Goal: Task Accomplishment & Management: Manage account settings

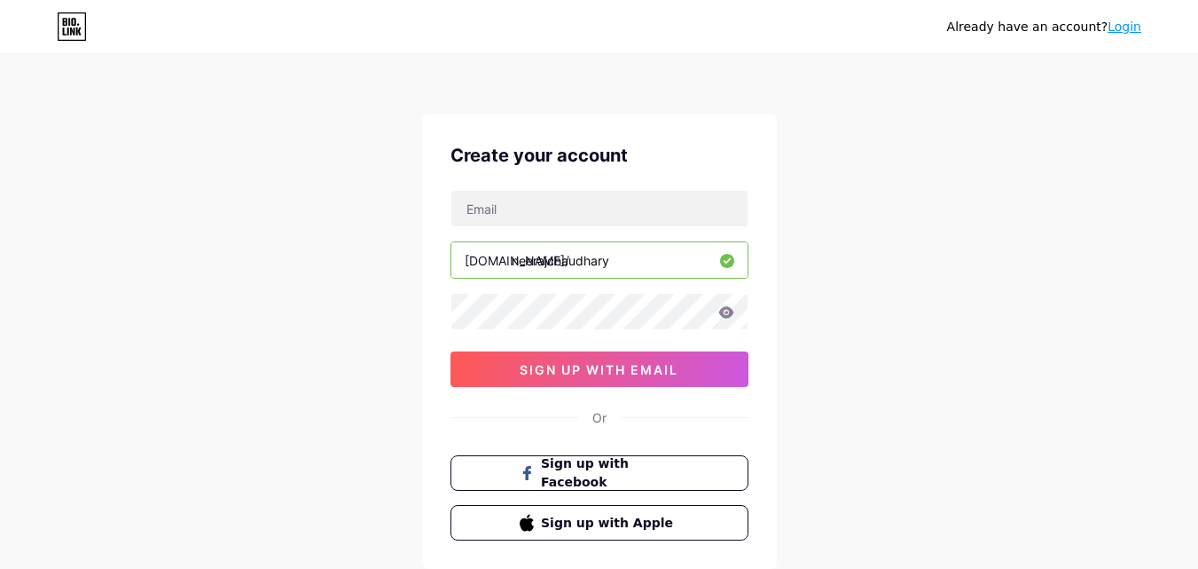
type input "neerajchaudhary"
click at [730, 311] on icon at bounding box center [725, 312] width 15 height 12
click at [576, 200] on input "text" at bounding box center [599, 208] width 296 height 35
click at [539, 196] on input "text" at bounding box center [599, 208] width 296 height 35
type input "[EMAIL_ADDRESS][DOMAIN_NAME]"
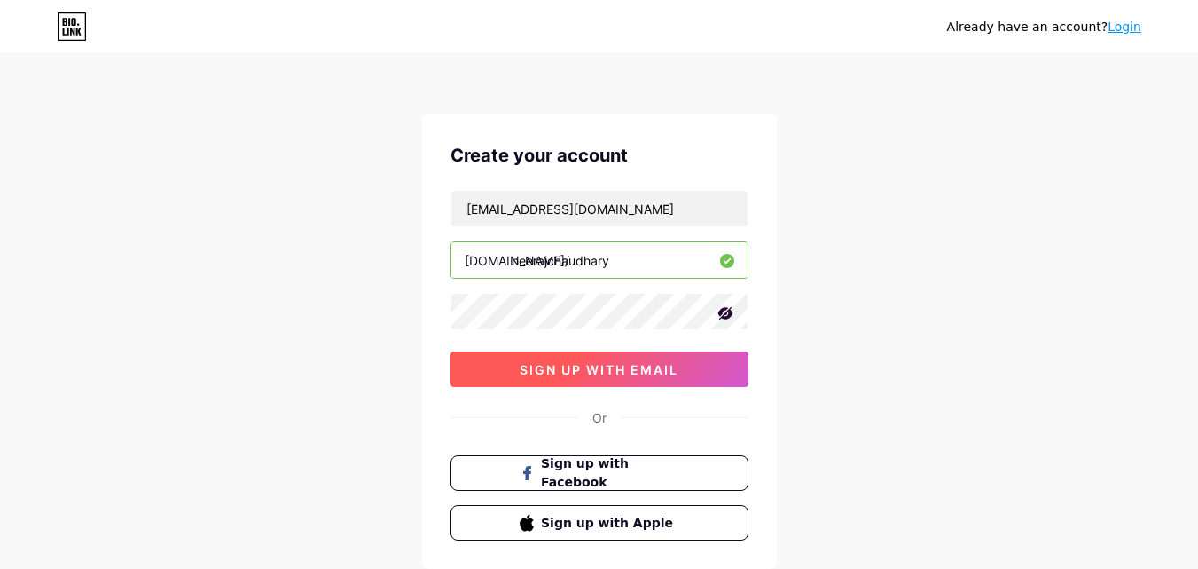
click at [575, 362] on span "sign up with email" at bounding box center [599, 369] width 159 height 15
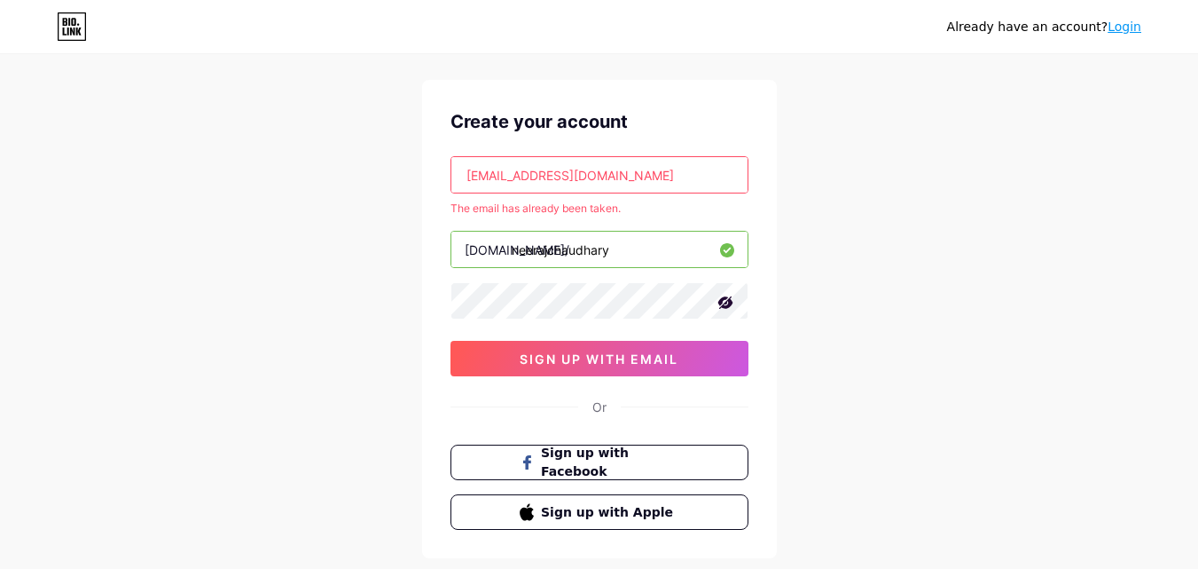
scroll to position [50, 0]
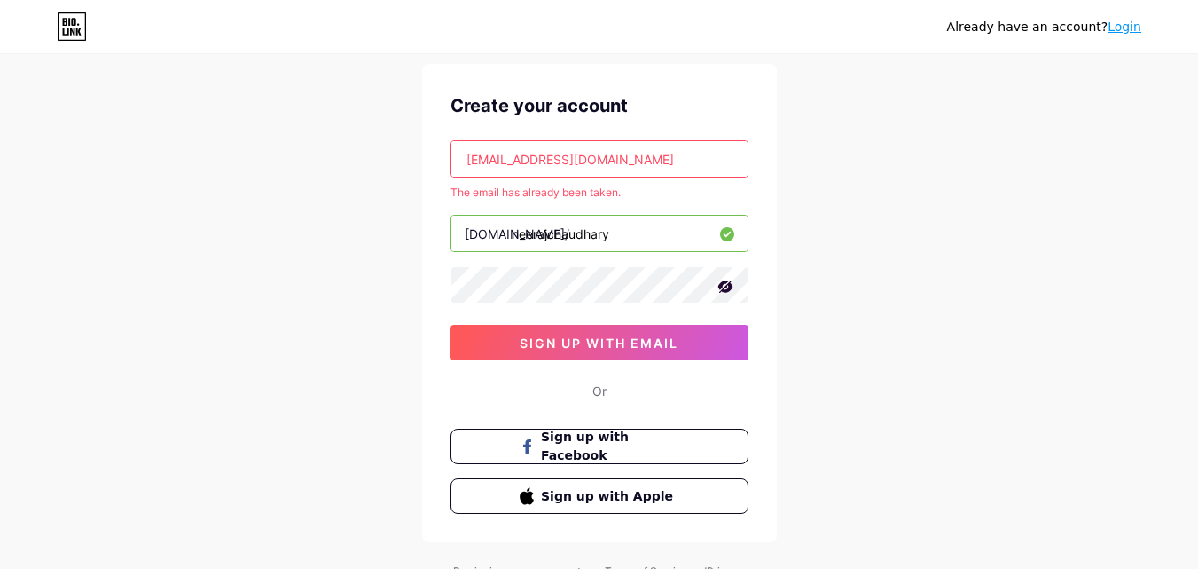
click at [1114, 20] on link "Login" at bounding box center [1125, 27] width 34 height 14
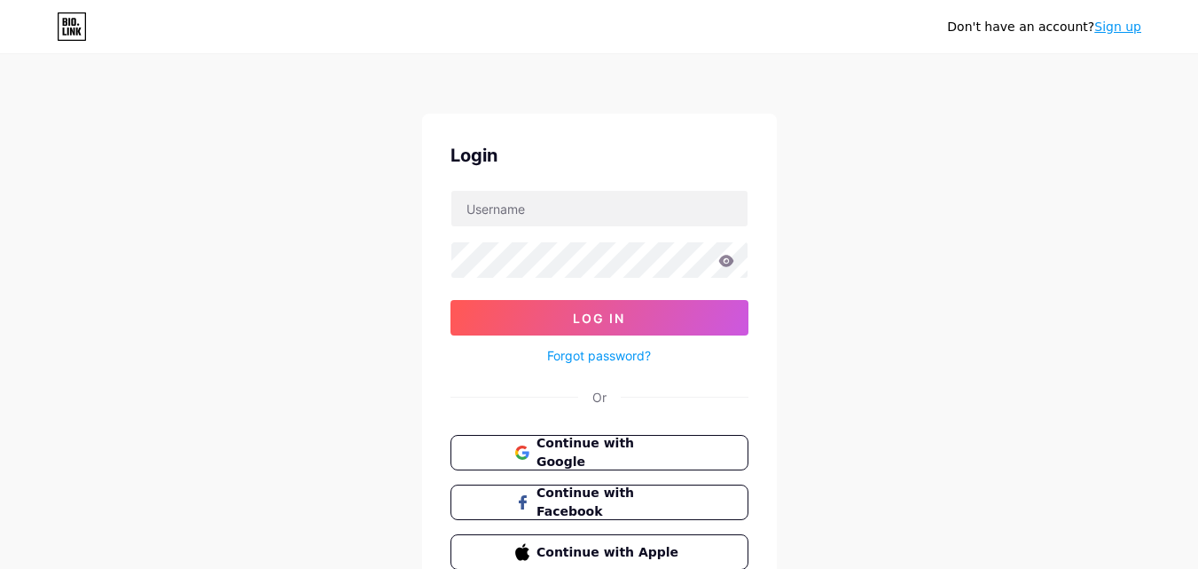
click at [584, 353] on link "Forgot password?" at bounding box center [599, 355] width 104 height 19
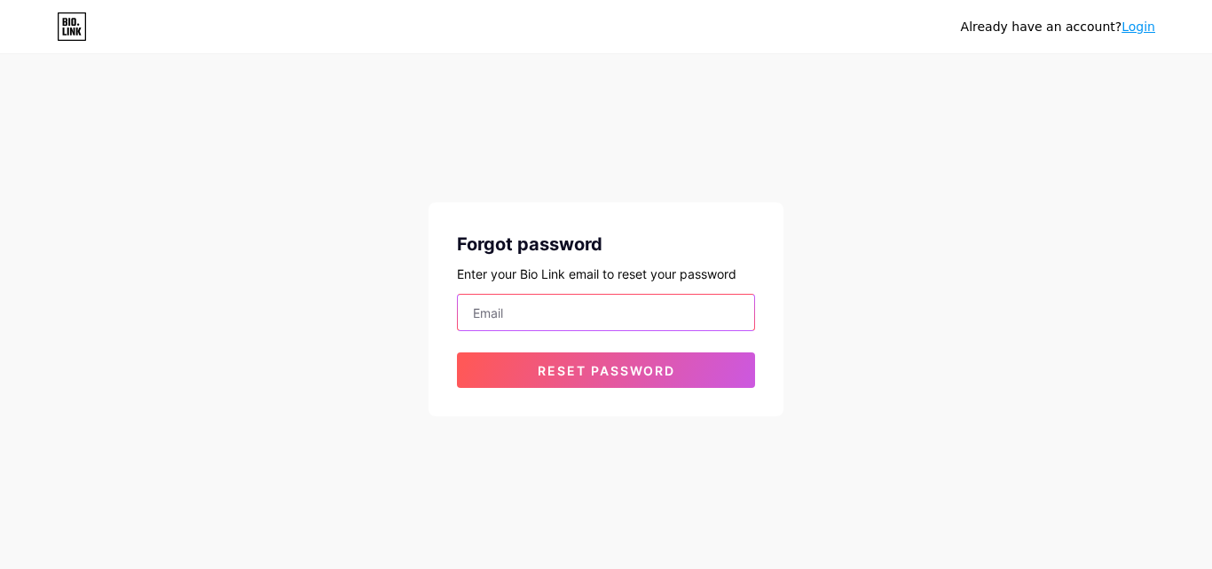
click at [564, 318] on input "email" at bounding box center [606, 311] width 296 height 35
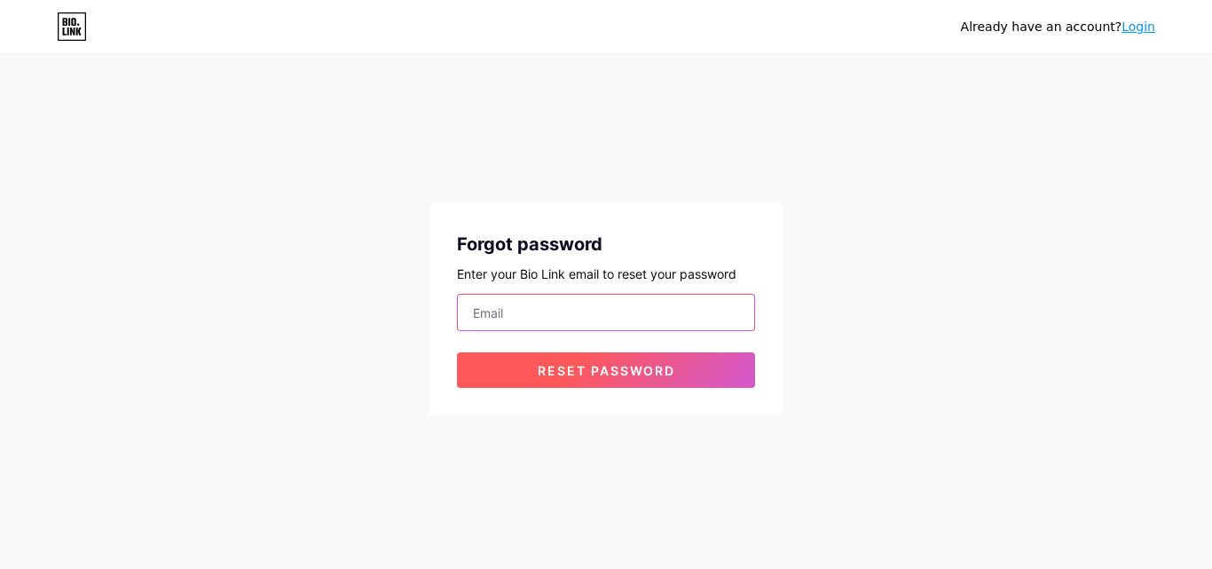
paste input "[DOMAIN_NAME]"
type input "[DOMAIN_NAME]"
click at [525, 373] on button "Reset password" at bounding box center [606, 369] width 298 height 35
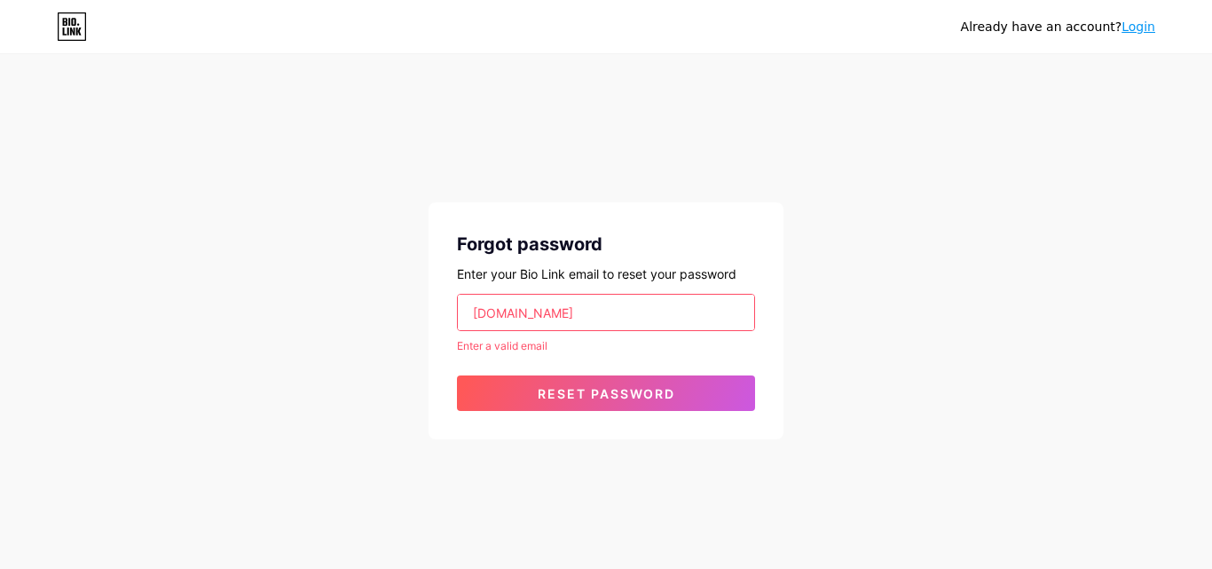
drag, startPoint x: 553, startPoint y: 307, endPoint x: 310, endPoint y: 305, distance: 243.0
click at [310, 305] on div "Already have an account? Login Forgot password Enter your Bio Link email to res…" at bounding box center [606, 248] width 1212 height 496
click at [527, 317] on input "email" at bounding box center [606, 311] width 296 height 35
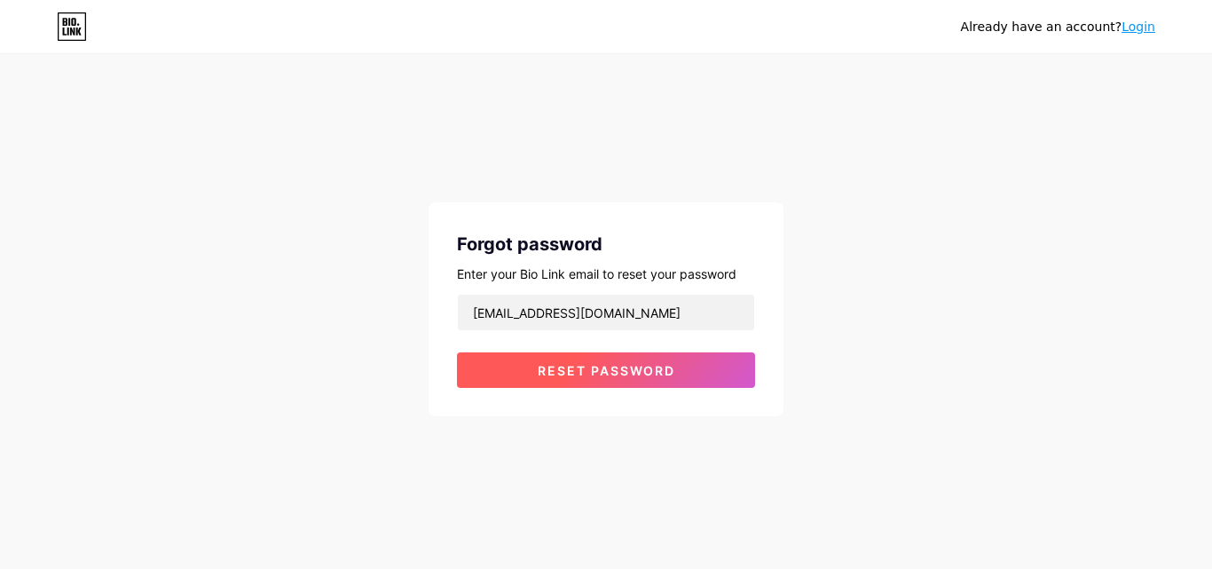
click at [523, 379] on button "Reset password" at bounding box center [606, 369] width 298 height 35
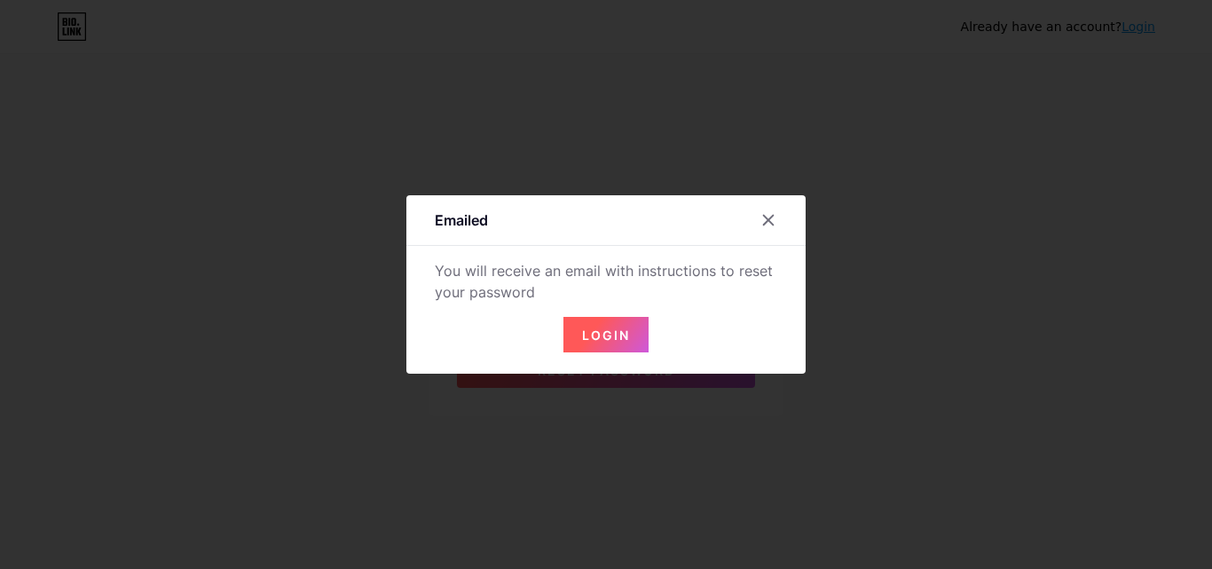
drag, startPoint x: 676, startPoint y: 302, endPoint x: 241, endPoint y: 286, distance: 434.9
click at [428, 281] on div "Forgot password Enter your Bio Link email to reset your password [EMAIL_ADDRESS…" at bounding box center [605, 265] width 355 height 302
paste input "[DOMAIN_NAME]"
type input "[DOMAIN_NAME]"
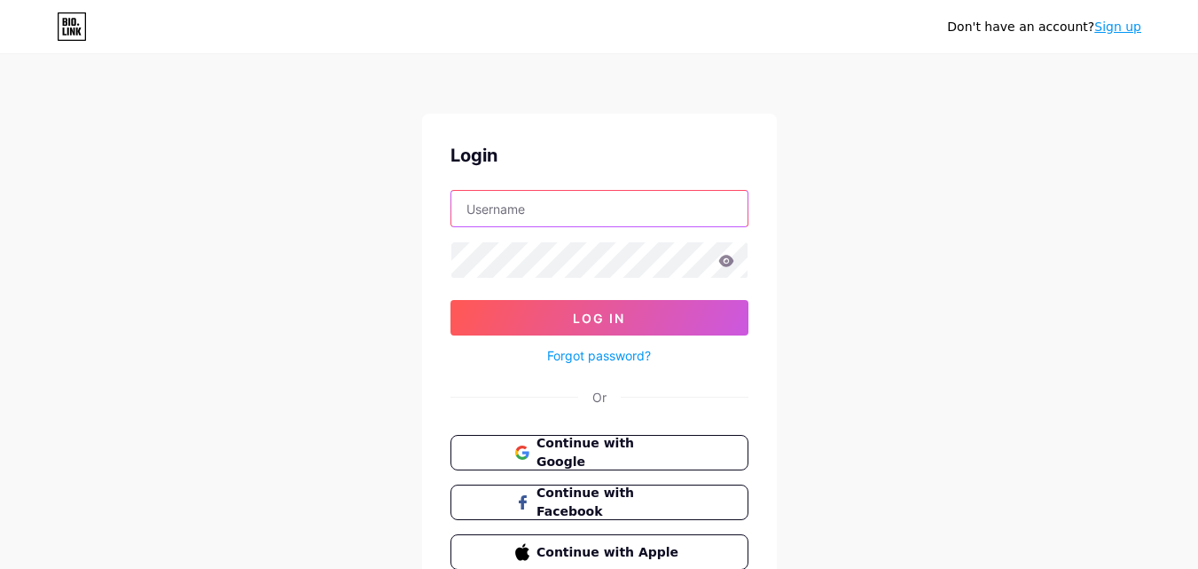
click at [598, 213] on input "text" at bounding box center [599, 208] width 296 height 35
paste input "[DOMAIN_NAME]"
type input "[DOMAIN_NAME]"
click at [567, 210] on input "text" at bounding box center [599, 208] width 296 height 35
type input "[EMAIL_ADDRESS][DOMAIN_NAME]"
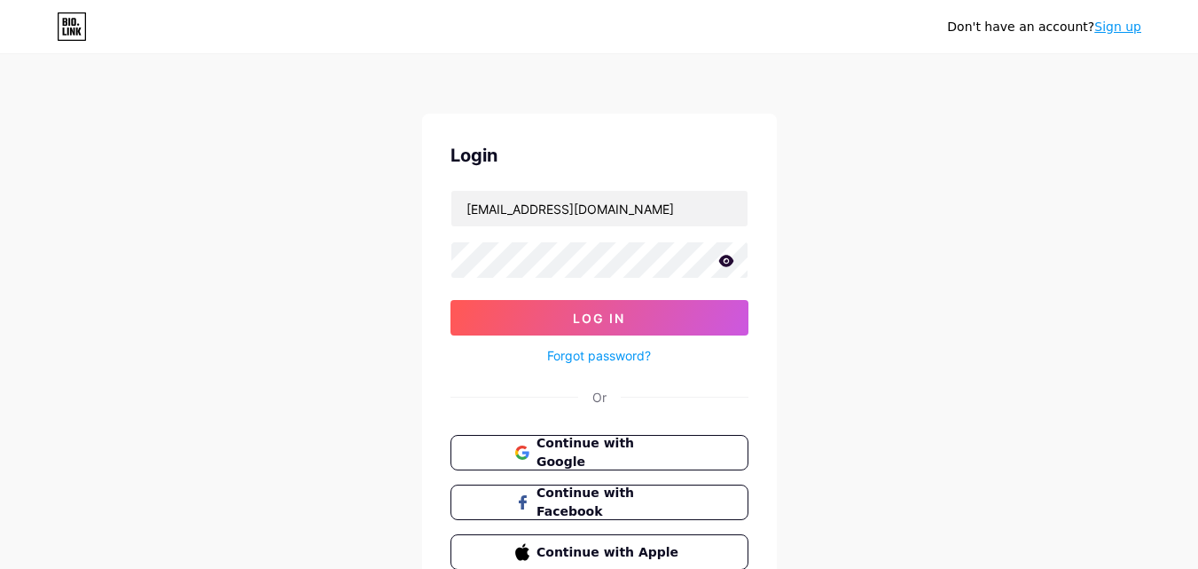
click at [732, 263] on icon at bounding box center [725, 261] width 15 height 12
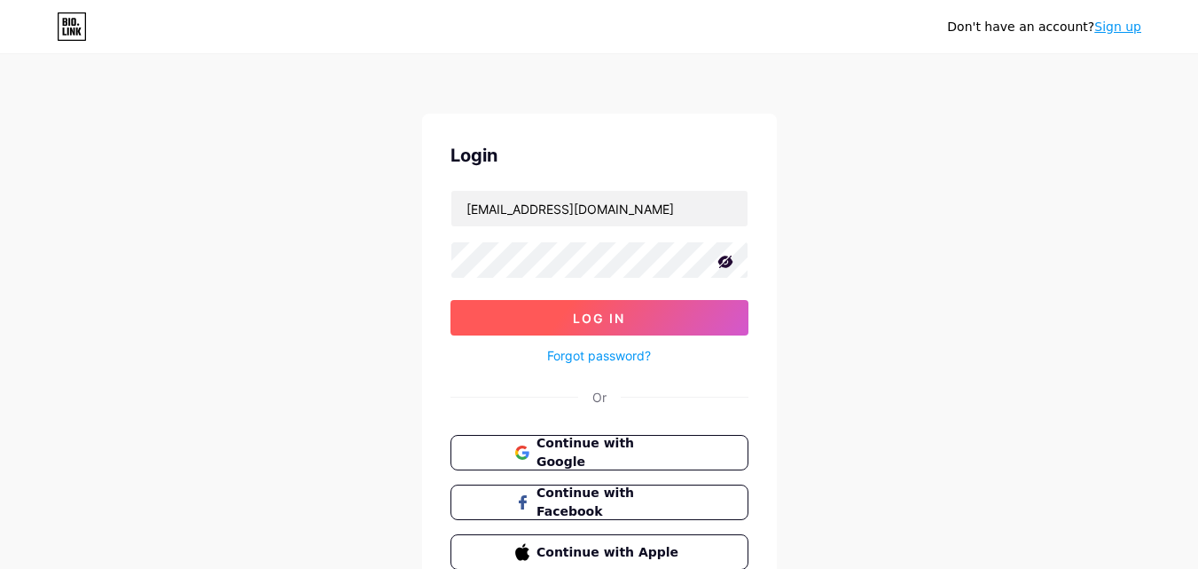
click at [624, 308] on button "Log In" at bounding box center [600, 317] width 298 height 35
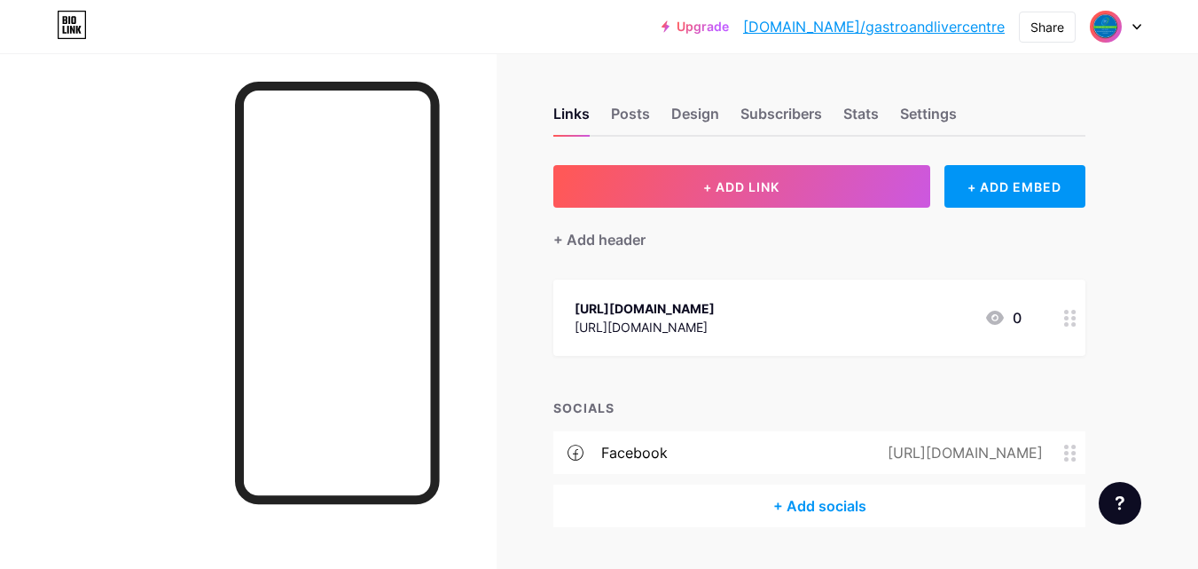
click at [1108, 25] on img at bounding box center [1106, 26] width 28 height 28
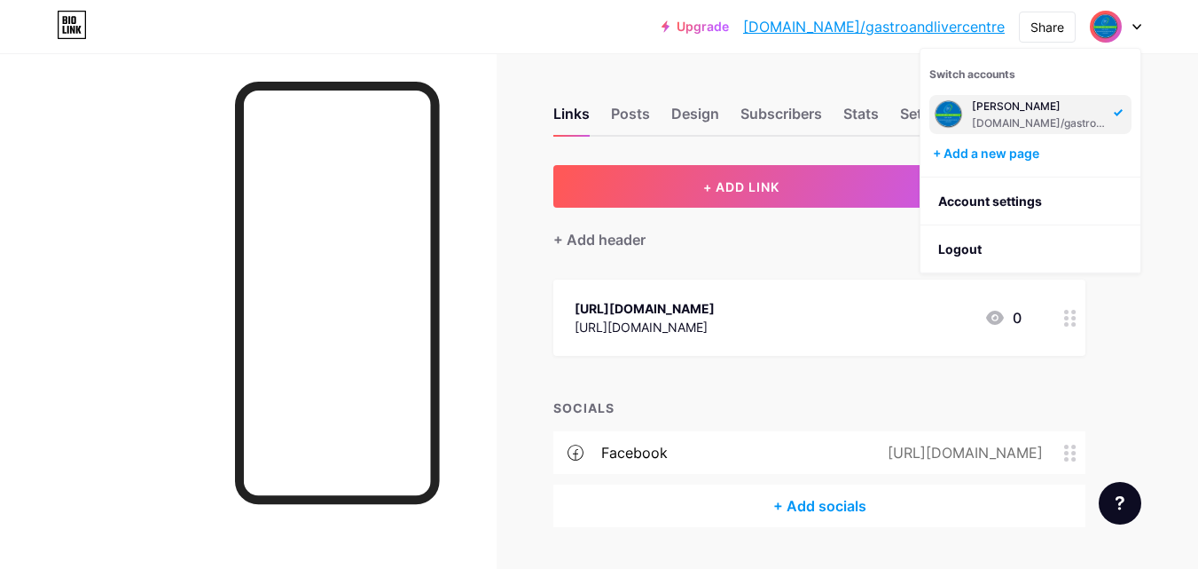
click at [1025, 120] on div "bio.link/gastroandlivercentre" at bounding box center [1040, 123] width 137 height 14
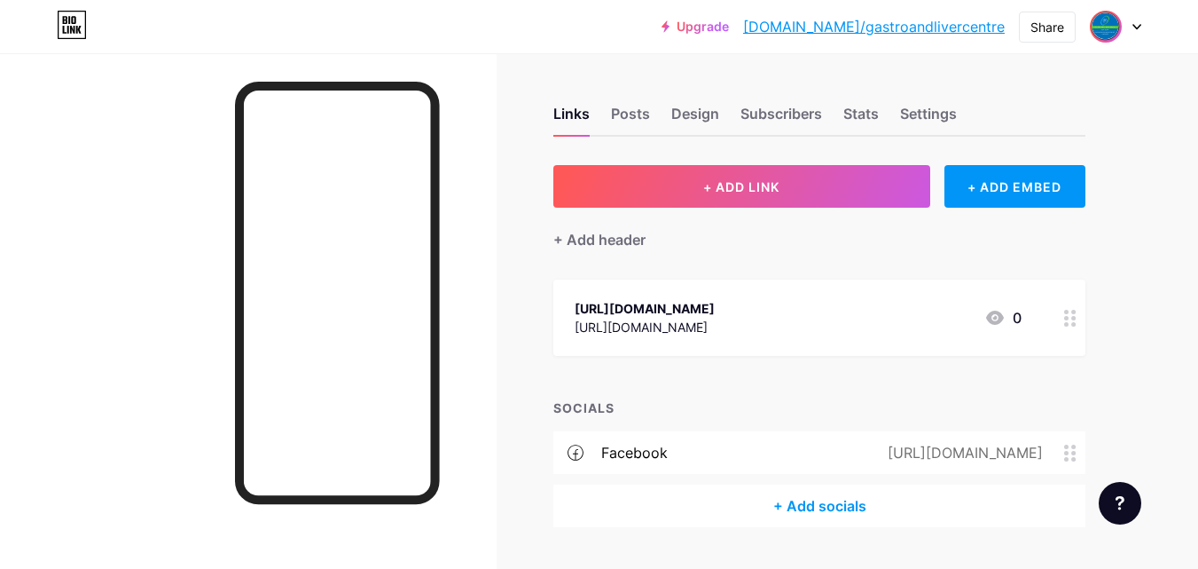
scroll to position [46, 0]
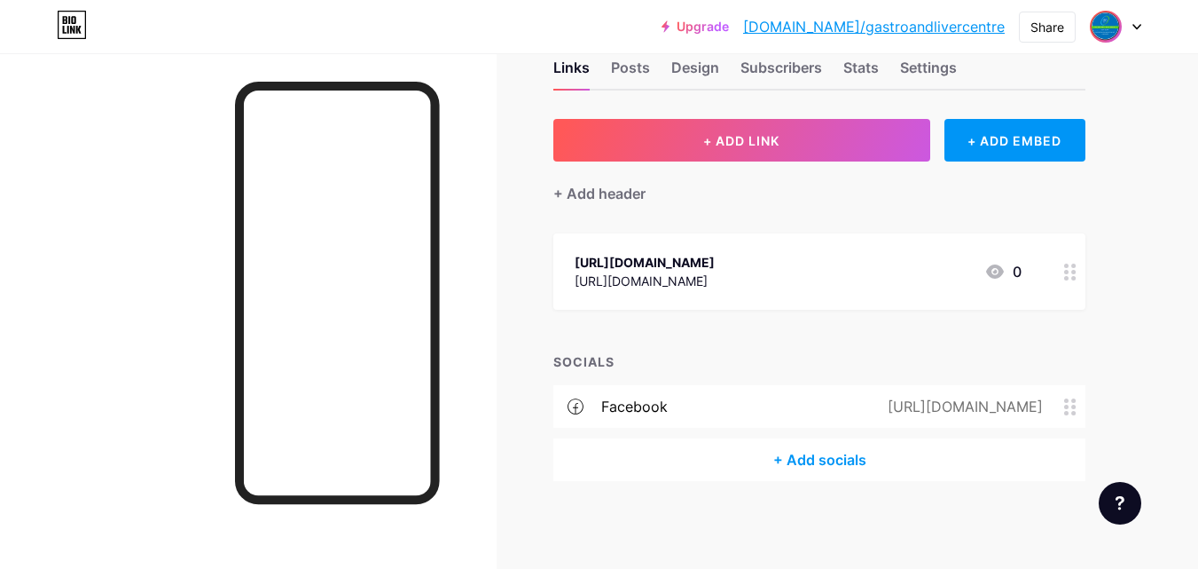
click at [926, 27] on link "bio.link/gastroandlivercentre" at bounding box center [874, 26] width 262 height 21
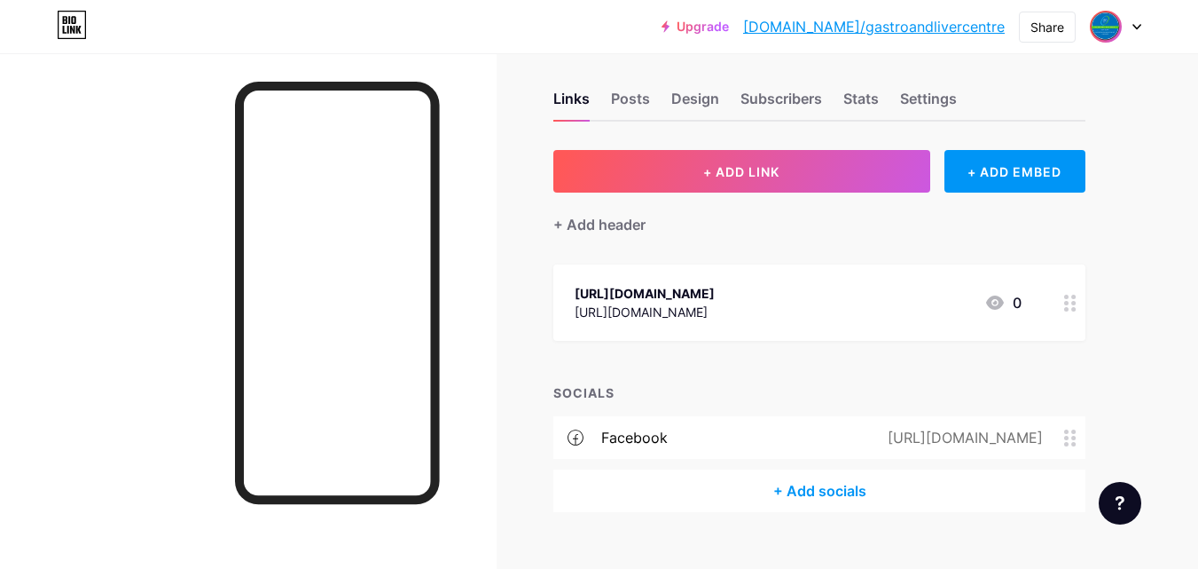
scroll to position [0, 0]
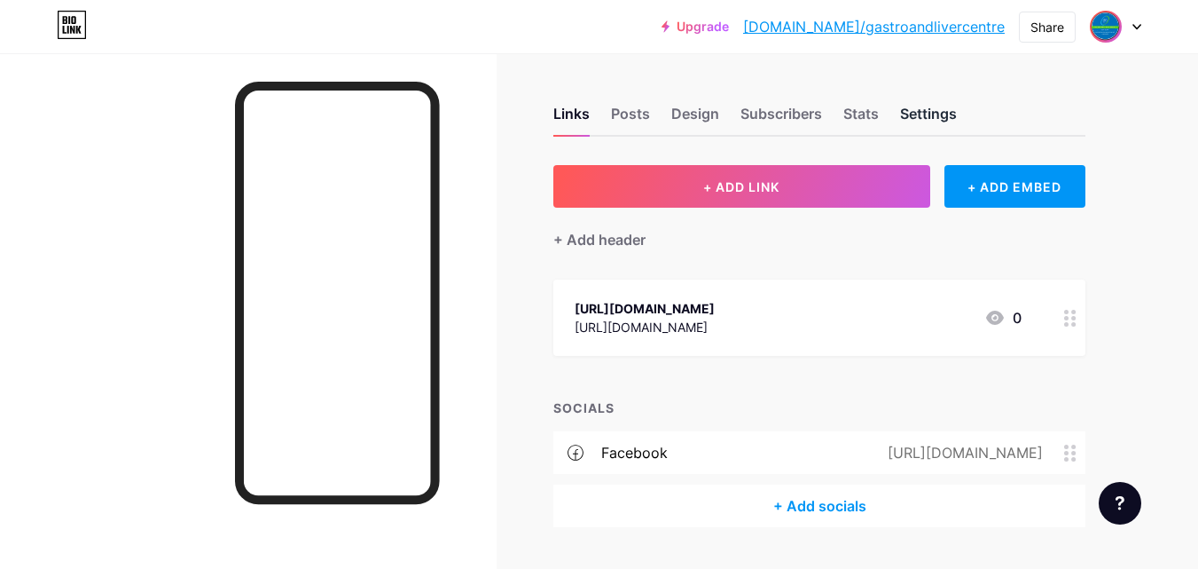
click at [937, 123] on div "Settings" at bounding box center [928, 119] width 57 height 32
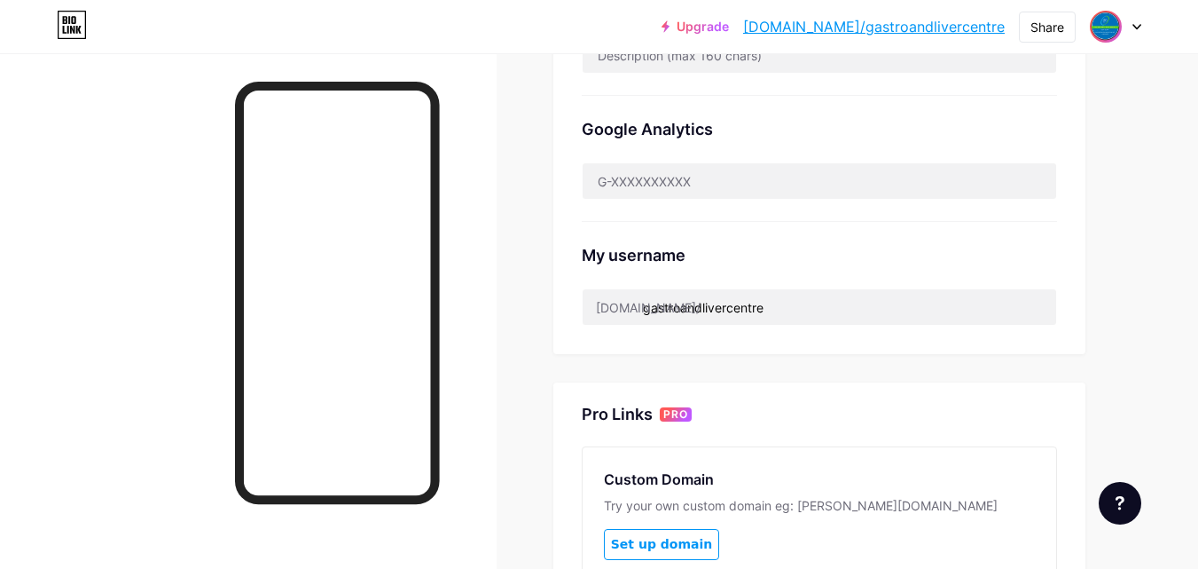
scroll to position [559, 0]
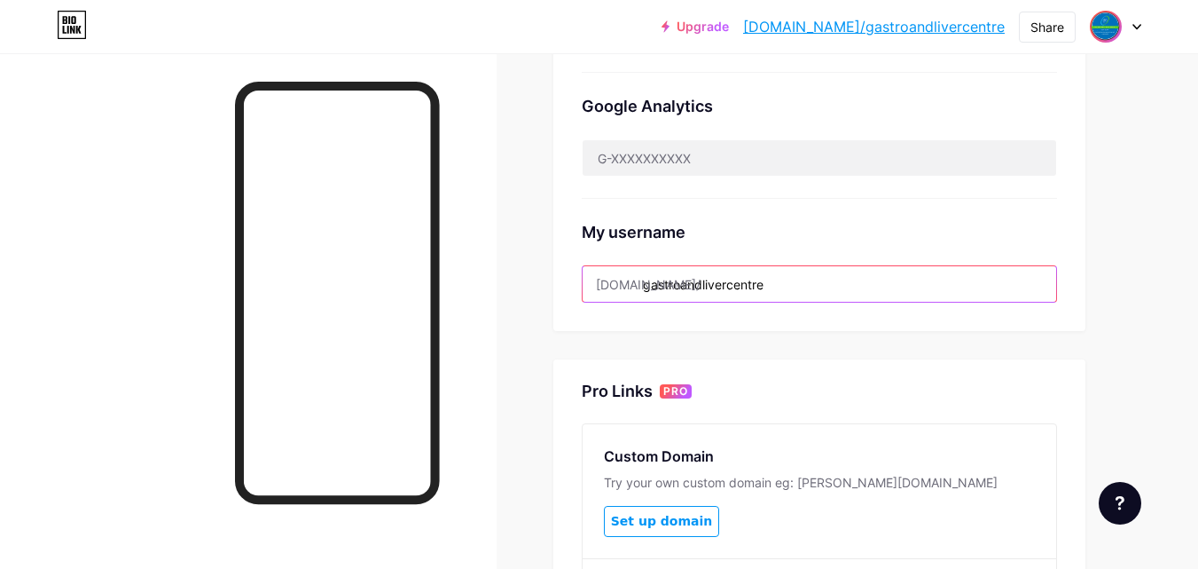
click at [790, 279] on input "gastroandlivercentre" at bounding box center [820, 283] width 474 height 35
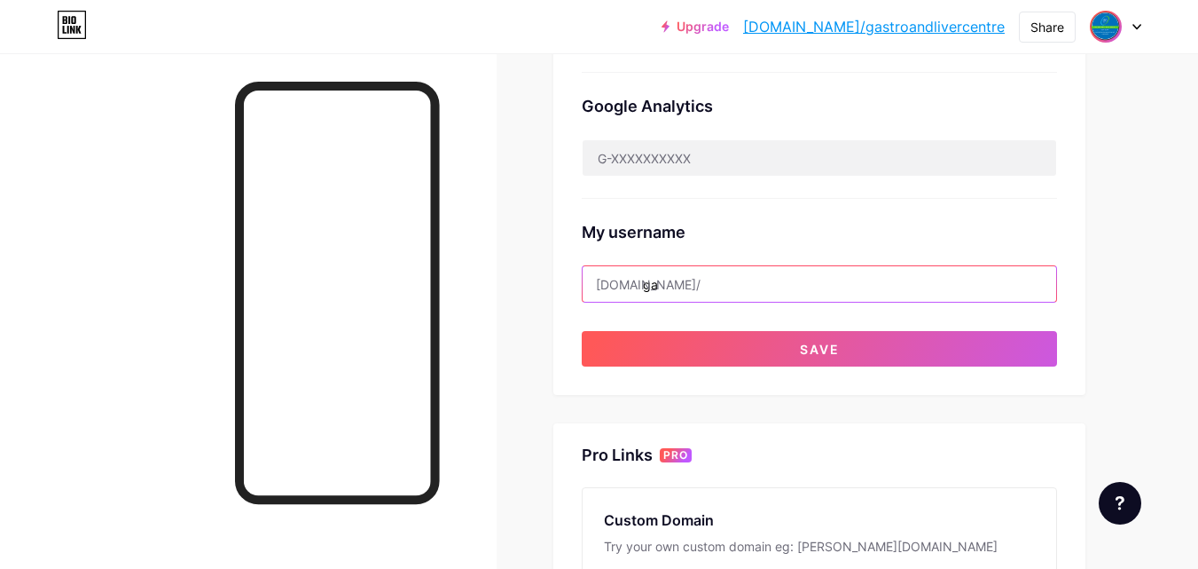
type input "g"
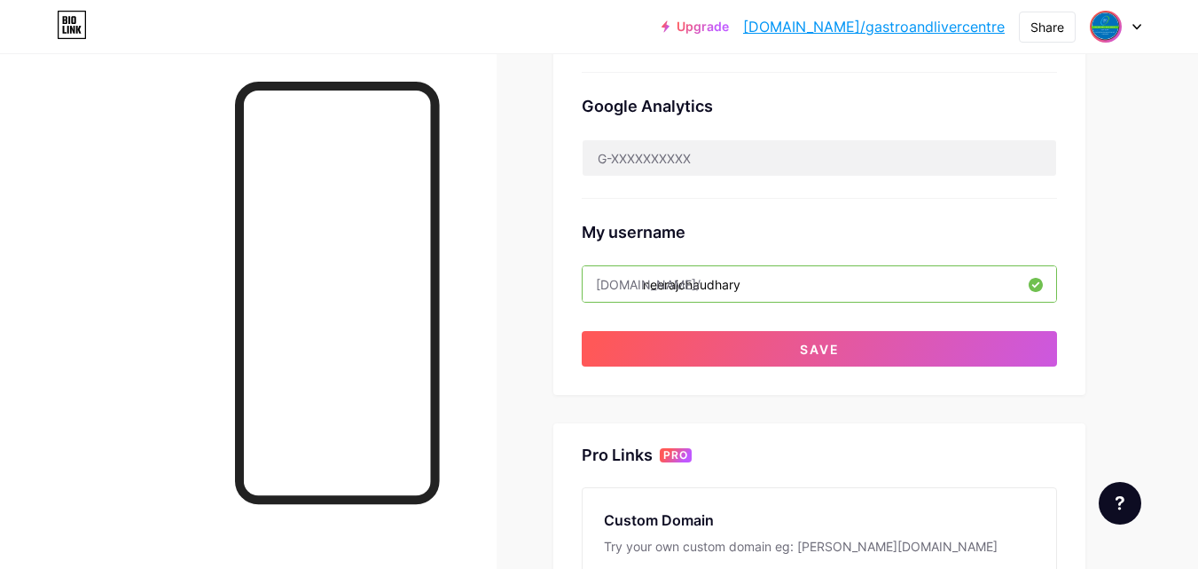
type input "neerajchaudhary"
click at [839, 366] on div "Preferred link This is an aesthetic choice. Both links are usable. bio.link/ ga…" at bounding box center [819, 0] width 532 height 788
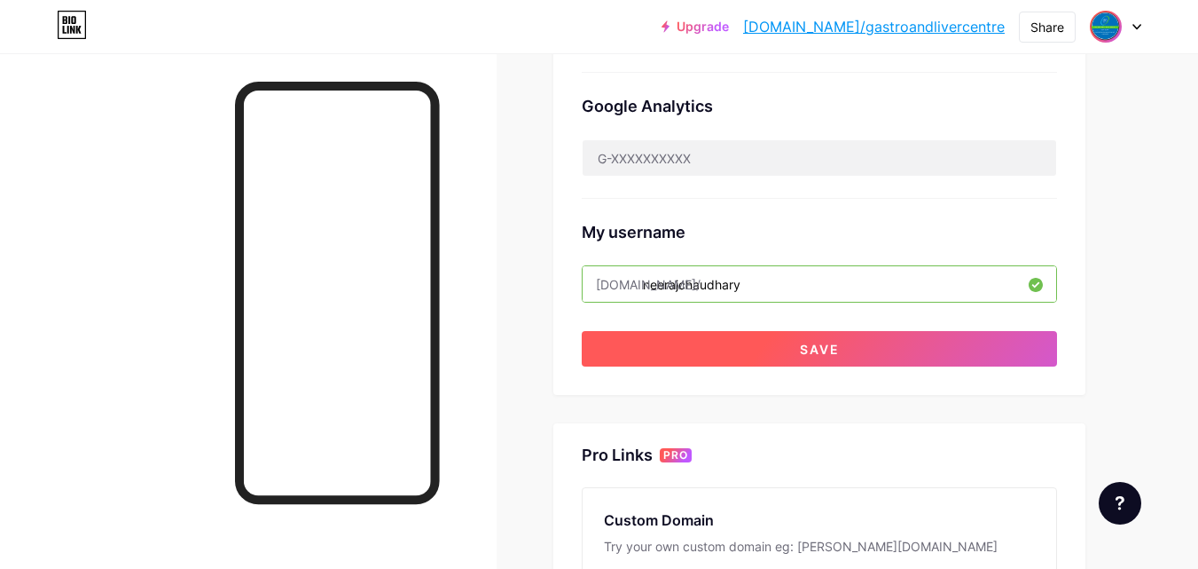
click at [849, 353] on button "Save" at bounding box center [819, 348] width 475 height 35
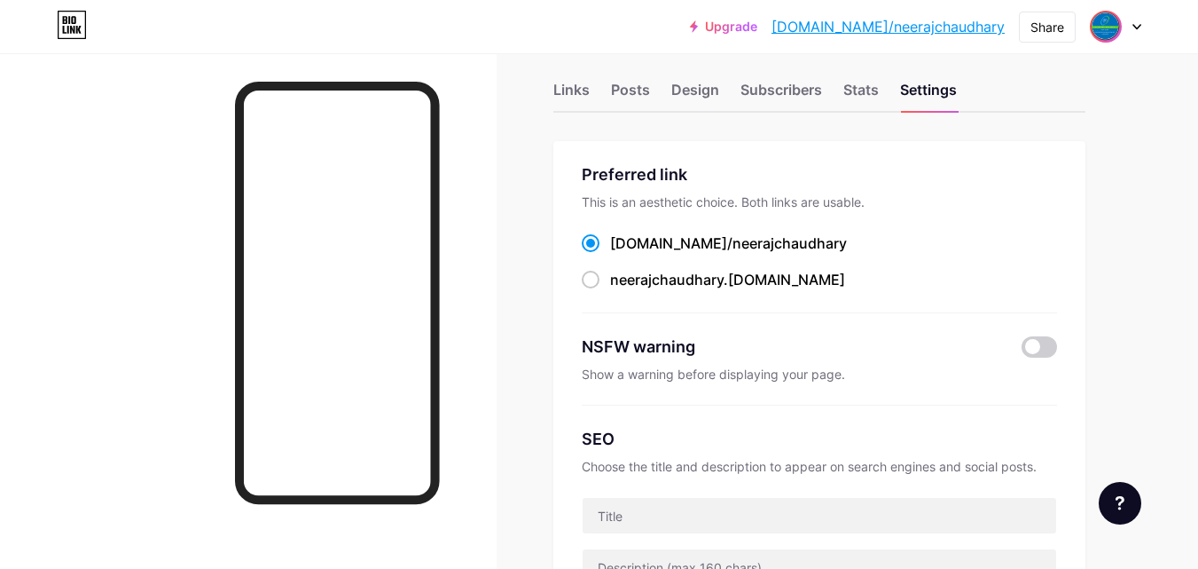
scroll to position [0, 0]
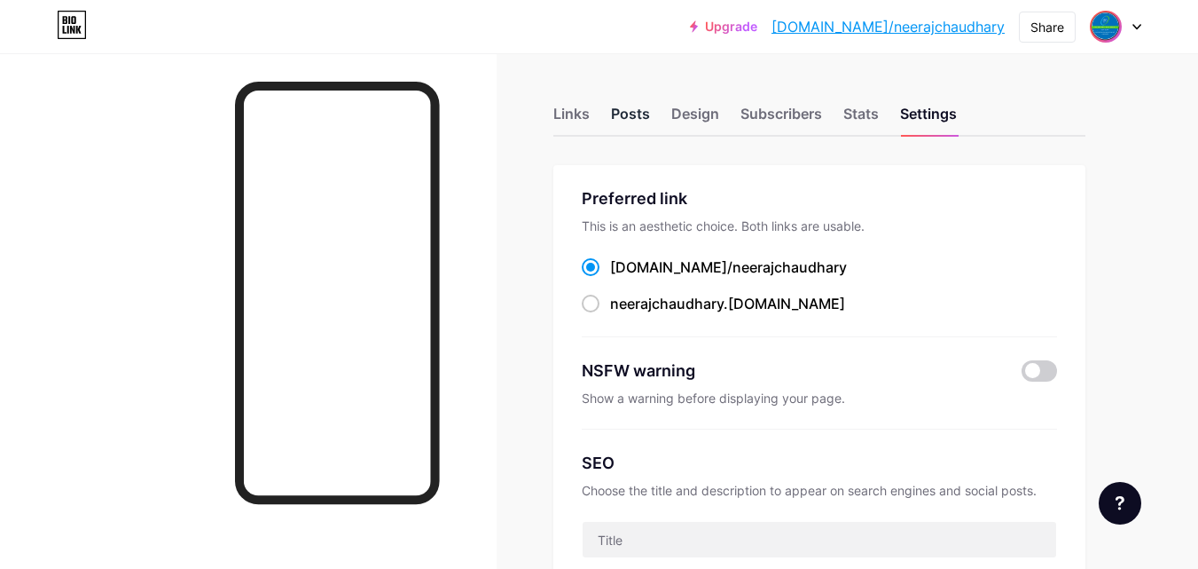
click at [639, 116] on div "Posts" at bounding box center [630, 119] width 39 height 32
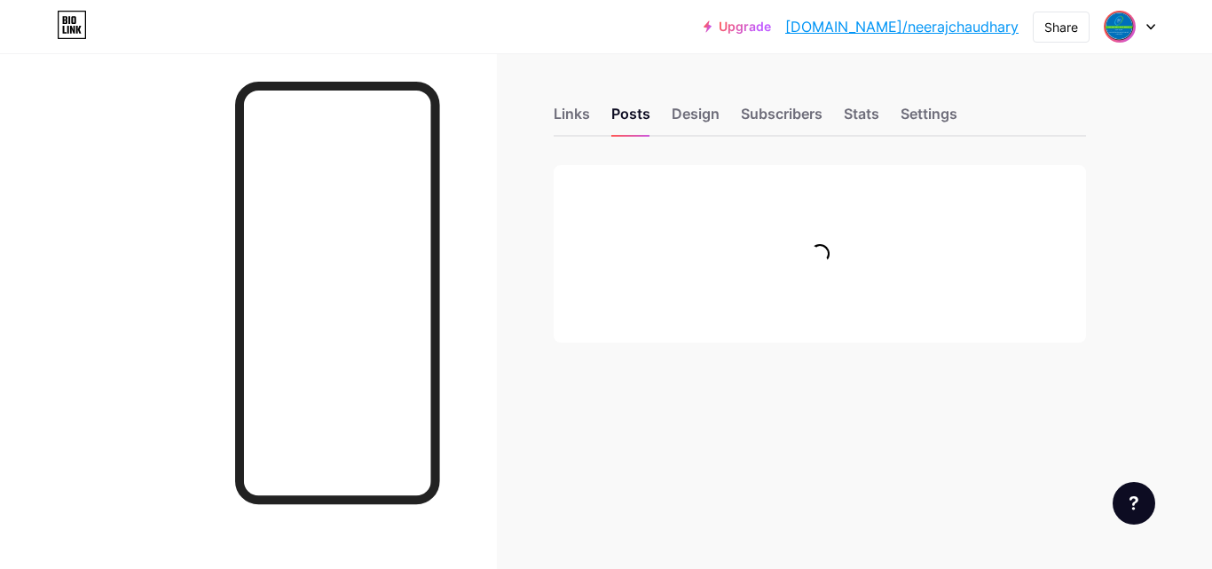
drag, startPoint x: 1211, startPoint y: 201, endPoint x: 1195, endPoint y: 328, distance: 127.8
click at [1195, 328] on html "Upgrade bio.link/neeraj... bio.link/neerajchaudhary Share Switch accounts Dr. N…" at bounding box center [606, 351] width 1212 height 702
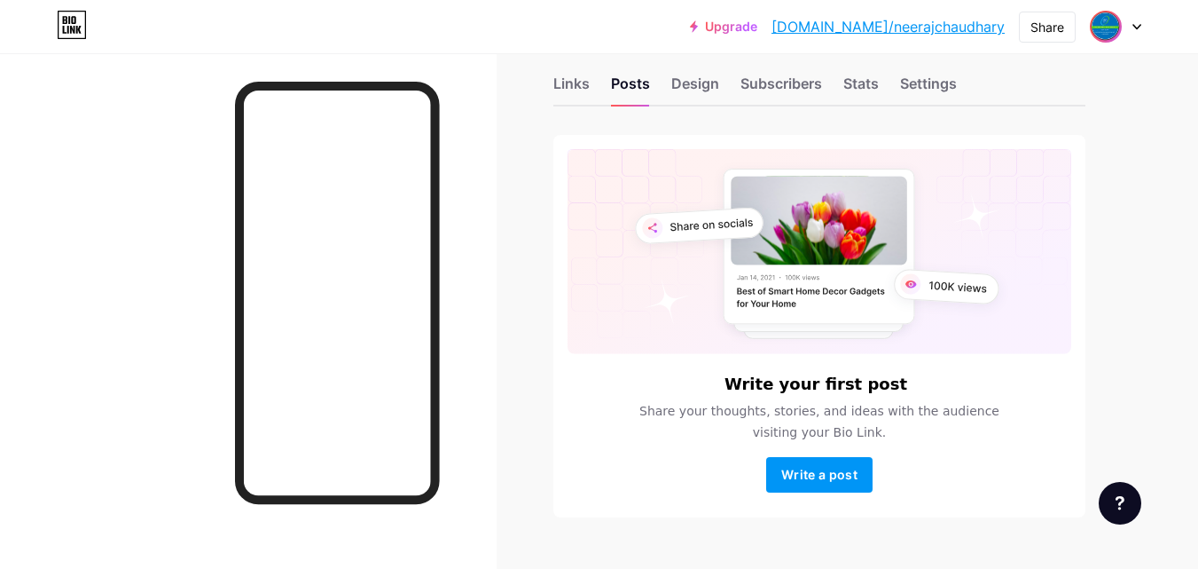
scroll to position [5, 0]
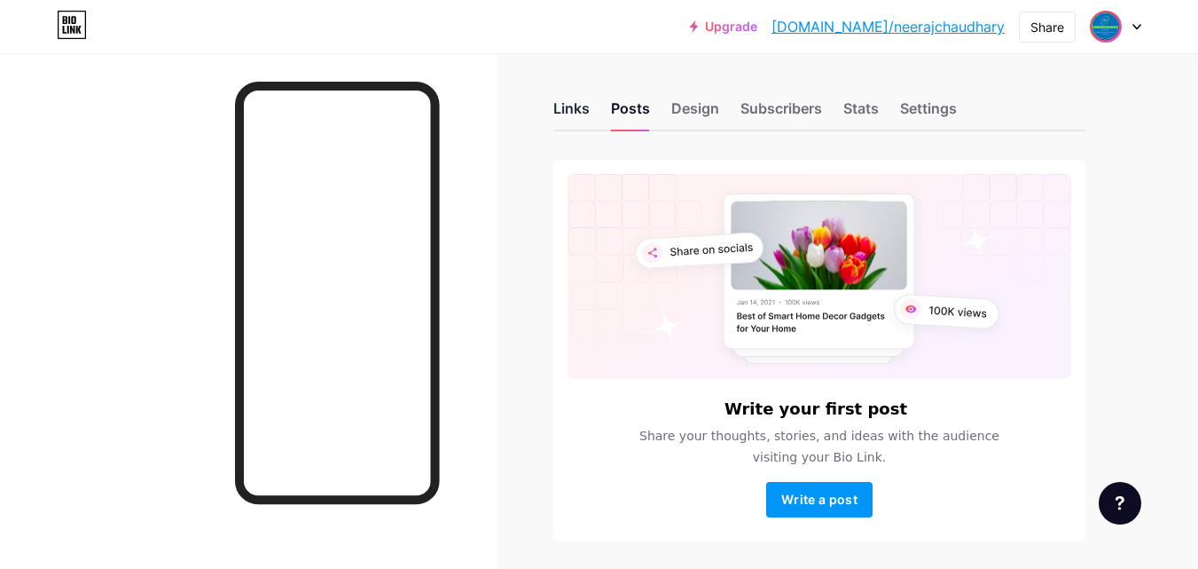
click at [560, 104] on div "Links" at bounding box center [571, 114] width 36 height 32
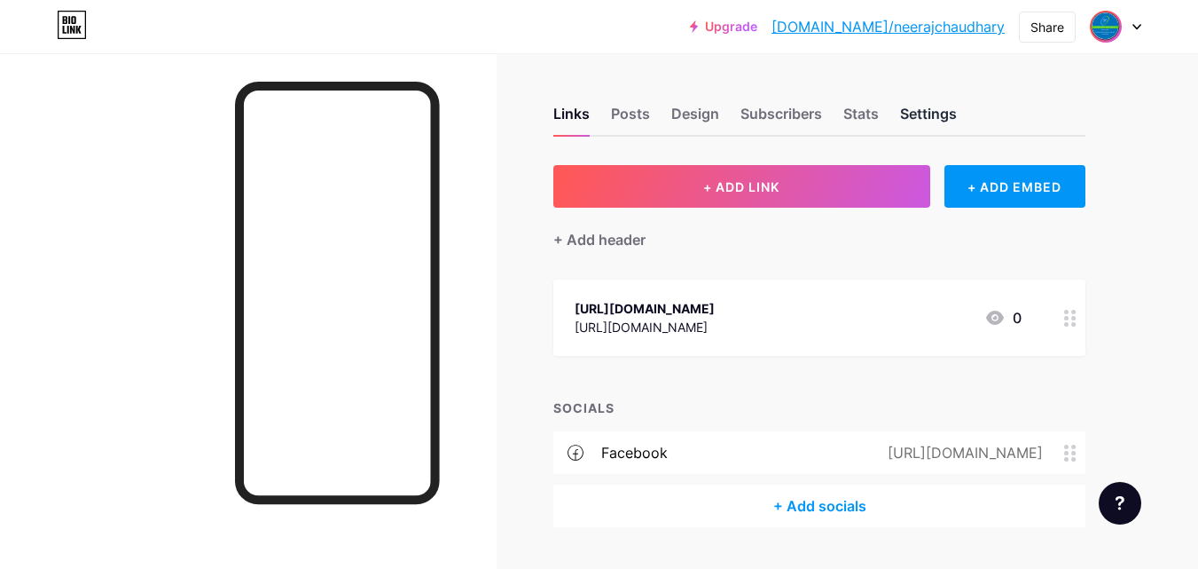
click at [910, 111] on div "Settings" at bounding box center [928, 119] width 57 height 32
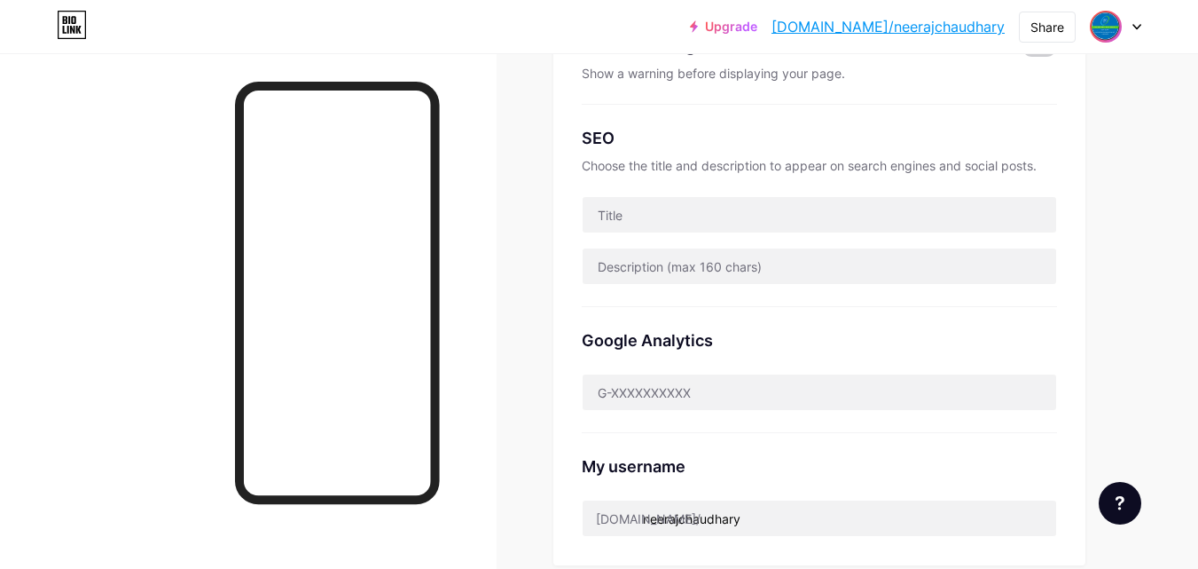
scroll to position [329, 0]
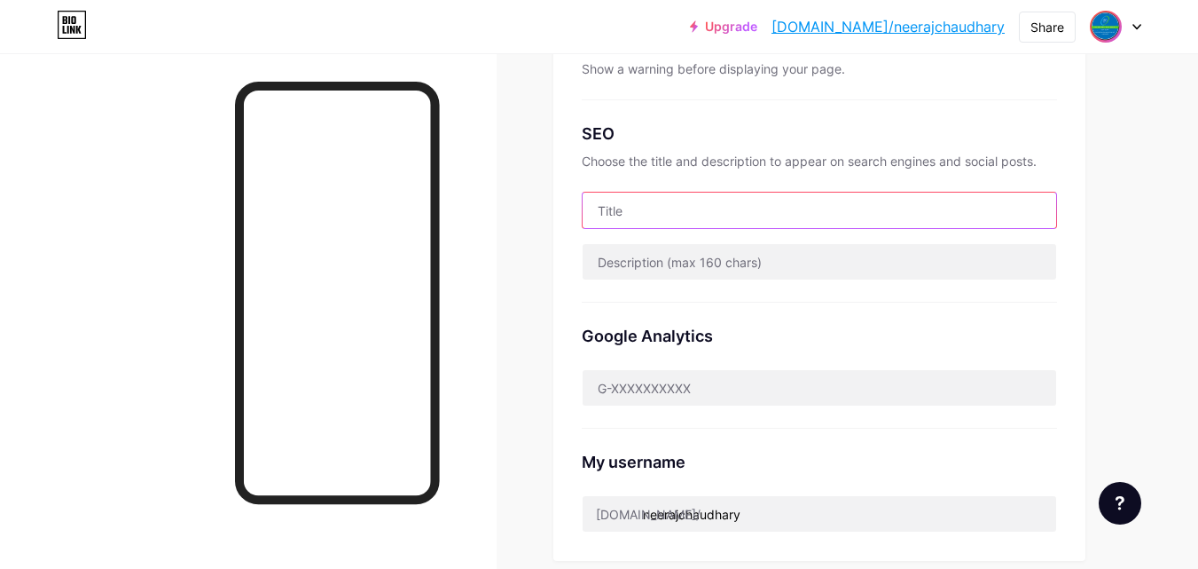
click at [671, 215] on input "text" at bounding box center [820, 209] width 474 height 35
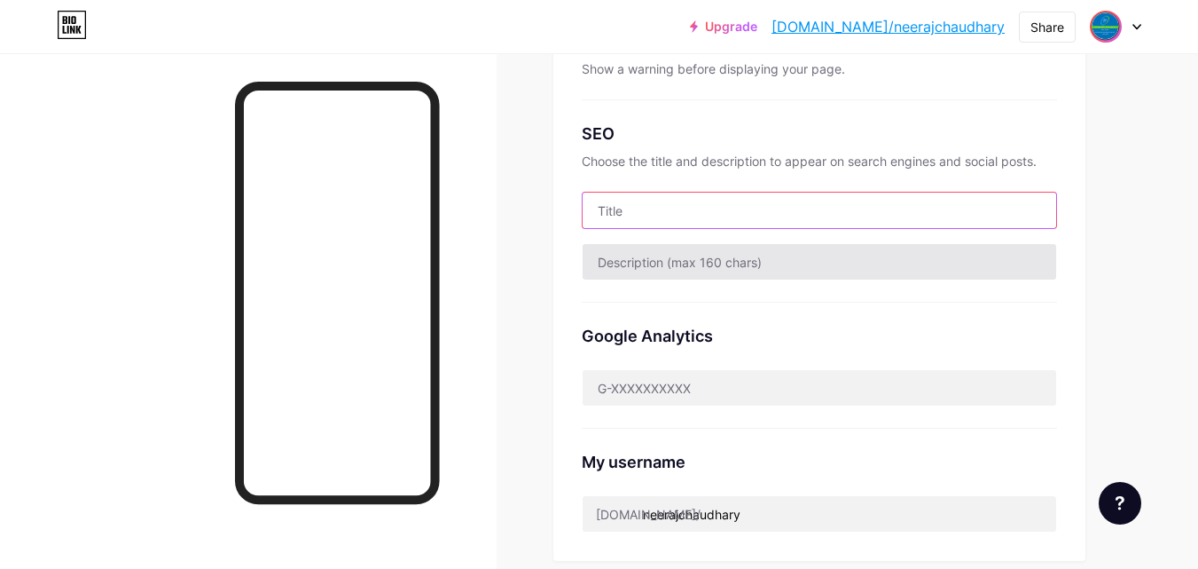
paste input "GI Cancer Expertise"
type input "GI Cancer Expertise"
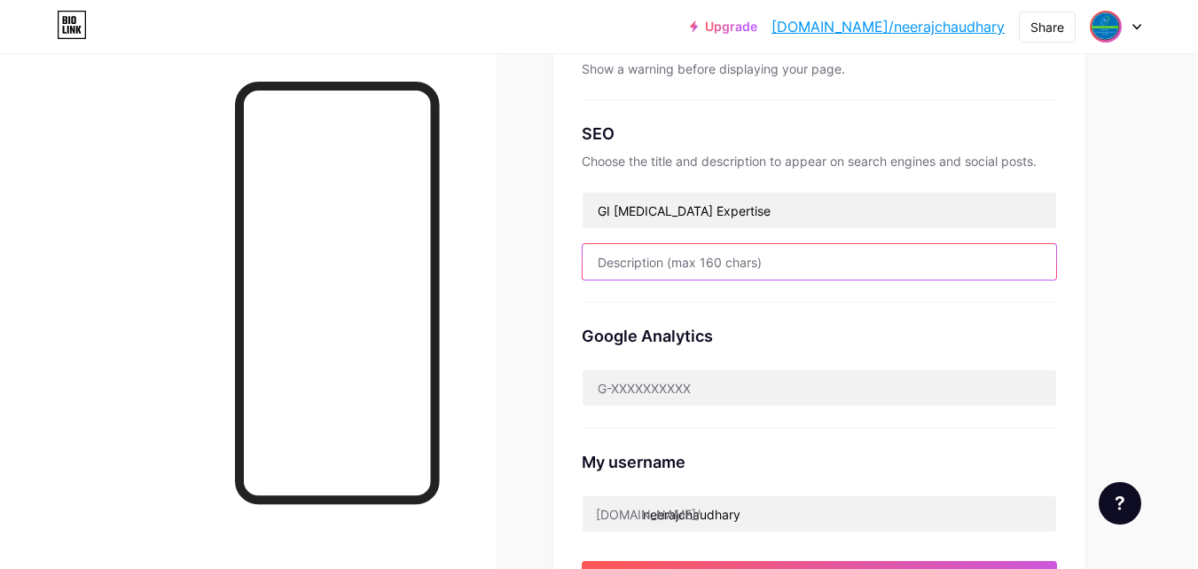
click at [690, 262] on input "text" at bounding box center [820, 261] width 474 height 35
paste input "At the Gastro and Liver Centre, Dr Neeraj Chaudhary excels as Central Delhi’s t…"
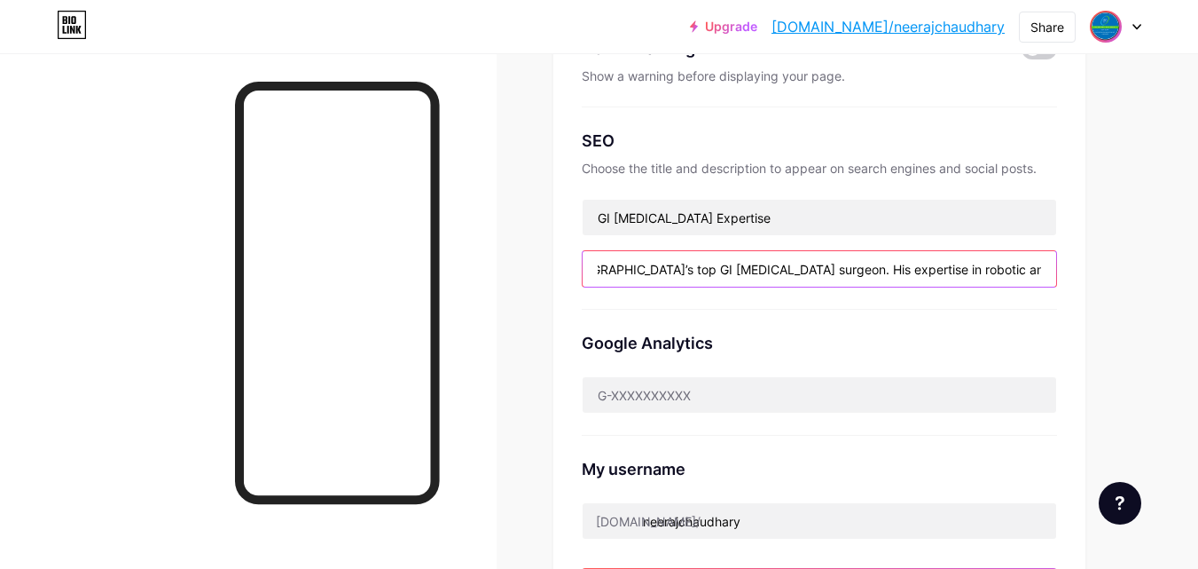
scroll to position [0, 497]
drag, startPoint x: 696, startPoint y: 268, endPoint x: 1147, endPoint y: 304, distance: 452.0
click at [1147, 304] on div "Links Posts Design Subscribers Stats Settings Preferred link This is an aesthet…" at bounding box center [580, 437] width 1160 height 1413
drag, startPoint x: 927, startPoint y: 275, endPoint x: 1140, endPoint y: 264, distance: 213.1
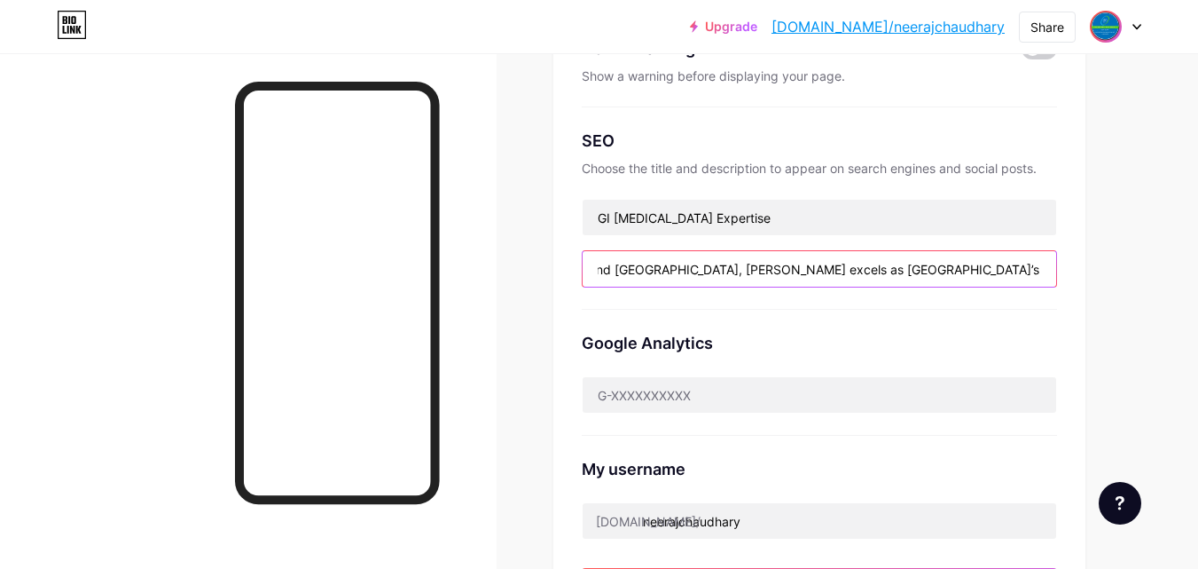
click at [1140, 264] on div "Links Posts Design Subscribers Stats Settings Preferred link This is an aesthet…" at bounding box center [580, 437] width 1160 height 1413
click at [1032, 262] on input "At the Gastro and Liver Centre, Dr Neeraj Chaudhary excels as Central Delhi’s t…" at bounding box center [820, 268] width 474 height 35
click at [1046, 270] on input "At the Gastro and Liver Centre, Dr Neeraj Chaudhary excels as Central Delhi’s t…" at bounding box center [820, 268] width 474 height 35
drag, startPoint x: 982, startPoint y: 270, endPoint x: 1091, endPoint y: 265, distance: 109.2
click at [1091, 265] on div "Links Posts Design Subscribers Stats Settings Preferred link This is an aesthet…" at bounding box center [580, 437] width 1160 height 1413
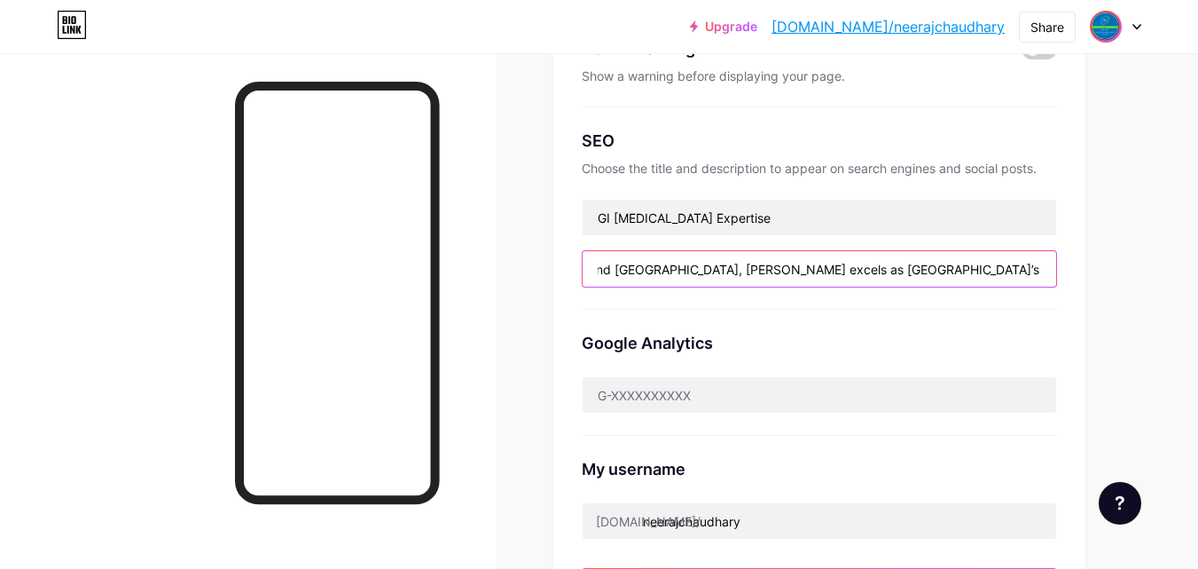
click at [1047, 269] on input "At the Gastro and Liver Centre, Dr Neeraj Chaudhary excels as Central Delhi’s t…" at bounding box center [820, 268] width 474 height 35
paste input "https://gastrolivercentre.com/"
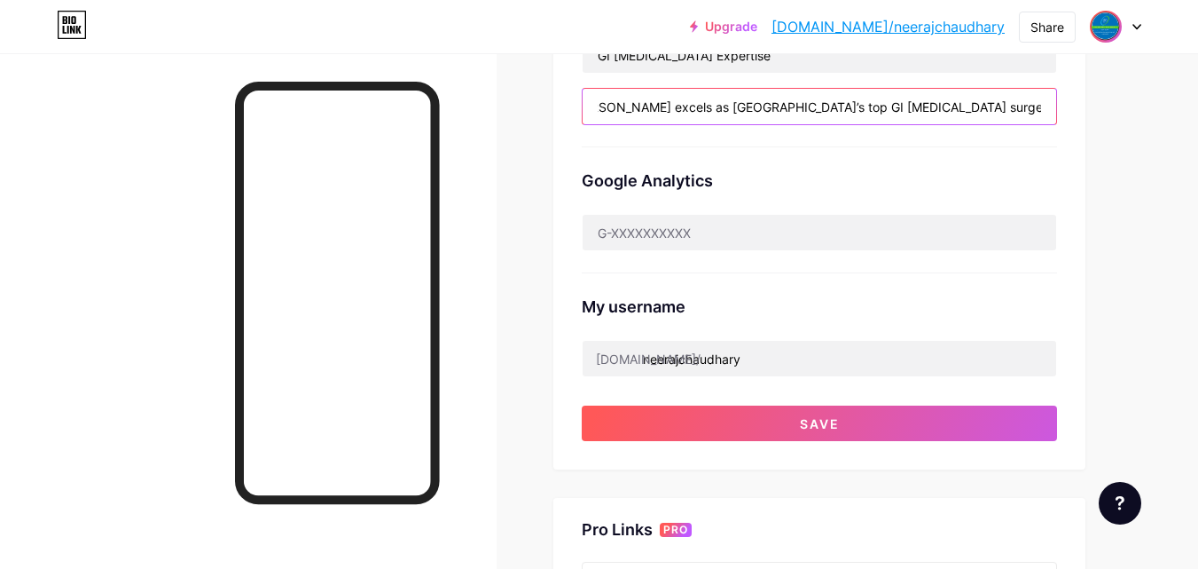
scroll to position [513, 0]
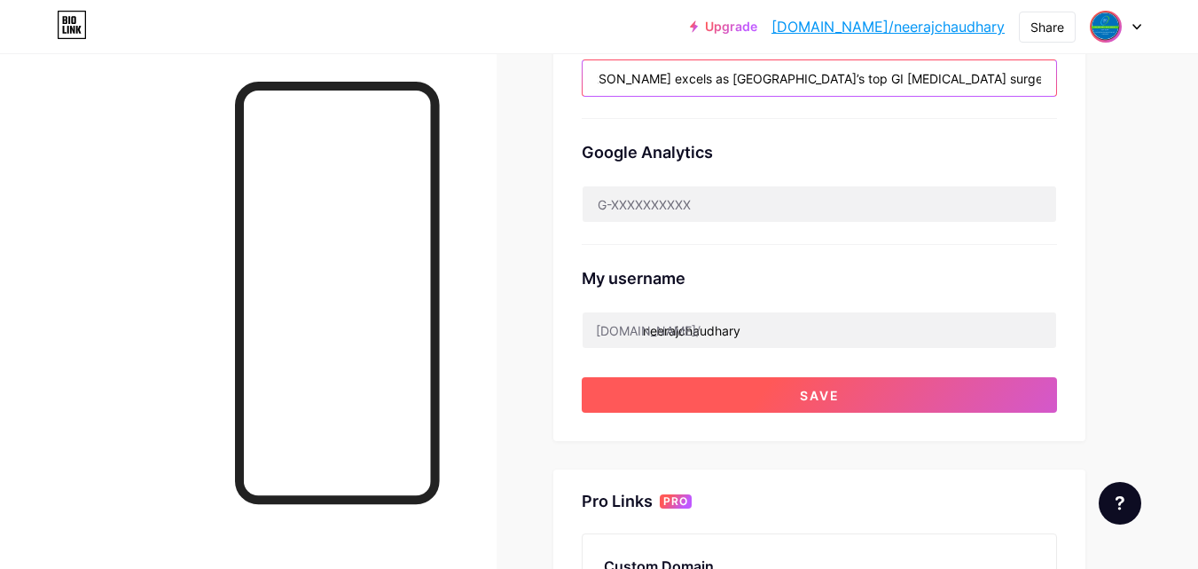
type input "At the Gastro and Liver Centre, Dr Neeraj Chaudhary excels as Central Delhi’s t…"
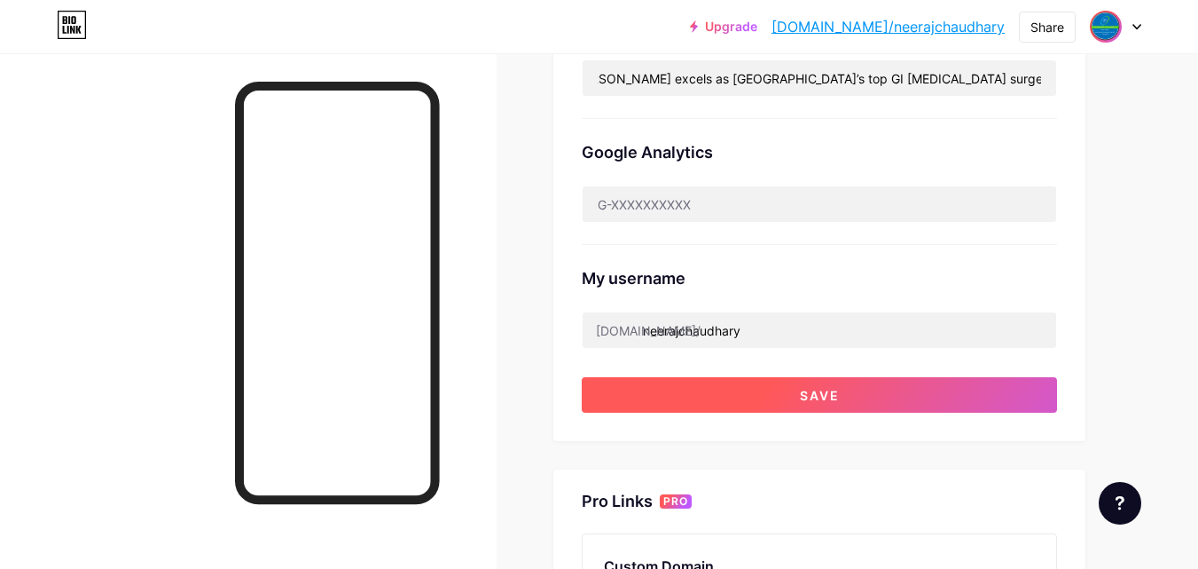
scroll to position [0, 0]
click at [847, 395] on button "Save" at bounding box center [819, 394] width 475 height 35
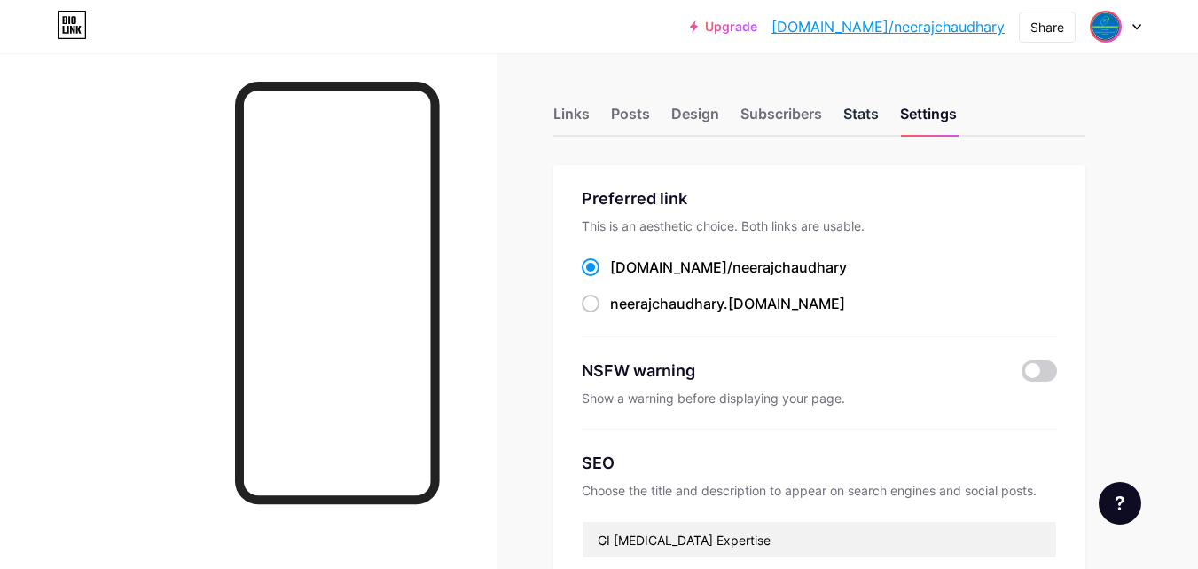
click at [852, 108] on div "Stats" at bounding box center [860, 119] width 35 height 32
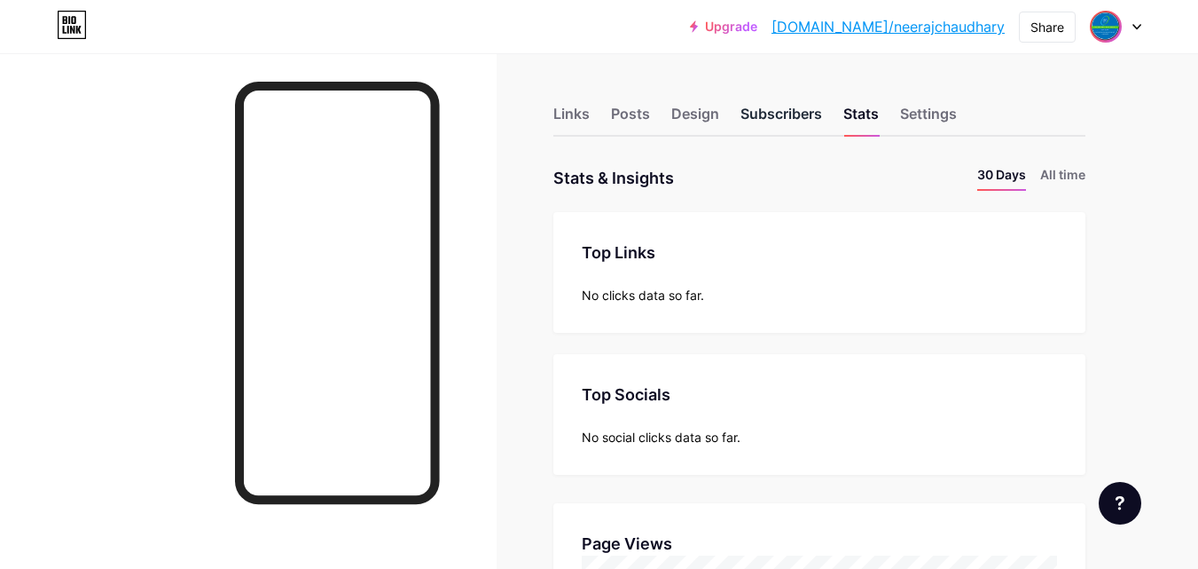
click at [780, 110] on div "Subscribers" at bounding box center [782, 119] width 82 height 32
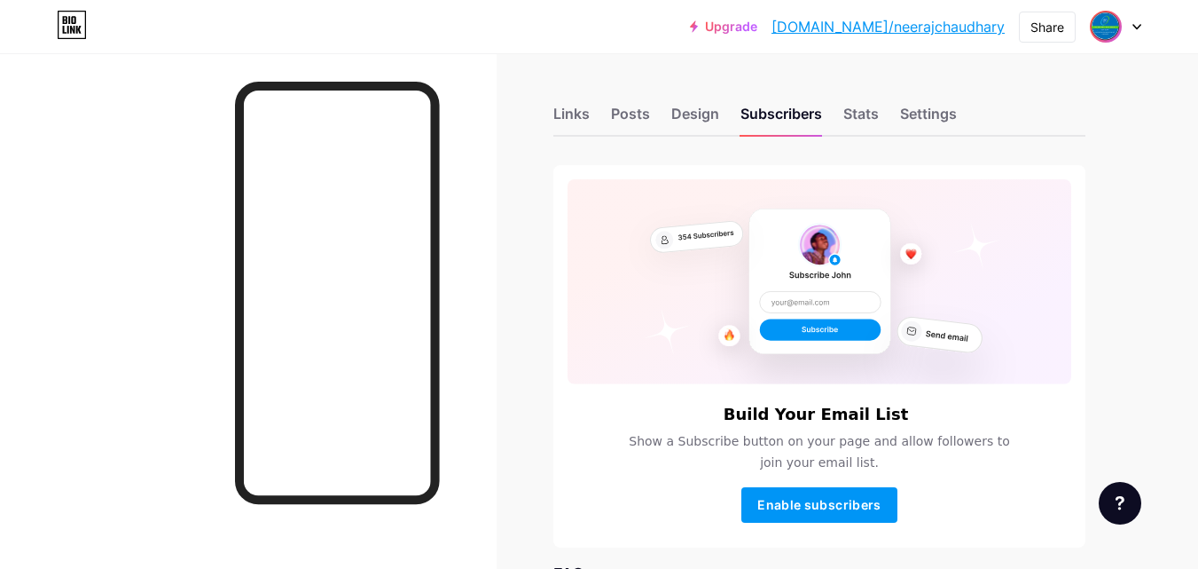
scroll to position [37, 0]
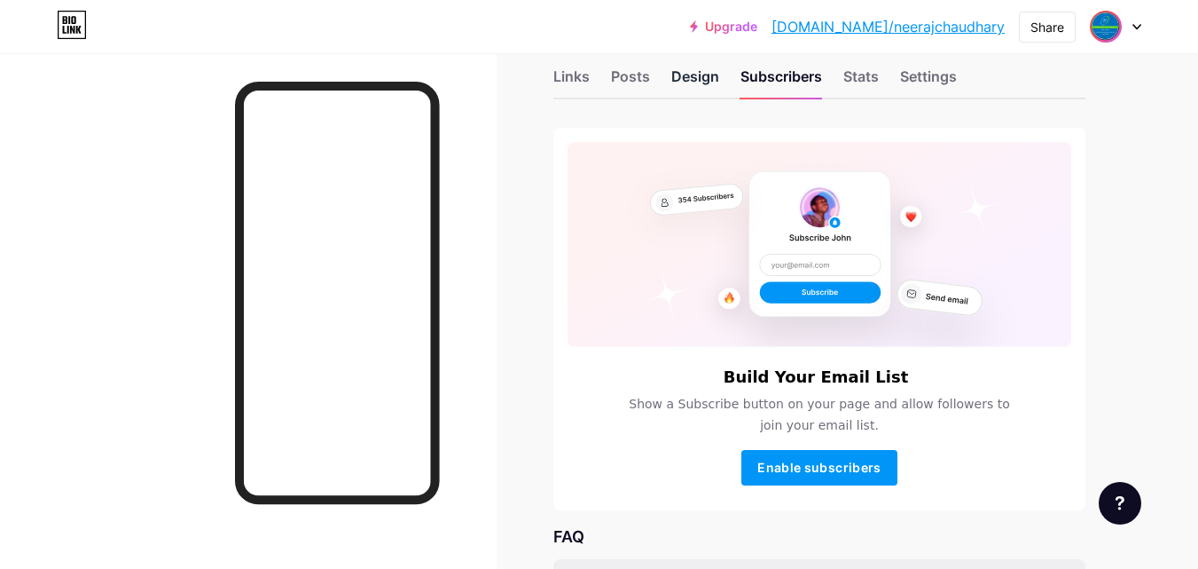
click at [692, 75] on div "Design" at bounding box center [695, 82] width 48 height 32
click at [630, 82] on div "Posts" at bounding box center [630, 82] width 39 height 32
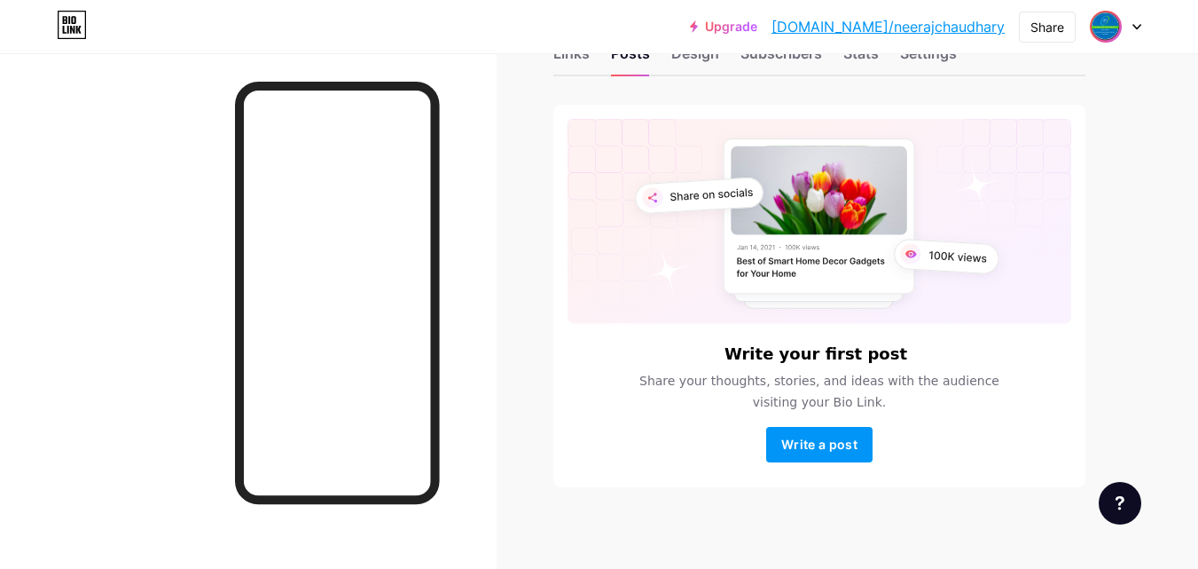
scroll to position [67, 0]
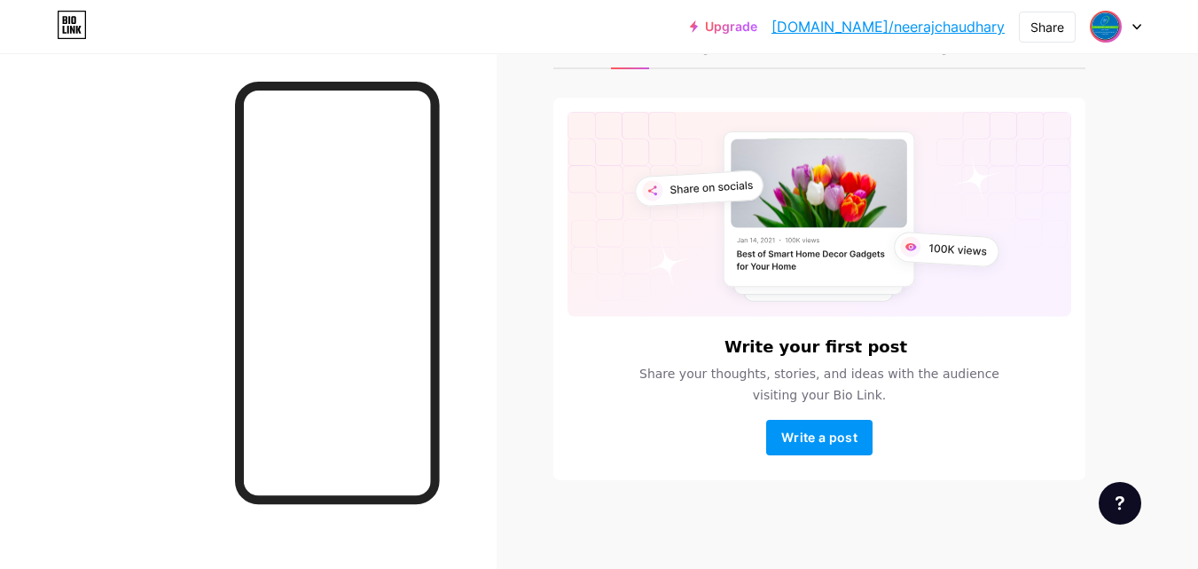
click at [1038, 356] on div "Write your first post Share your thoughts, stories, and ideas with the audience…" at bounding box center [820, 396] width 504 height 117
click at [555, 358] on div "Write your first post Share your thoughts, stories, and ideas with the audience…" at bounding box center [819, 289] width 532 height 382
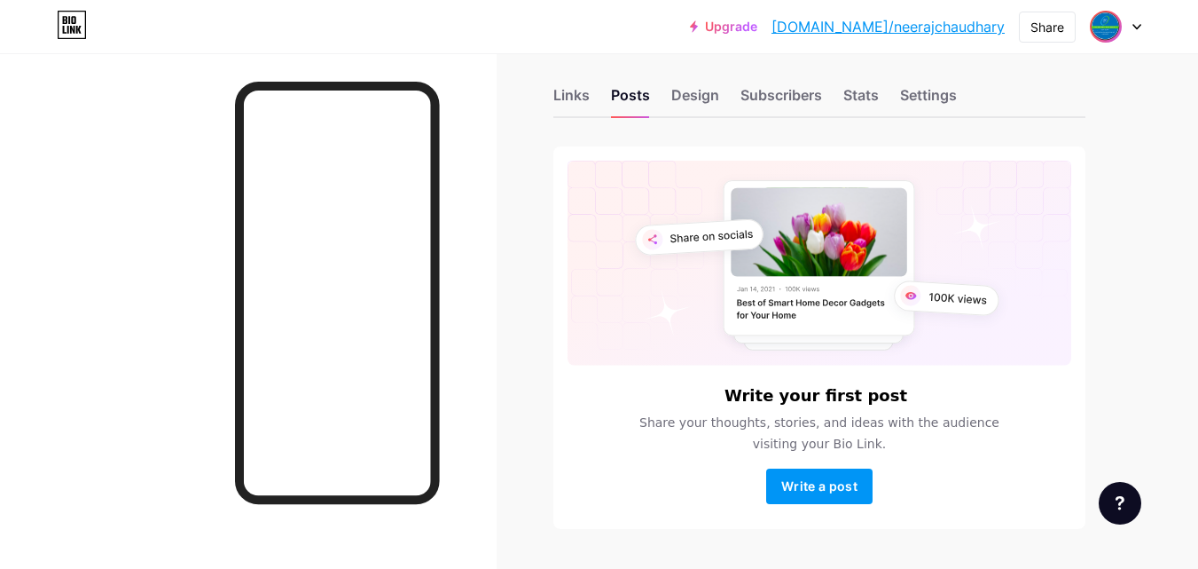
scroll to position [0, 0]
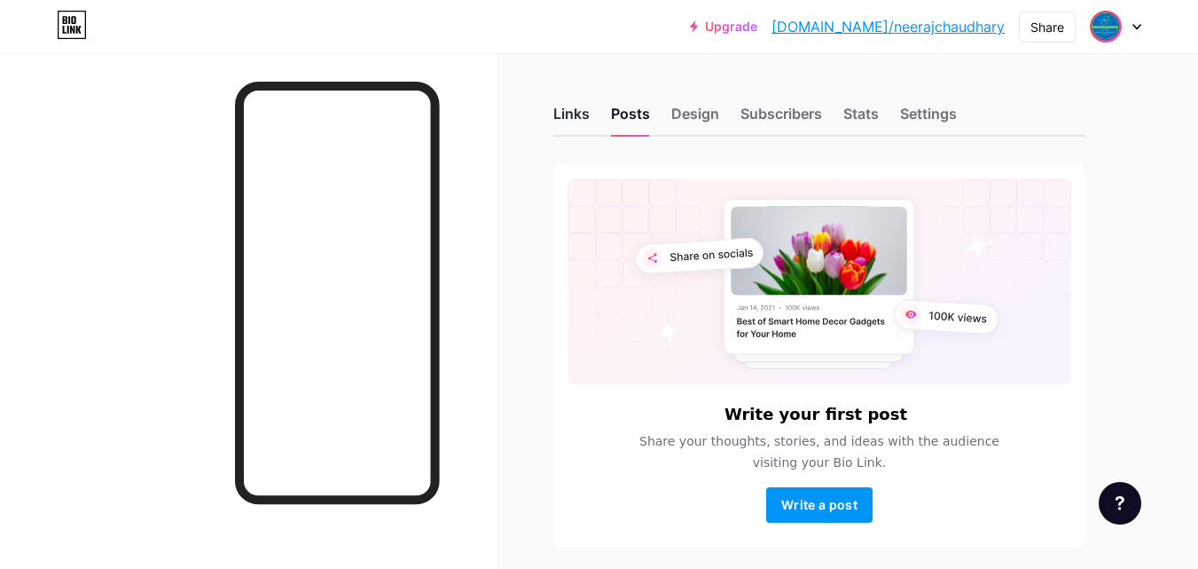
click at [581, 116] on div "Links" at bounding box center [571, 119] width 36 height 32
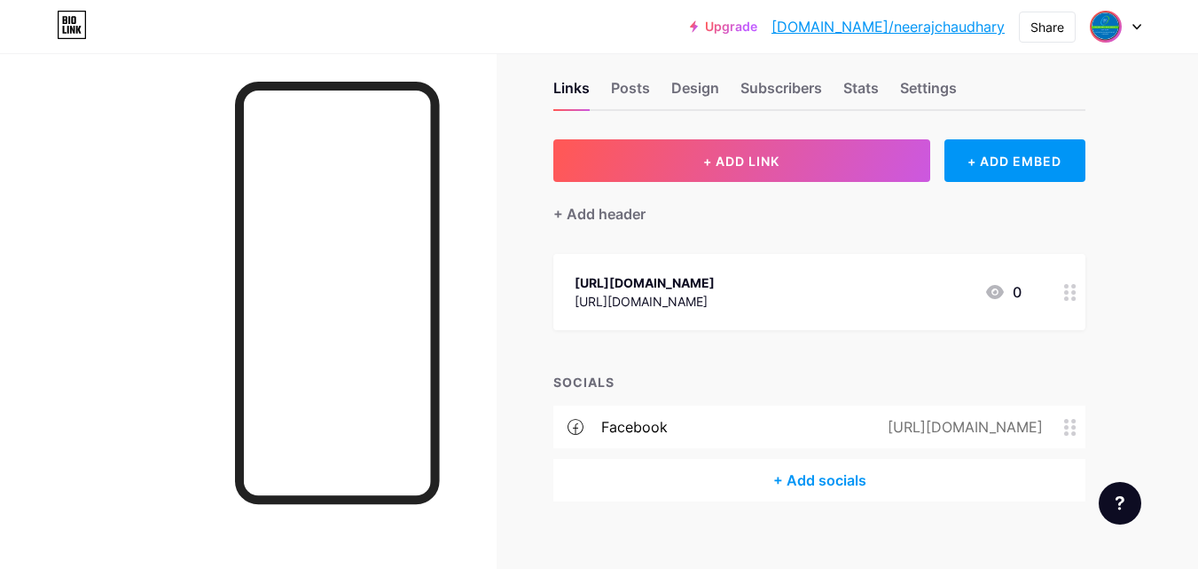
scroll to position [33, 0]
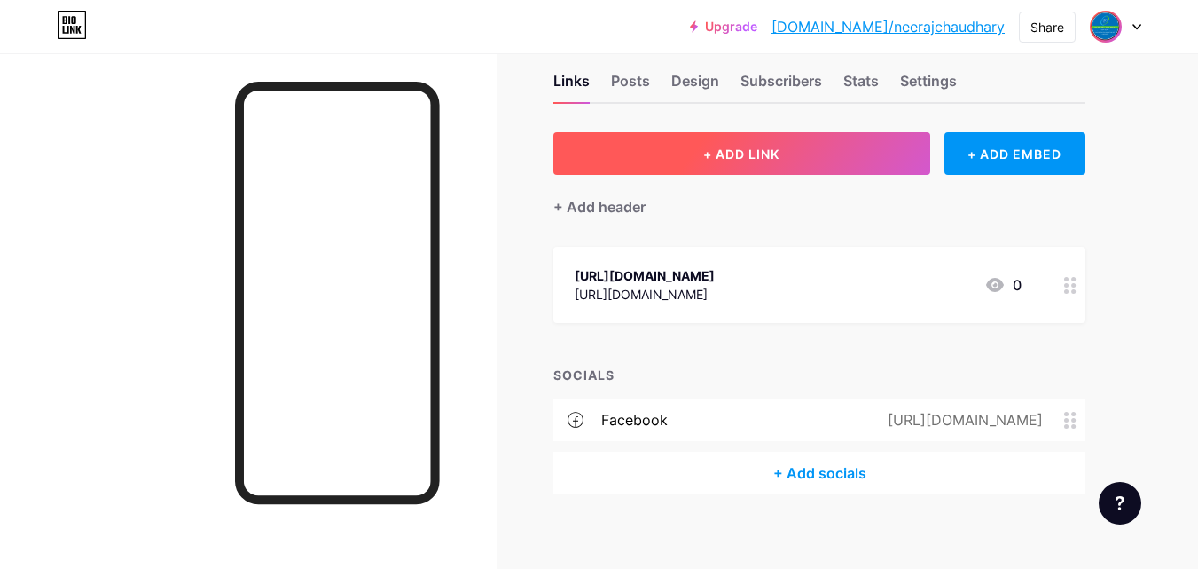
click at [764, 153] on span "+ ADD LINK" at bounding box center [741, 153] width 76 height 15
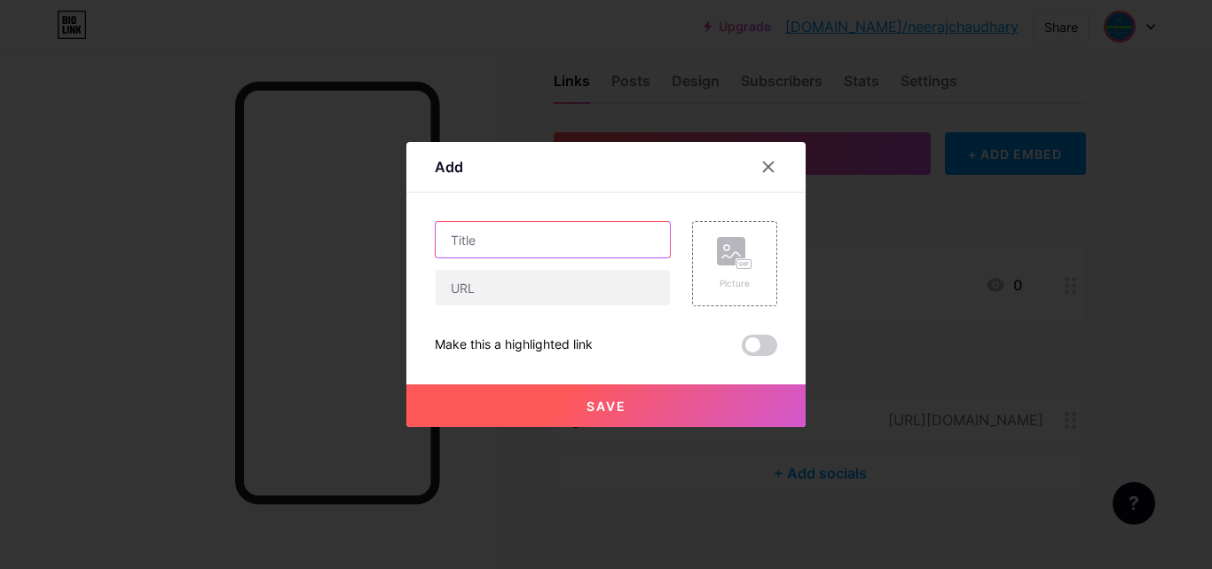
click at [553, 241] on input "text" at bounding box center [552, 239] width 234 height 35
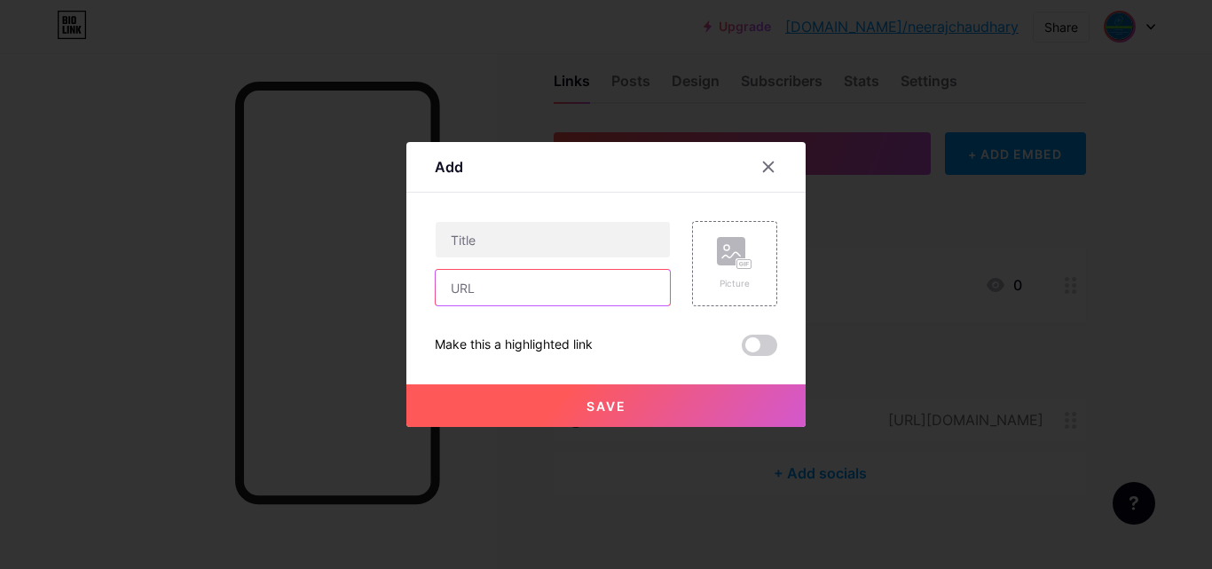
paste input "https://x.com/gastroandliverc"
drag, startPoint x: 541, startPoint y: 294, endPoint x: 541, endPoint y: 264, distance: 29.3
click at [540, 287] on input "https://x.com/gastroandliverc" at bounding box center [552, 287] width 234 height 35
type input "https://x.com/gastroandliverc"
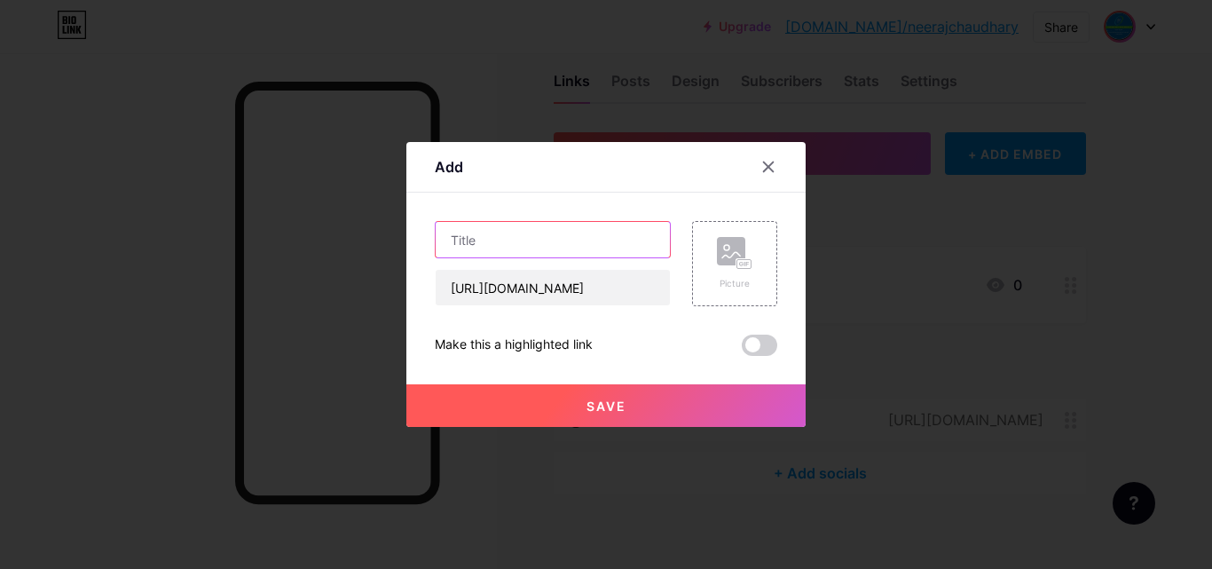
click at [545, 253] on input "text" at bounding box center [552, 239] width 234 height 35
type input "twitter"
click at [762, 347] on span at bounding box center [758, 344] width 35 height 21
click at [741, 349] on input "checkbox" at bounding box center [741, 349] width 0 height 0
click at [704, 413] on button "Save" at bounding box center [605, 405] width 399 height 43
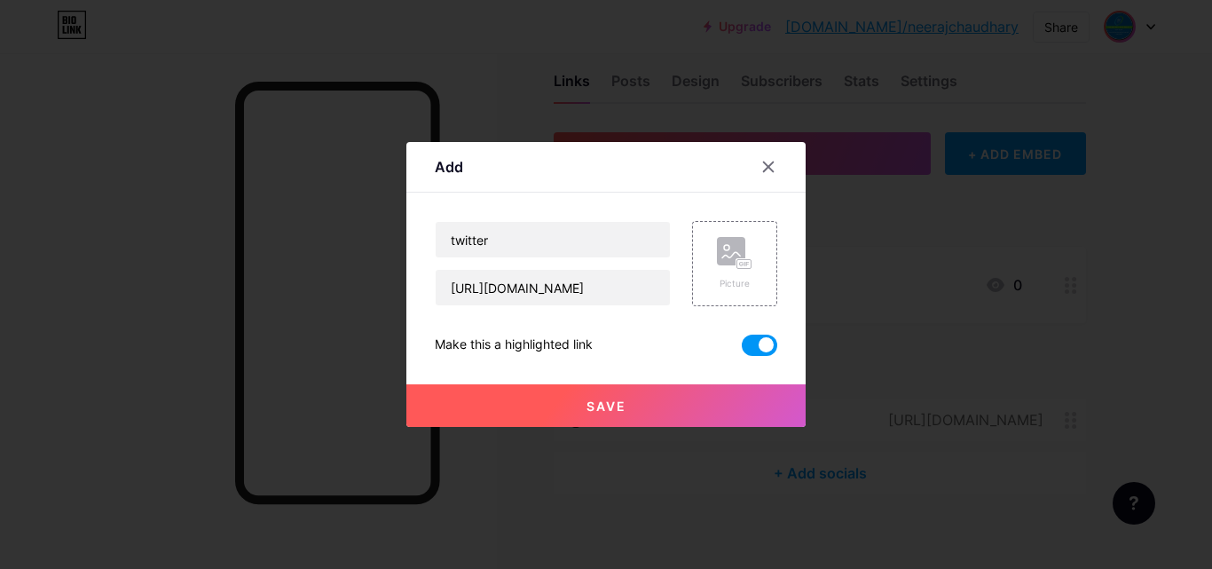
click at [684, 404] on button "Save" at bounding box center [605, 405] width 399 height 43
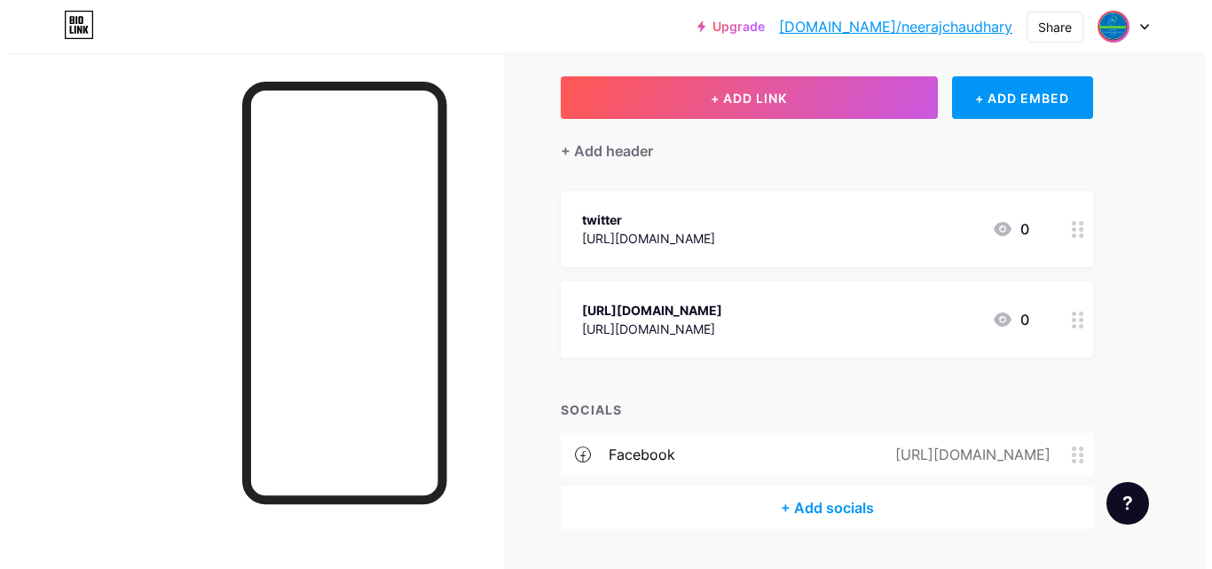
scroll to position [92, 0]
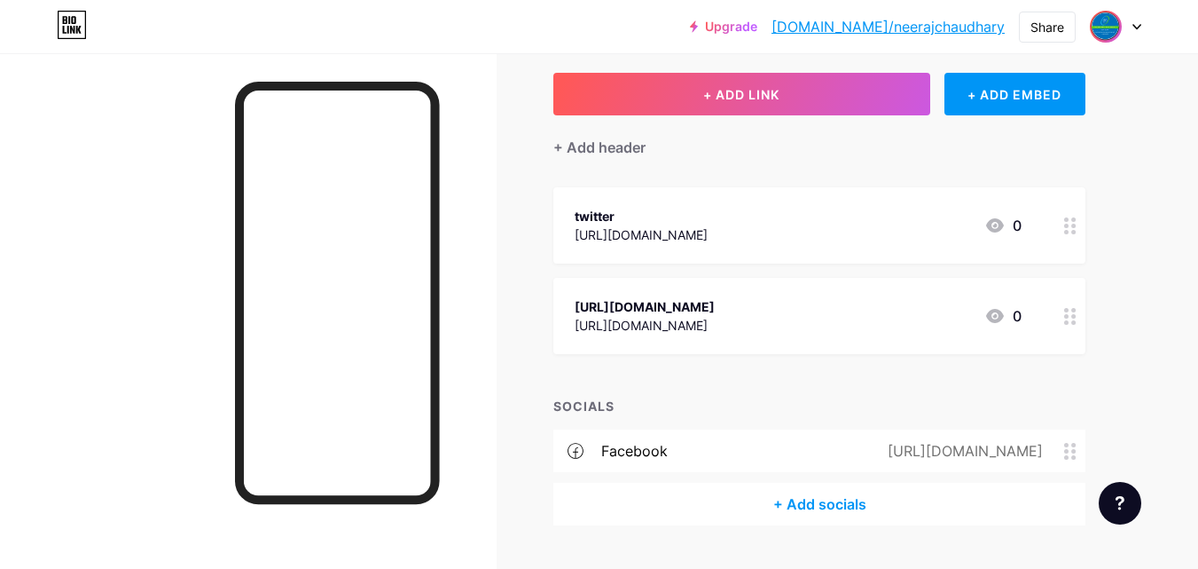
click at [1039, 310] on div "https://www.instagram.com/gastroandlivercentrenoida/ https://www.instagram.com/…" at bounding box center [819, 316] width 532 height 76
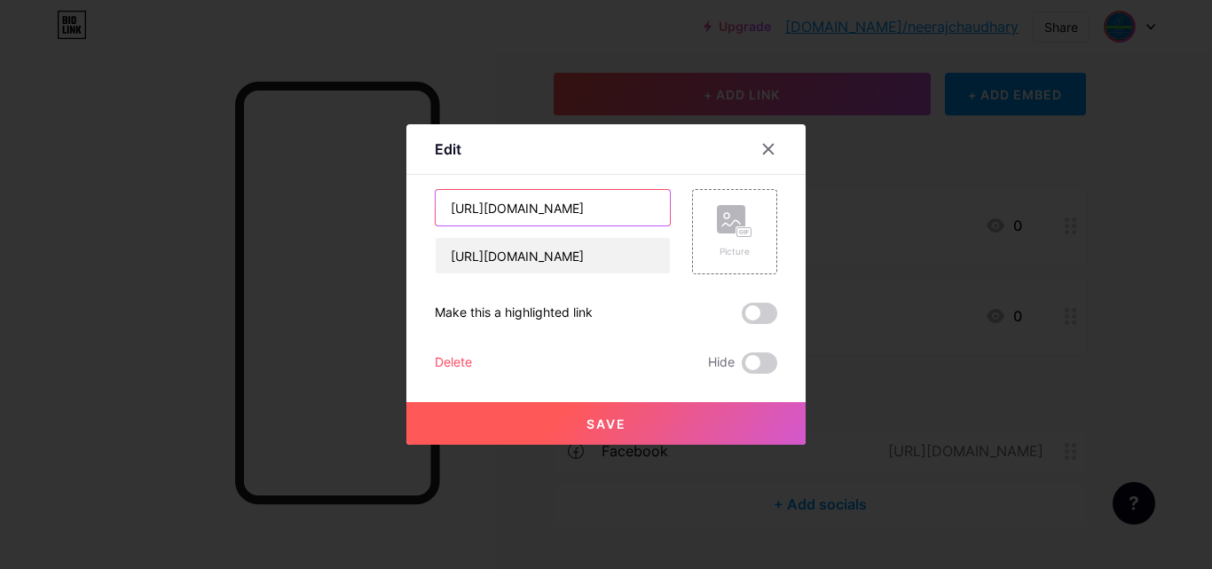
scroll to position [0, 121]
drag, startPoint x: 451, startPoint y: 211, endPoint x: 929, endPoint y: 271, distance: 481.8
click at [929, 271] on div "Edit Content YouTube Play YouTube video without leaving your page. ADD Vimeo Pl…" at bounding box center [606, 284] width 1212 height 569
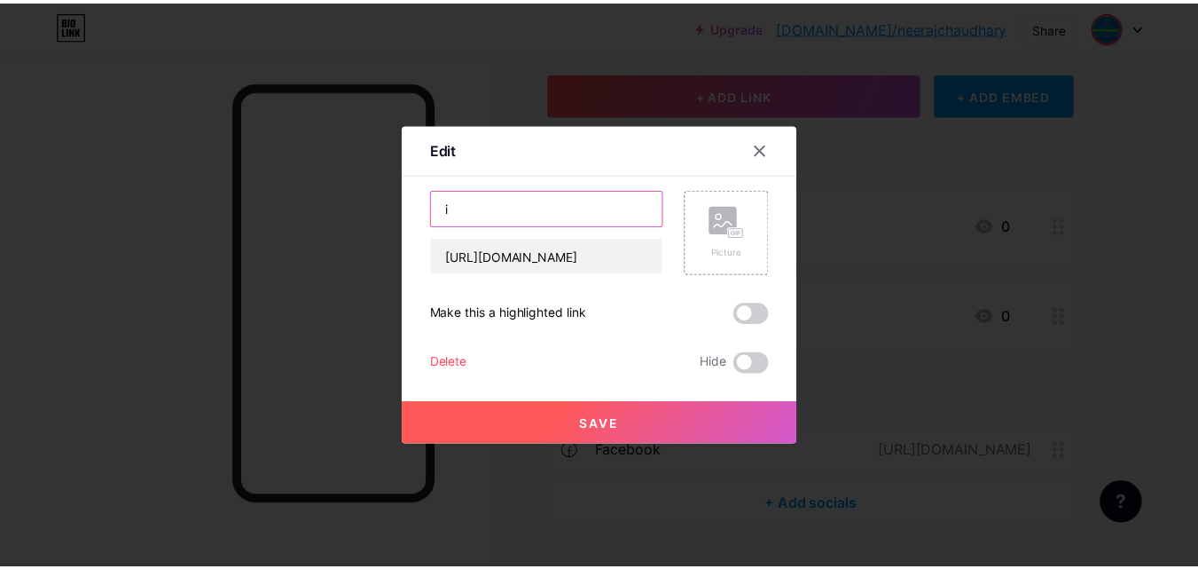
scroll to position [0, 0]
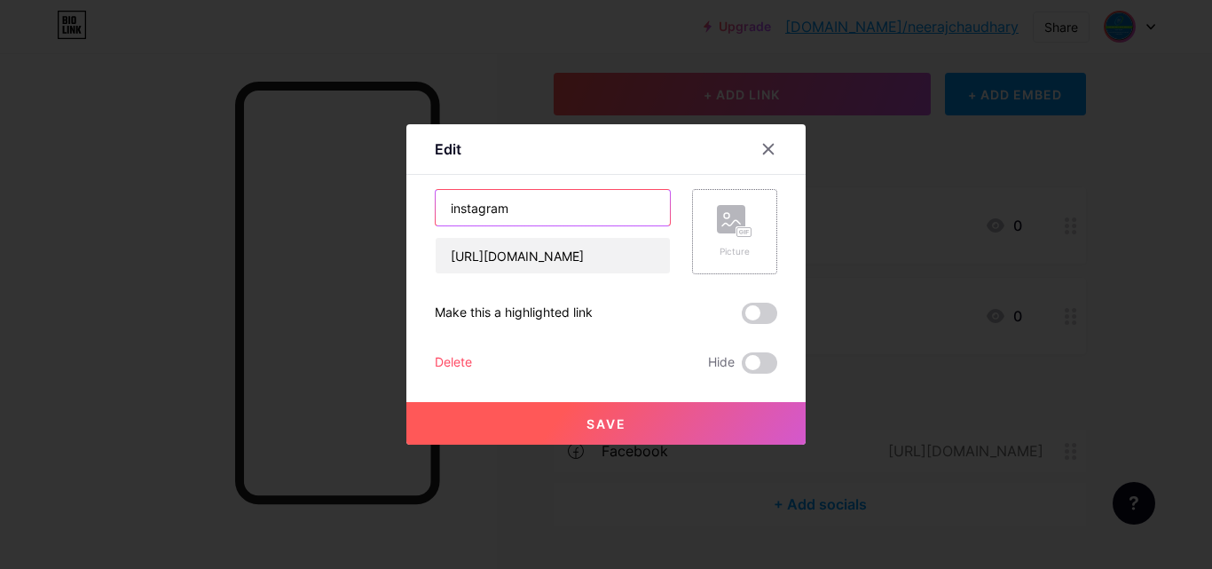
type input "instagram"
click at [751, 237] on rect at bounding box center [744, 232] width 16 height 11
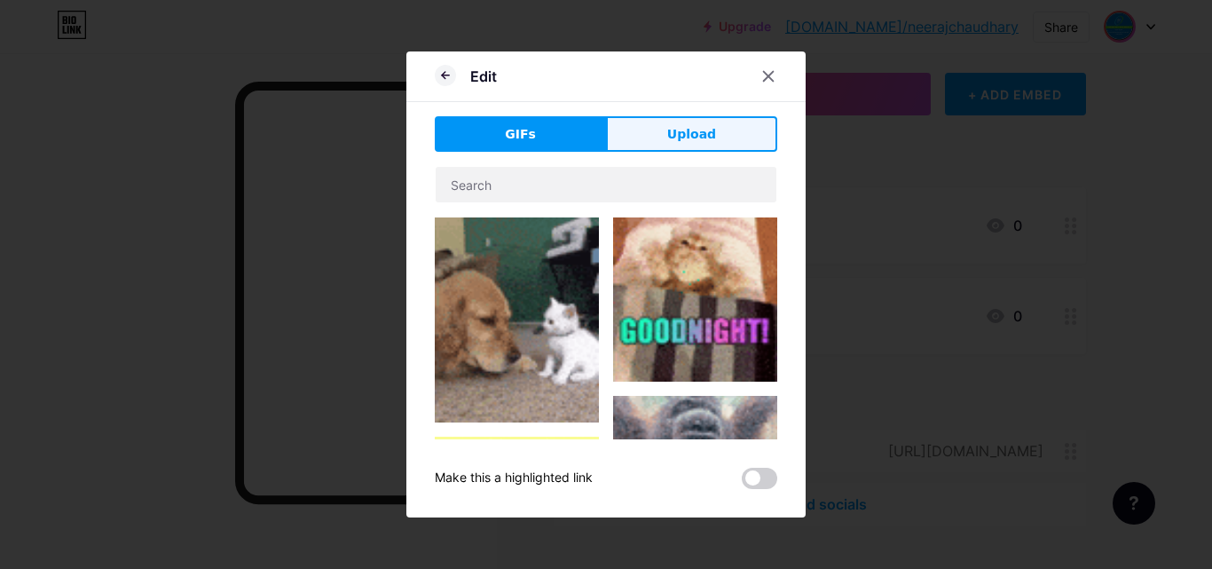
click at [686, 142] on span "Upload" at bounding box center [691, 134] width 49 height 19
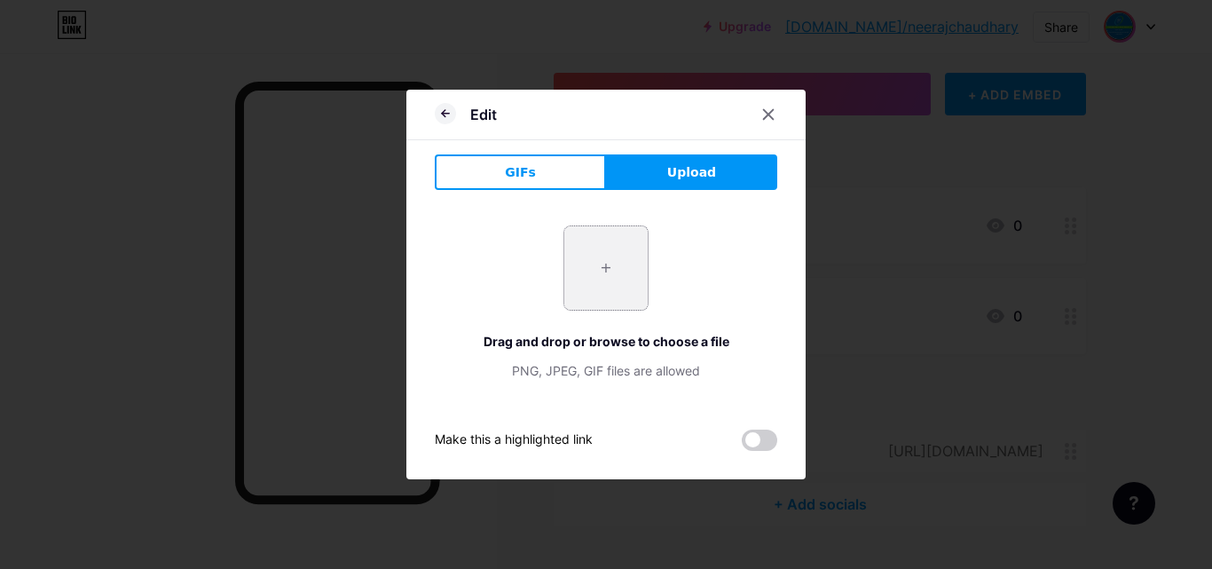
click at [606, 277] on input "file" at bounding box center [605, 267] width 83 height 83
click at [597, 264] on input "file" at bounding box center [605, 267] width 83 height 83
type input "C:\fakepath\download.jfif"
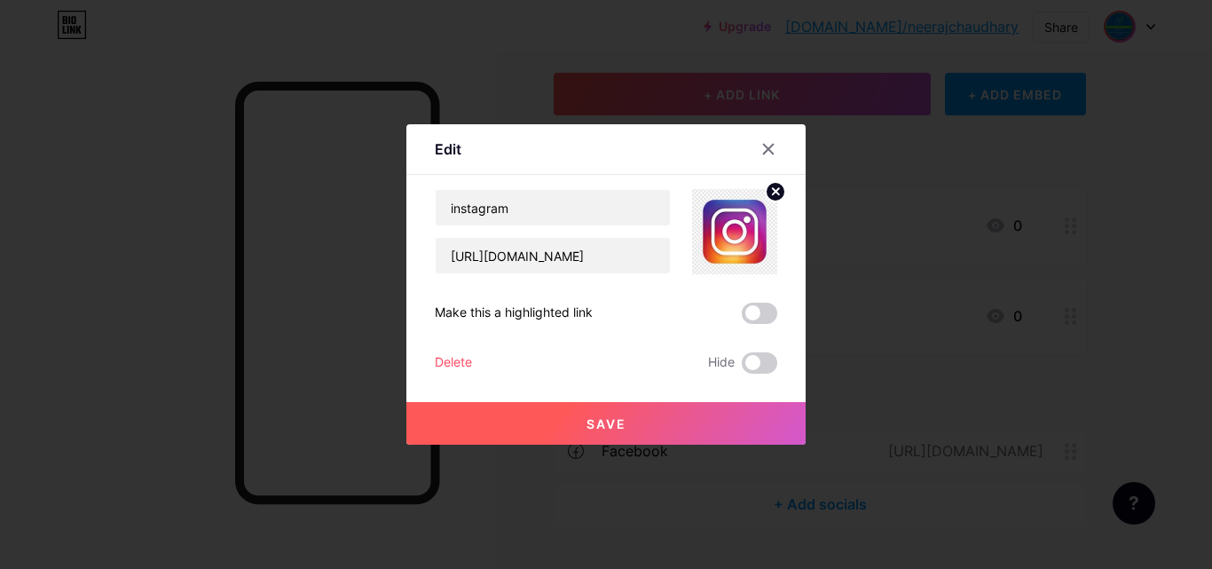
click at [689, 412] on button "Save" at bounding box center [605, 423] width 399 height 43
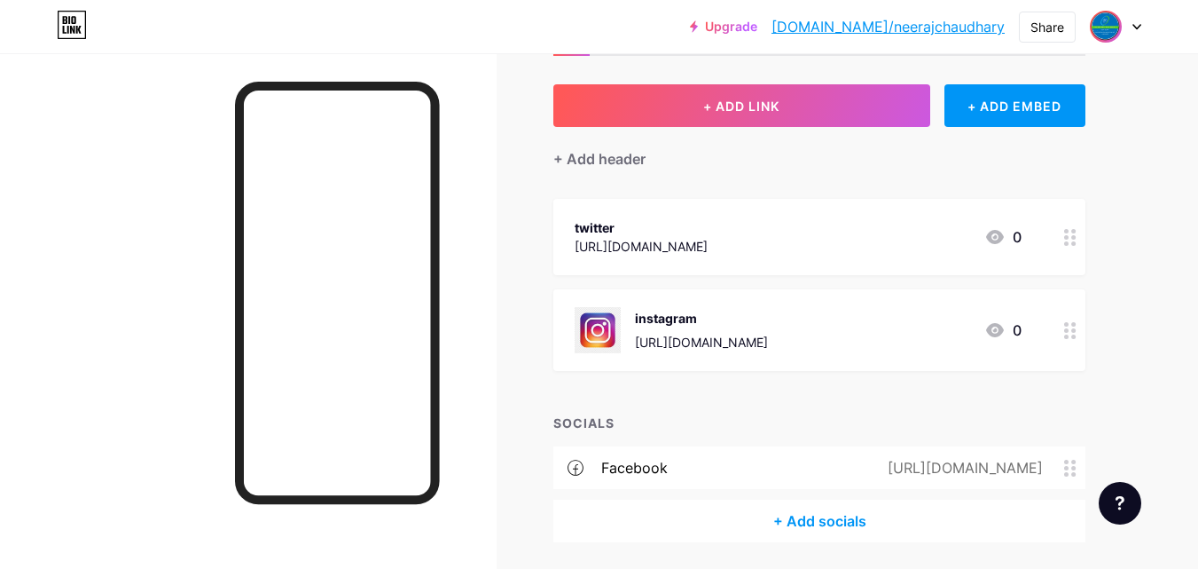
scroll to position [122, 0]
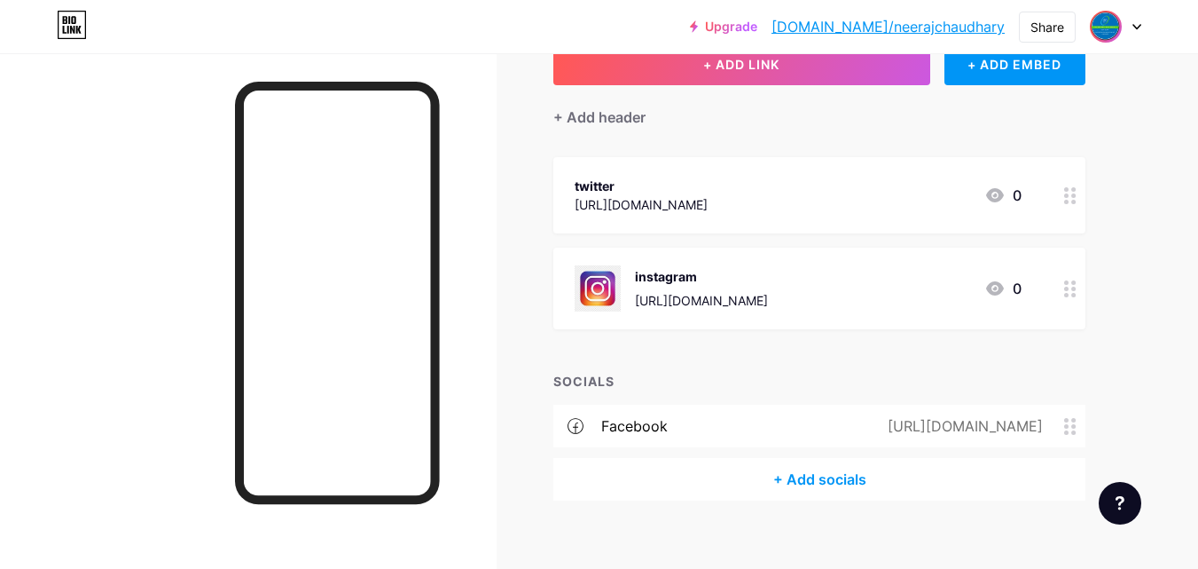
click at [1066, 190] on circle at bounding box center [1066, 189] width 4 height 4
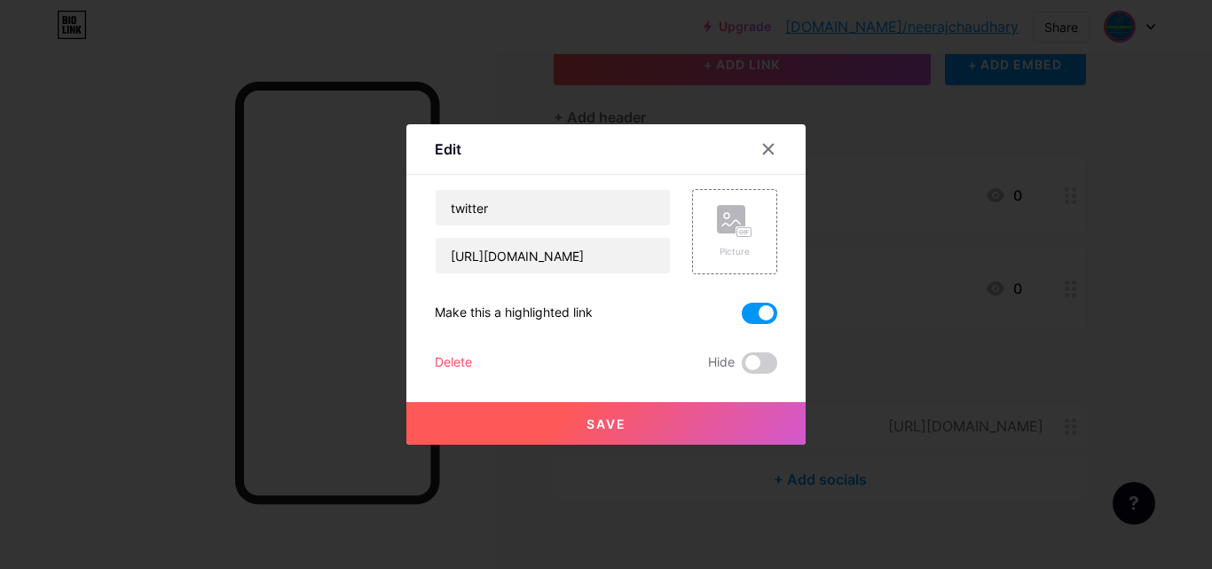
click at [451, 353] on div "Delete" at bounding box center [453, 362] width 37 height 21
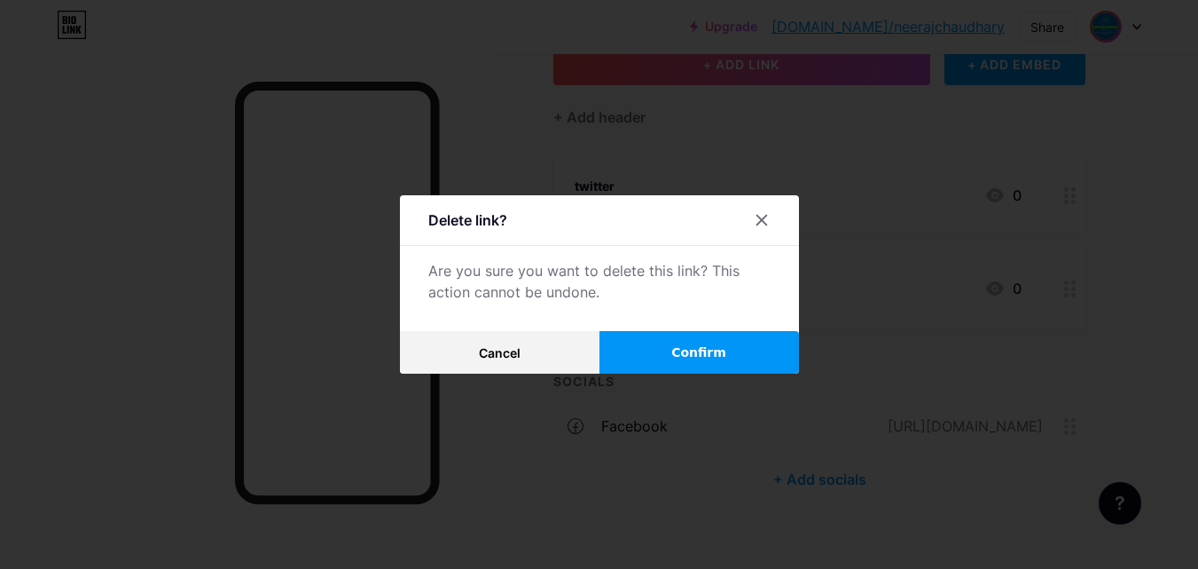
click at [700, 351] on span "Confirm" at bounding box center [698, 352] width 55 height 19
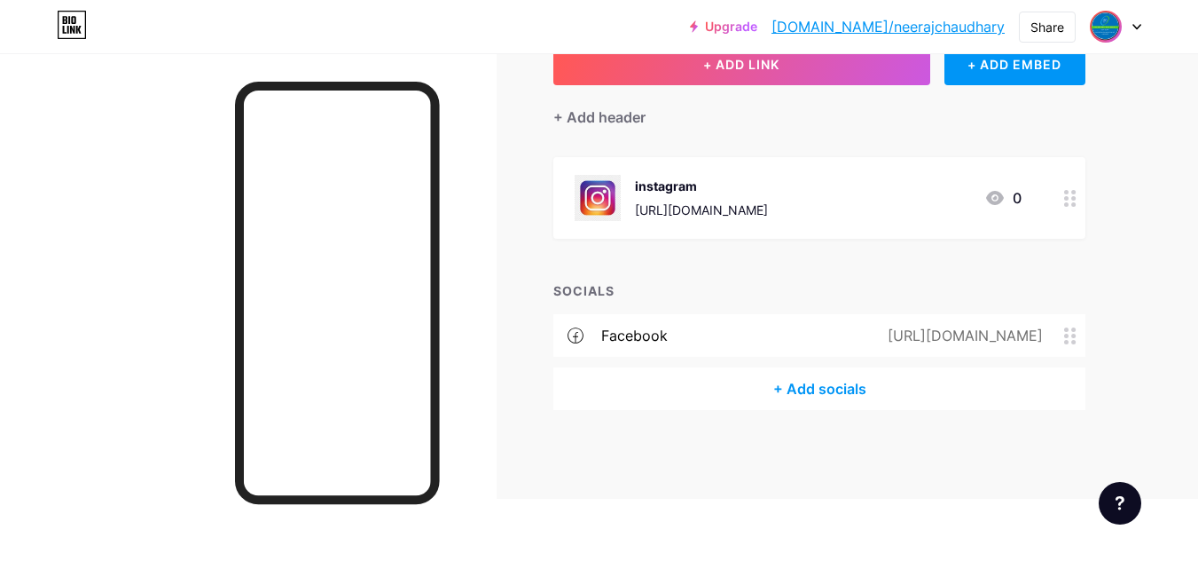
scroll to position [51, 0]
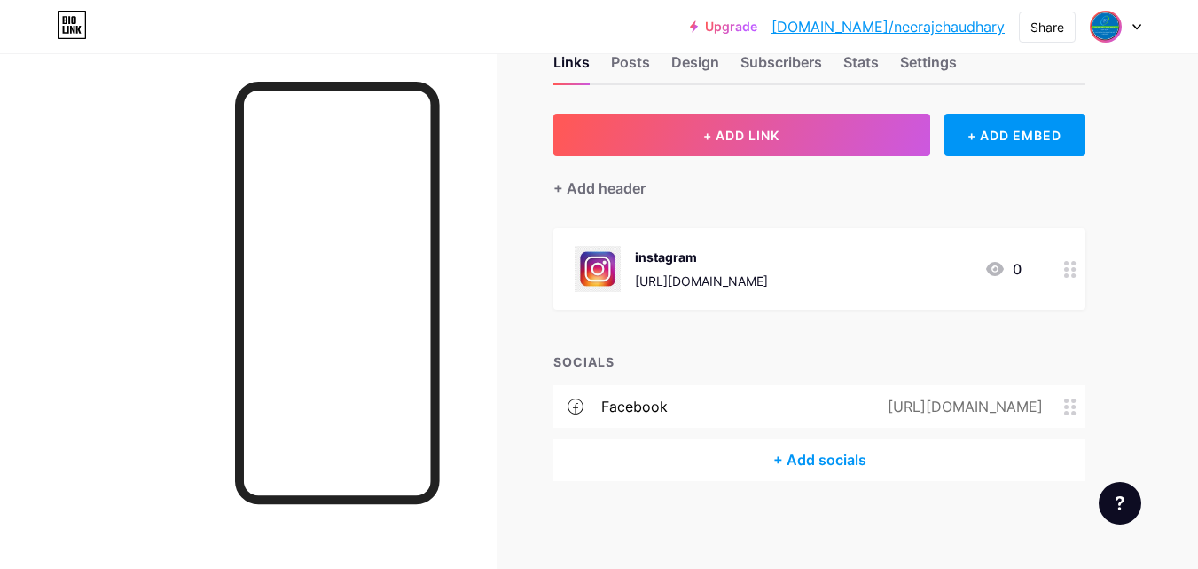
click at [1078, 271] on div at bounding box center [1070, 269] width 30 height 82
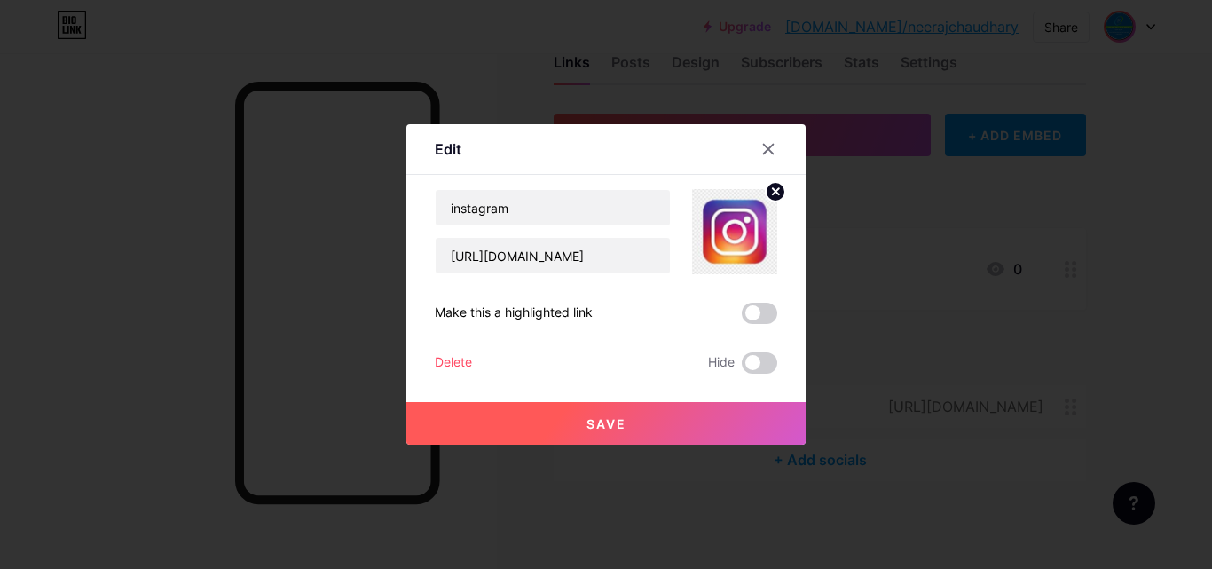
click at [463, 357] on div "Delete" at bounding box center [453, 362] width 37 height 21
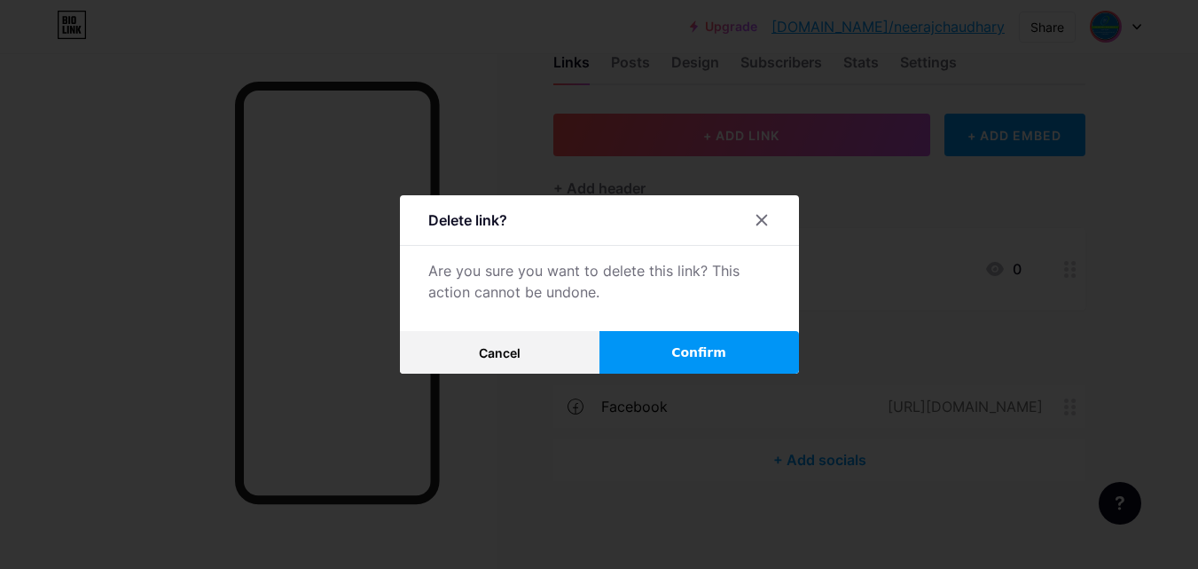
click at [698, 358] on span "Confirm" at bounding box center [698, 352] width 55 height 19
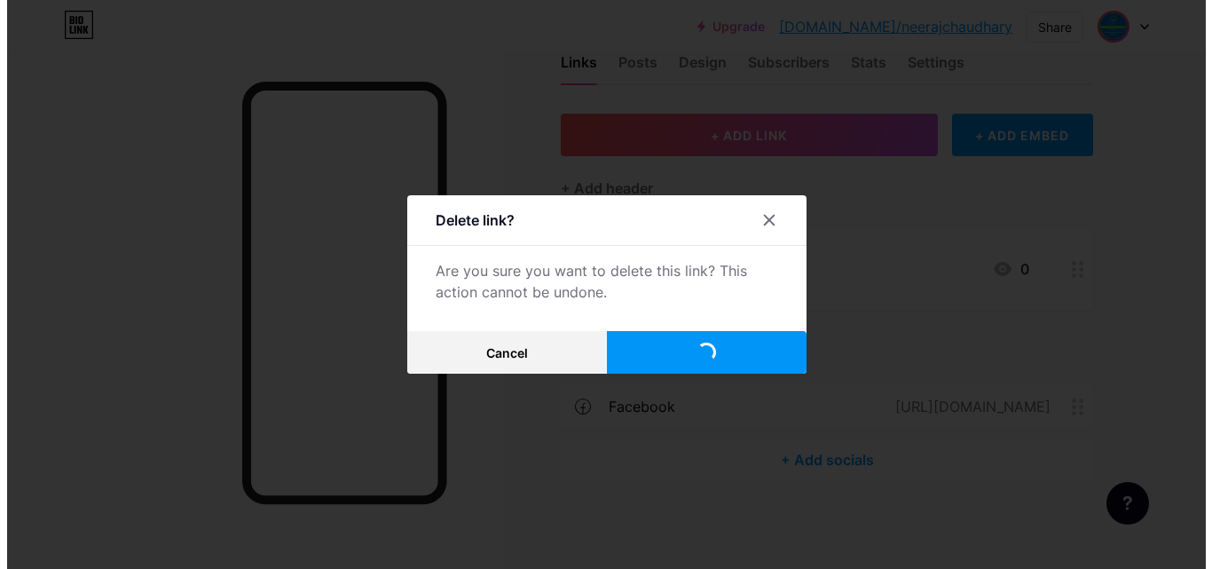
scroll to position [0, 0]
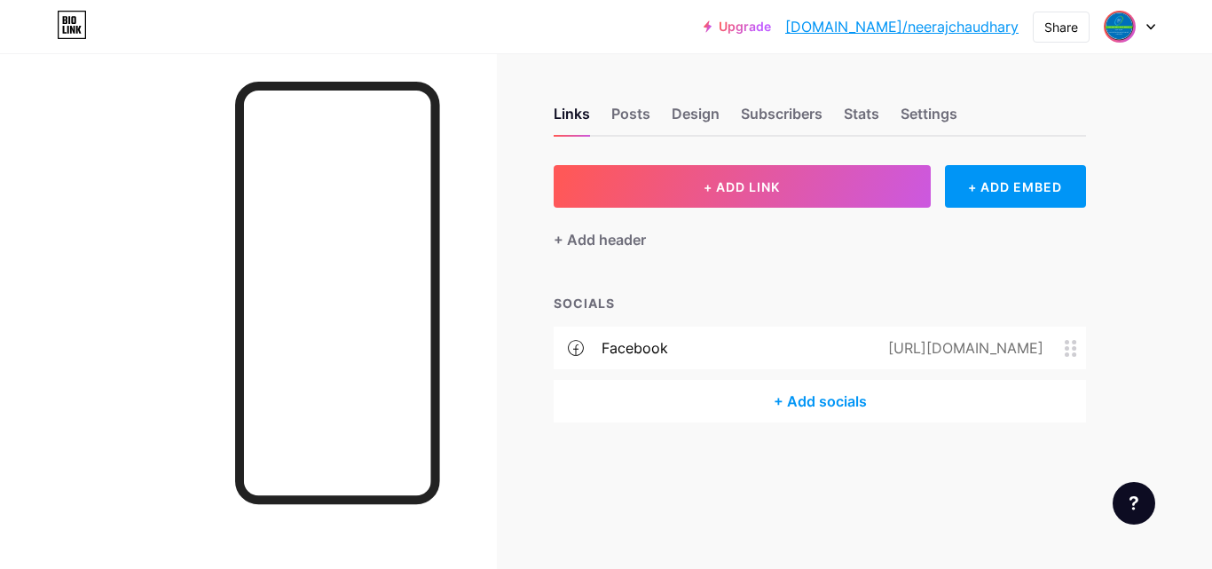
click at [817, 406] on div "+ Add socials" at bounding box center [819, 401] width 532 height 43
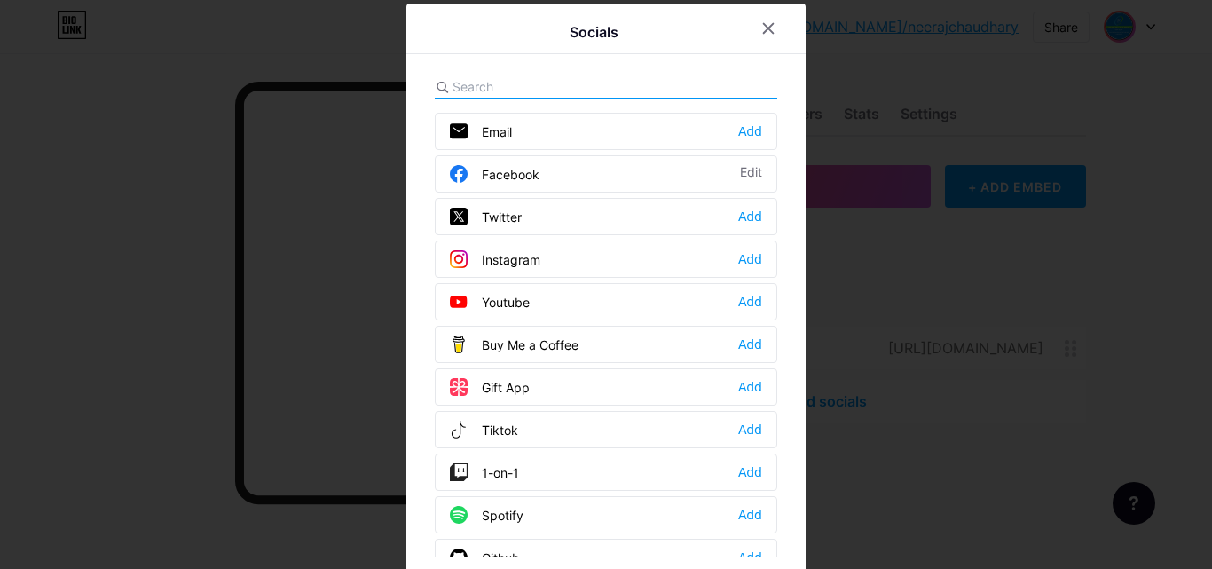
click at [547, 218] on div "Twitter Add" at bounding box center [606, 216] width 342 height 37
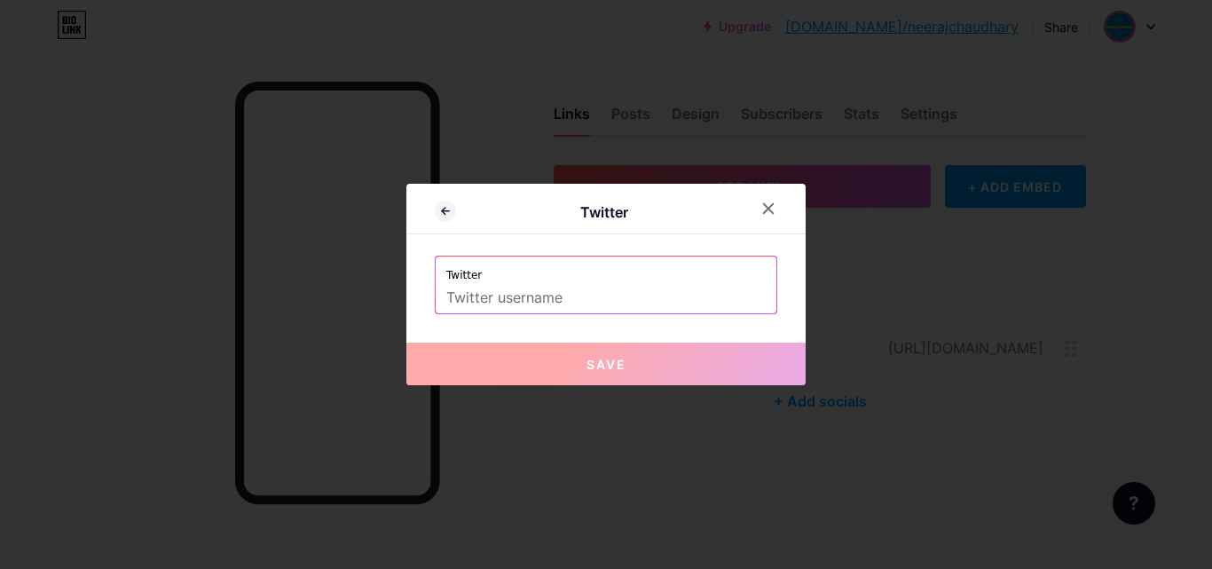
click at [510, 294] on input "text" at bounding box center [605, 298] width 319 height 30
paste input "https://x.com/gastroandliverc"
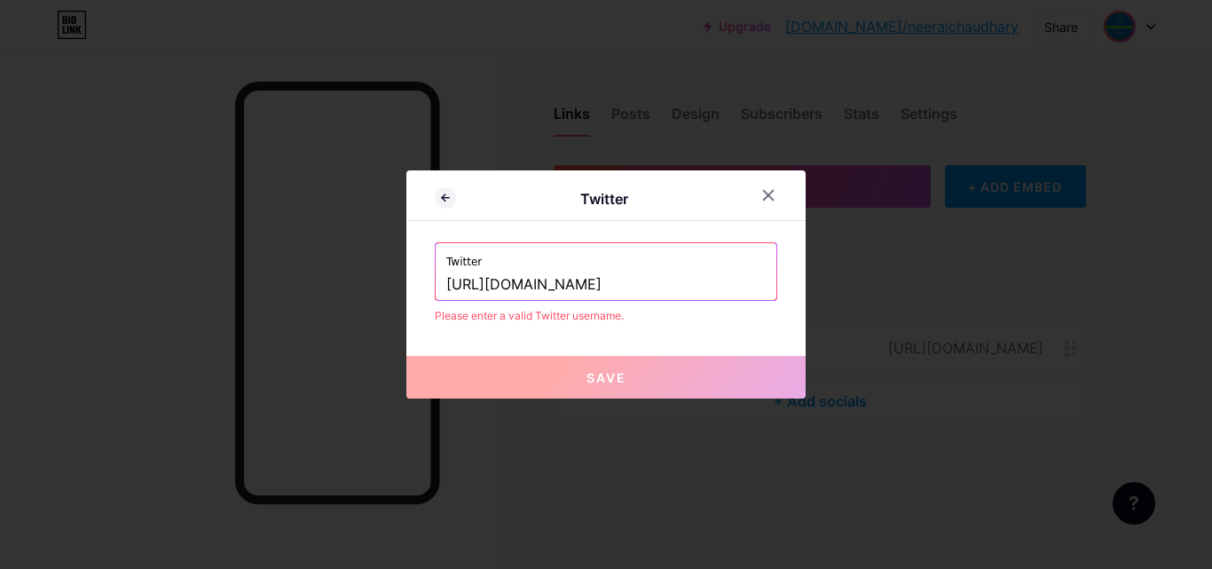
drag, startPoint x: 542, startPoint y: 285, endPoint x: 344, endPoint y: 285, distance: 197.8
click at [344, 285] on div "Twitter Twitter https://x.com/gastroandliverc Please enter a valid Twitter user…" at bounding box center [606, 284] width 1212 height 569
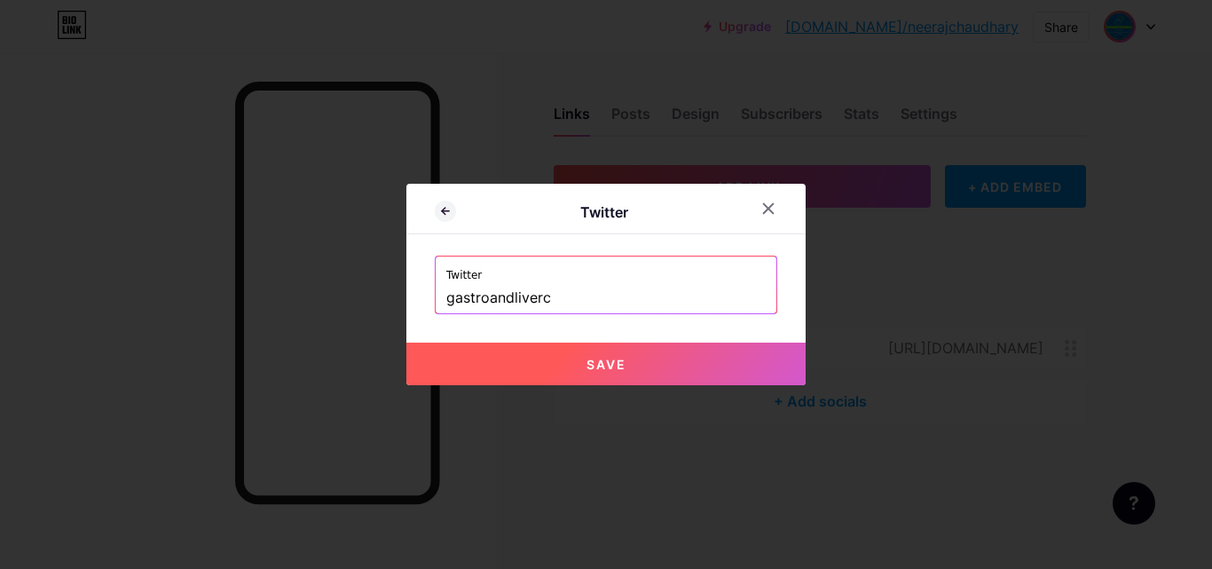
click at [577, 356] on button "Save" at bounding box center [605, 363] width 399 height 43
type input "https://twitter.com/gastroandliverc"
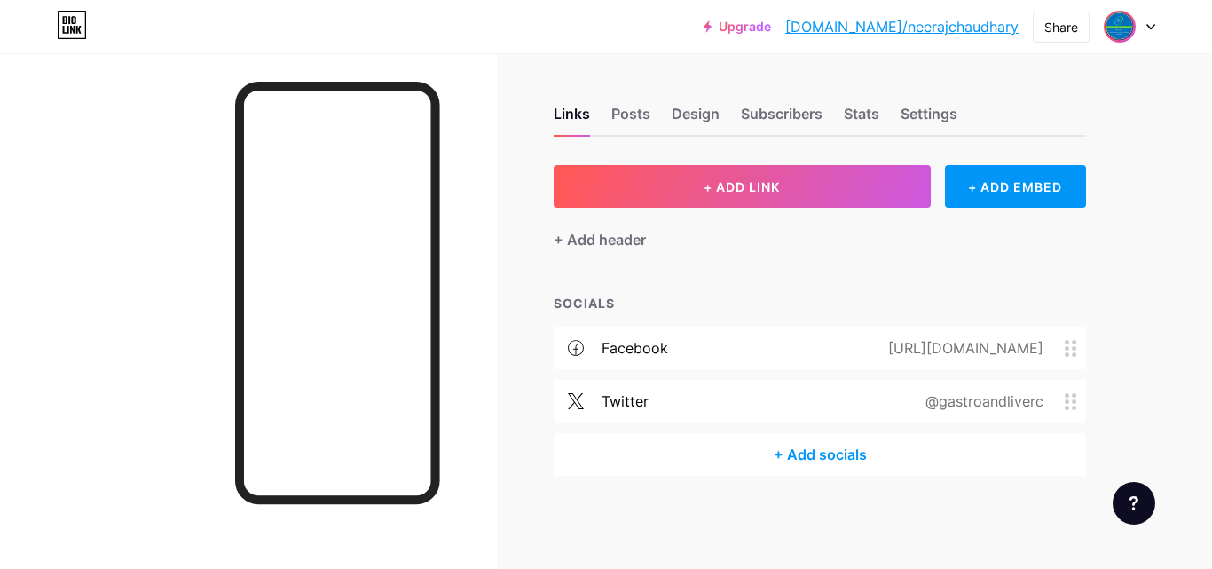
click at [840, 451] on div "+ Add socials" at bounding box center [819, 454] width 532 height 43
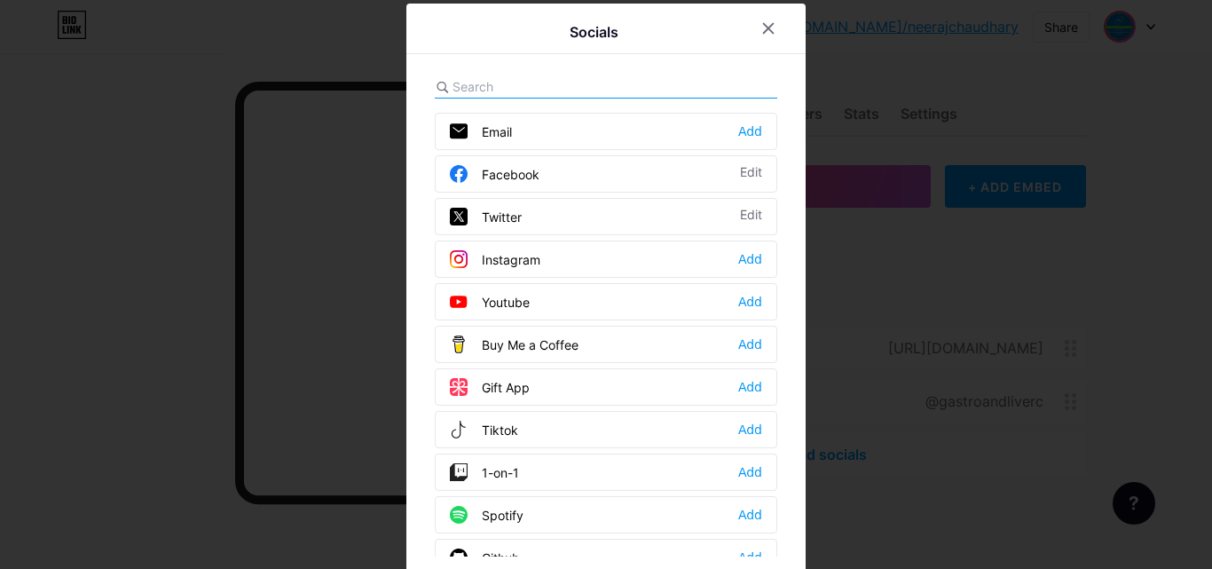
click at [530, 247] on div "Instagram Add" at bounding box center [606, 258] width 342 height 37
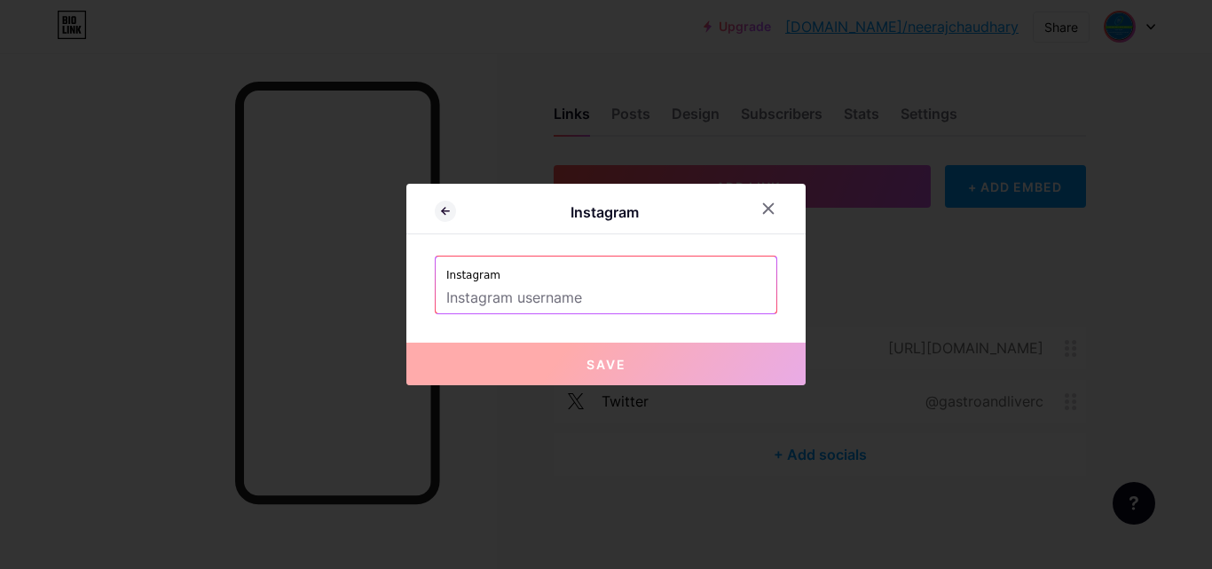
click at [603, 300] on input "text" at bounding box center [605, 298] width 319 height 30
click at [603, 297] on input "text" at bounding box center [605, 298] width 319 height 30
paste input "https://www.instagram.com/gastroandlivercentreGreater Noida/"
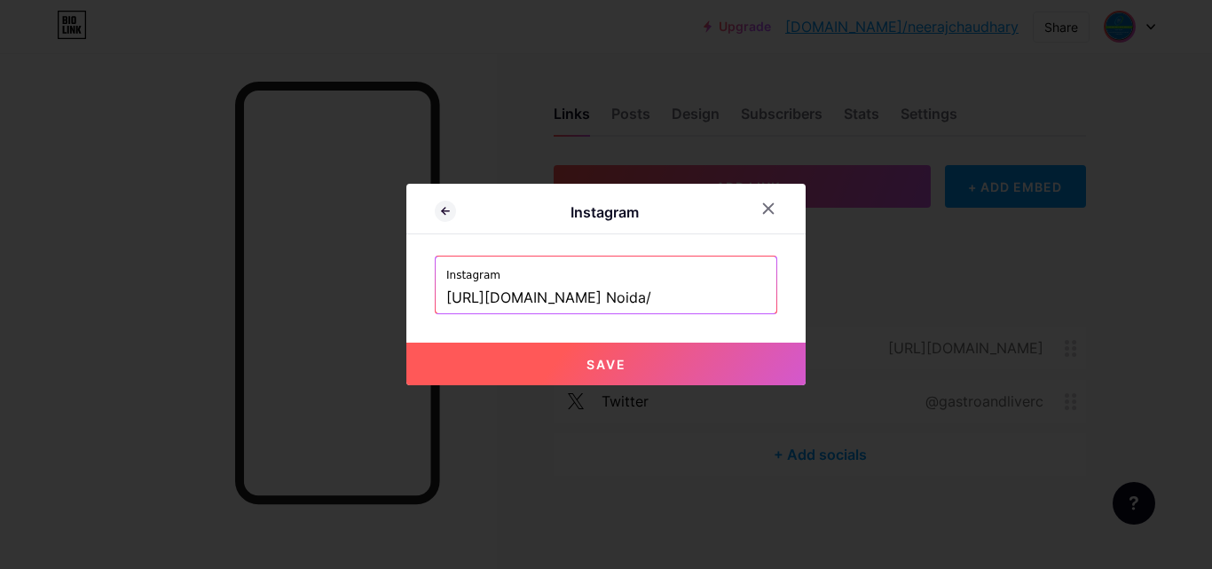
click at [605, 364] on span "Save" at bounding box center [606, 364] width 40 height 15
type input "https://instagram.com/https://www.instagram.com/gastroandlivercentreGreater Noi…"
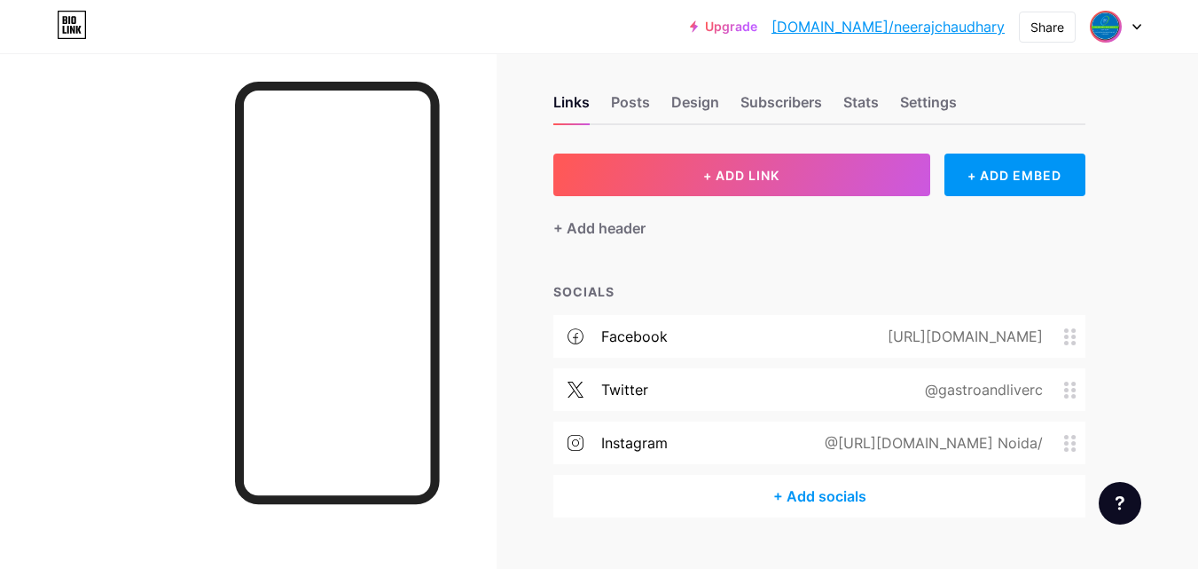
scroll to position [0, 0]
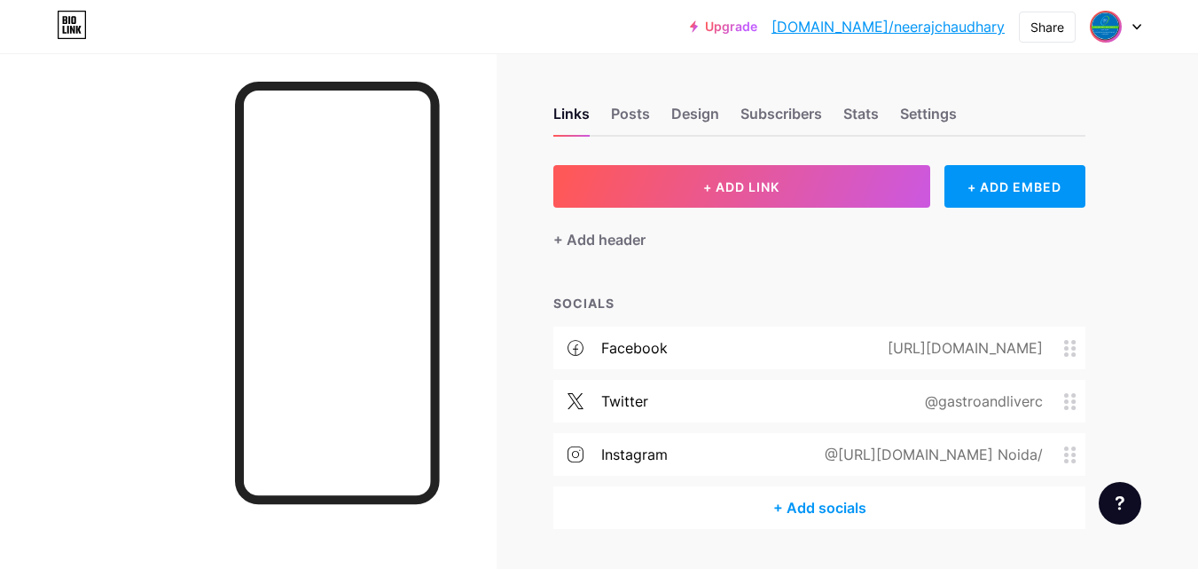
click at [860, 507] on div "+ Add socials" at bounding box center [819, 507] width 532 height 43
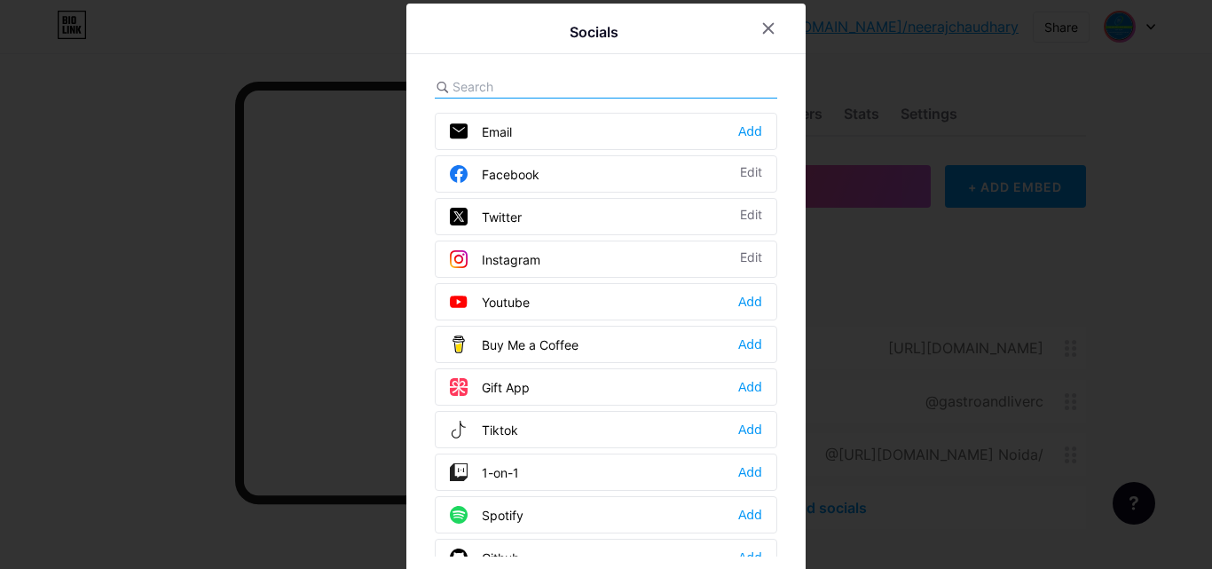
click at [611, 88] on input "text" at bounding box center [550, 86] width 196 height 19
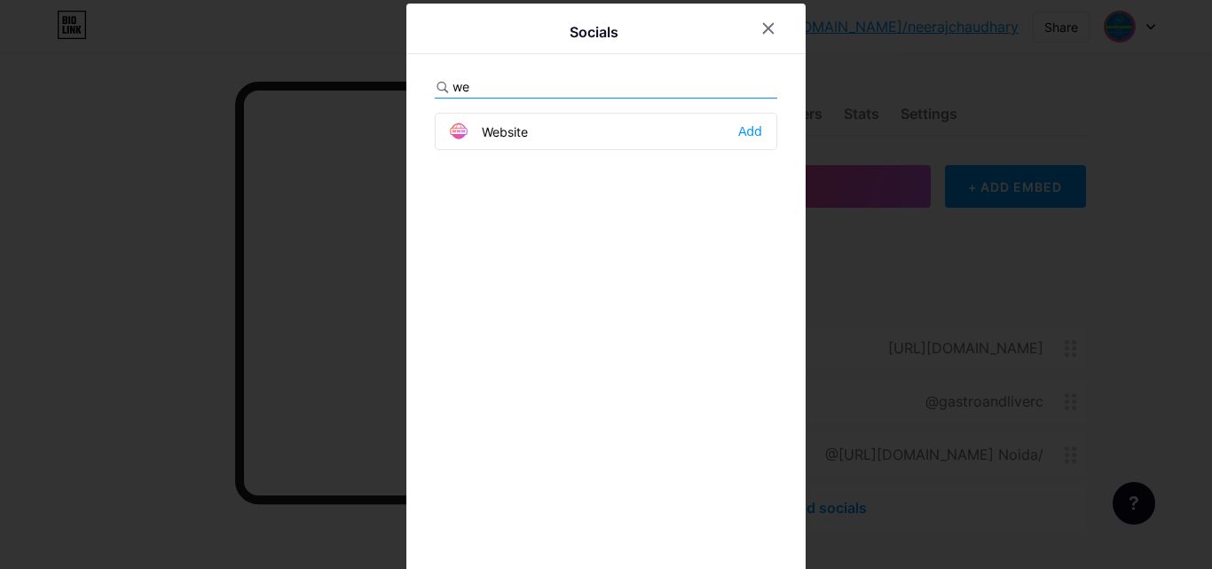
type input "we"
click at [545, 142] on div "Website Add" at bounding box center [606, 131] width 342 height 37
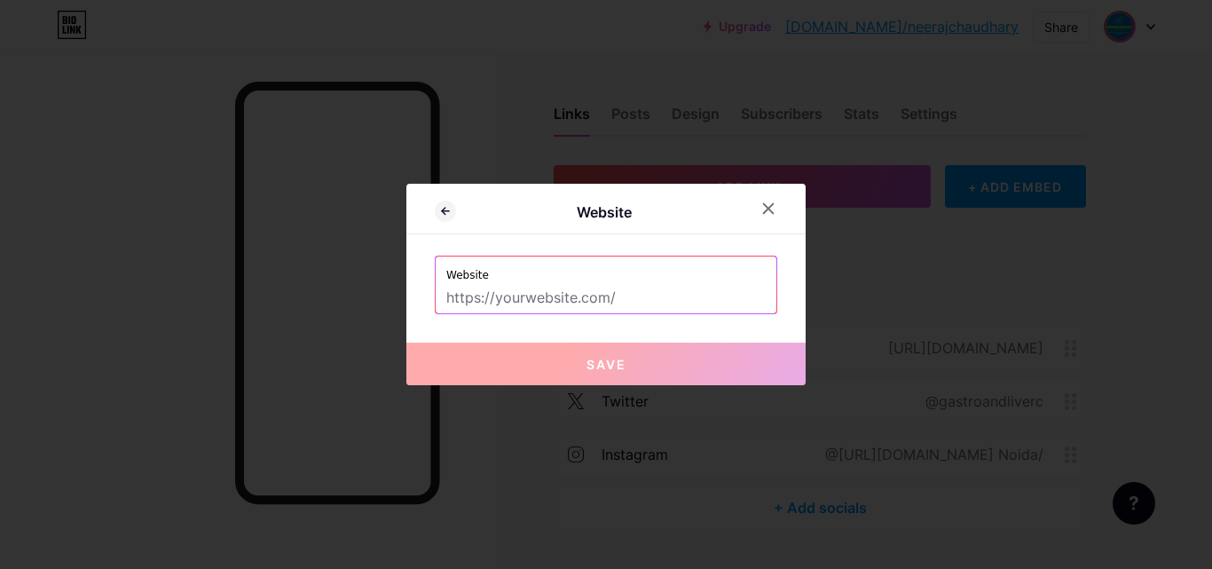
click at [551, 308] on input "text" at bounding box center [605, 298] width 319 height 30
paste input "https://gastrolivercentre.com/"
type input "https://gastrolivercentre.com/"
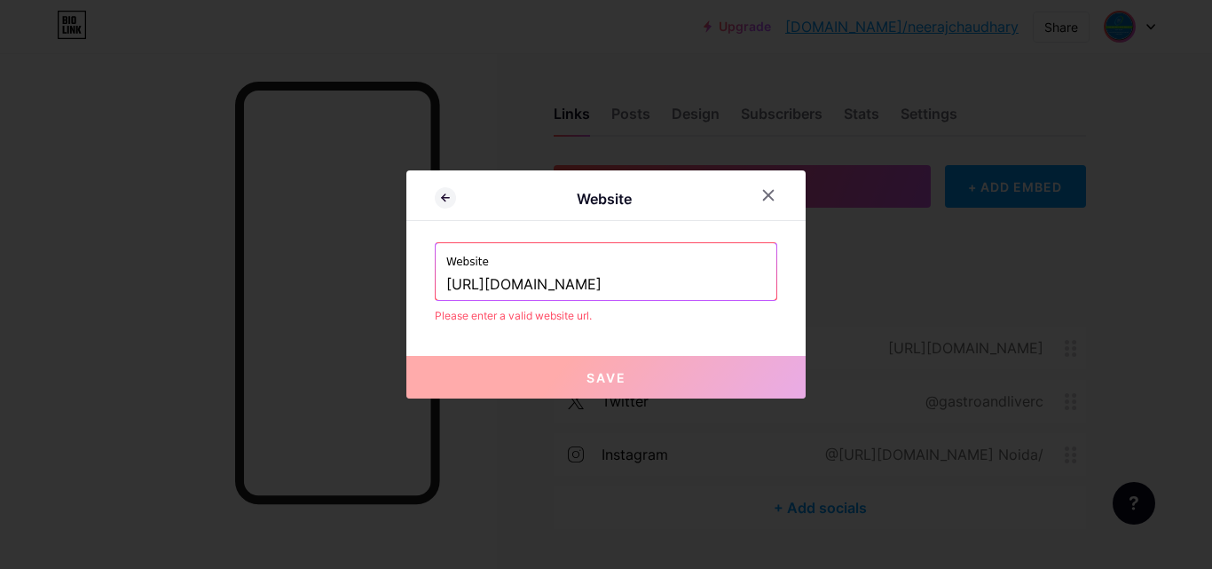
click at [682, 285] on input "https://gastrolivercentre.com/" at bounding box center [605, 285] width 319 height 30
drag, startPoint x: 682, startPoint y: 286, endPoint x: 302, endPoint y: 246, distance: 381.7
click at [302, 246] on div "Website Website https://gastrolivercentre.com/ Please enter a valid website url…" at bounding box center [606, 284] width 1212 height 569
paste input "https://gastrolivercentre.com/"
click at [576, 383] on button "Save" at bounding box center [605, 377] width 399 height 43
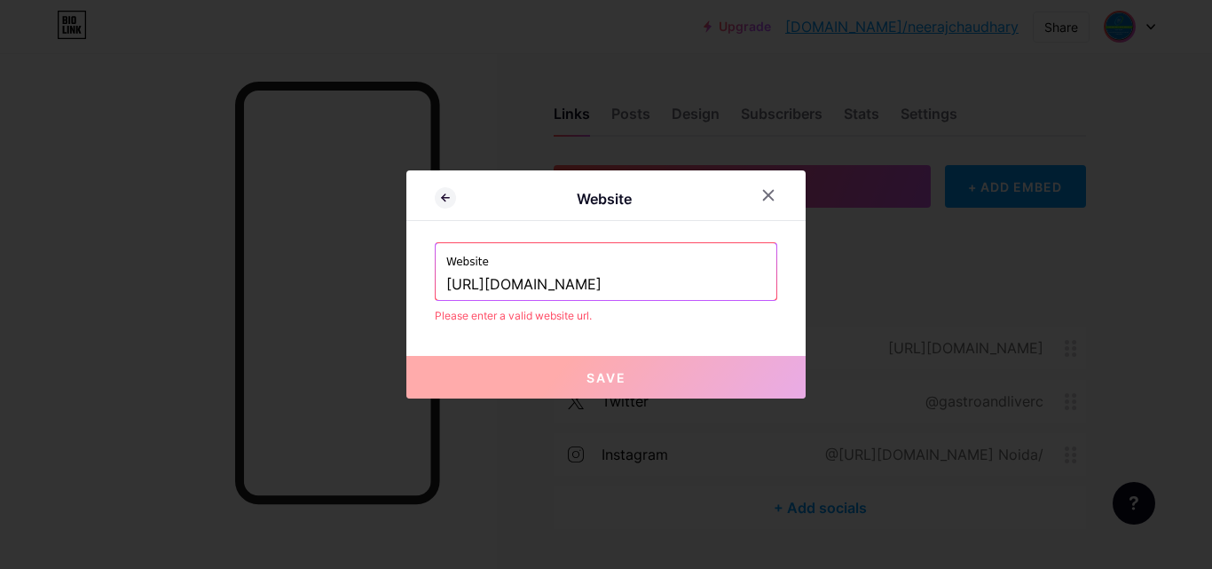
click at [605, 348] on div "Website Website https://gastrolivercentre.com/ Please enter a valid website url…" at bounding box center [605, 284] width 399 height 228
click at [612, 342] on div "Website Website https://gastrolivercentre.com/ Please enter a valid website url…" at bounding box center [605, 284] width 399 height 228
click at [678, 290] on input "https://gastrolivercentre.com/" at bounding box center [605, 285] width 319 height 30
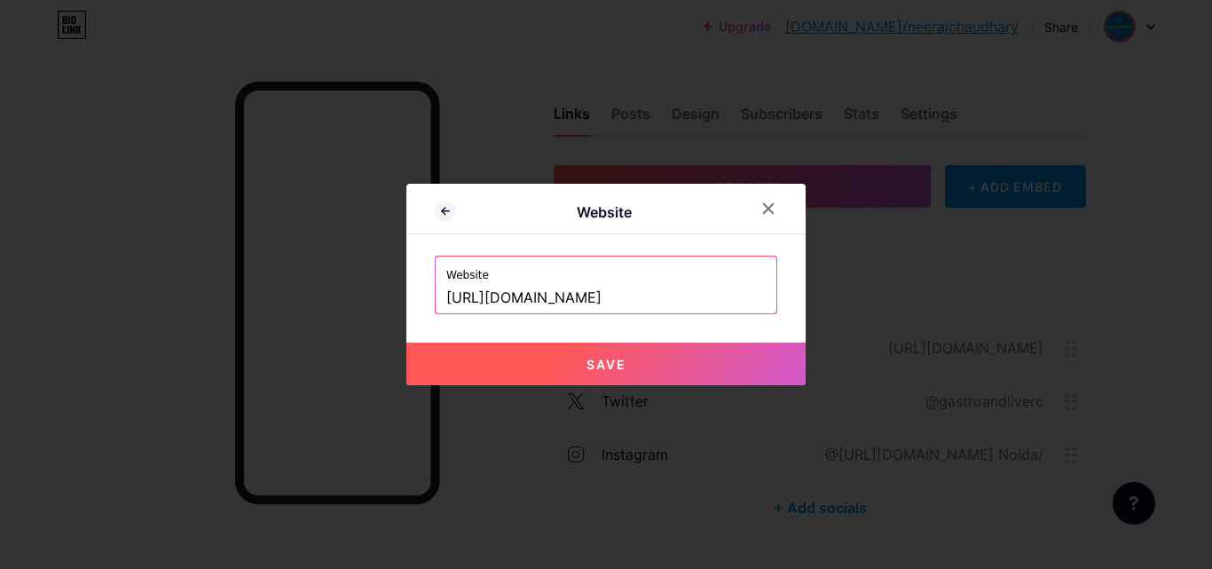
type input "https://gastrolivercentre.com"
click at [622, 365] on span "Save" at bounding box center [606, 364] width 40 height 15
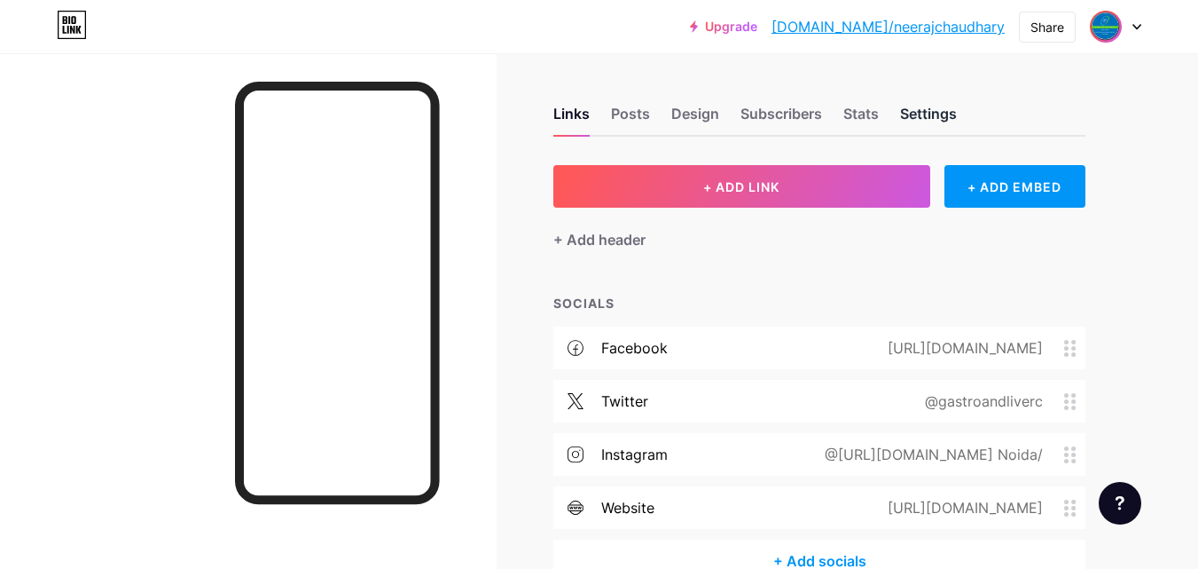
click at [944, 117] on div "Settings" at bounding box center [928, 119] width 57 height 32
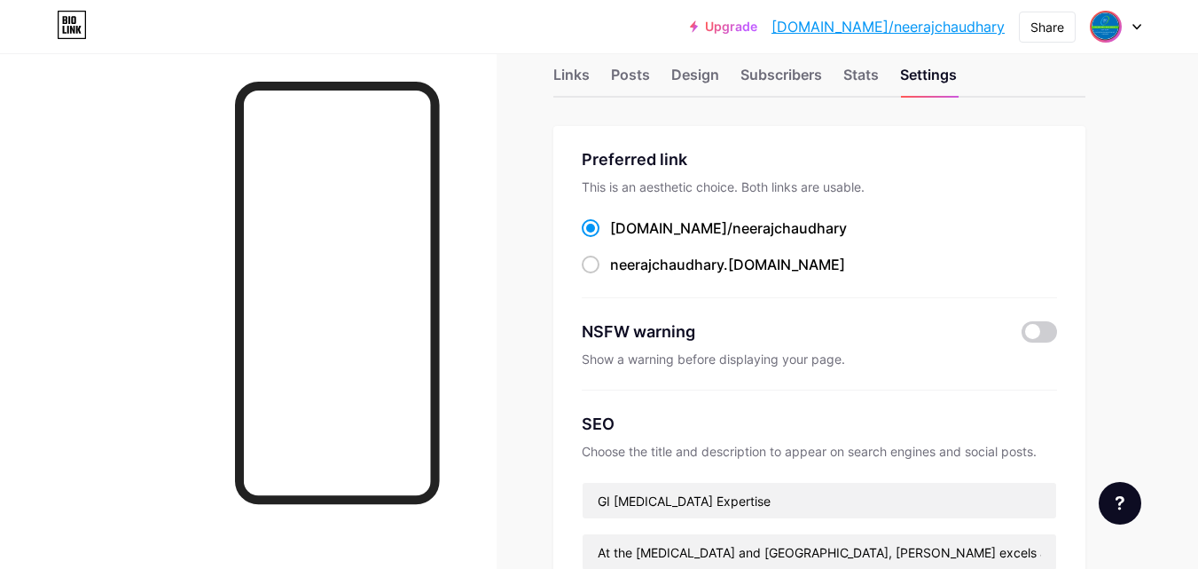
scroll to position [23, 0]
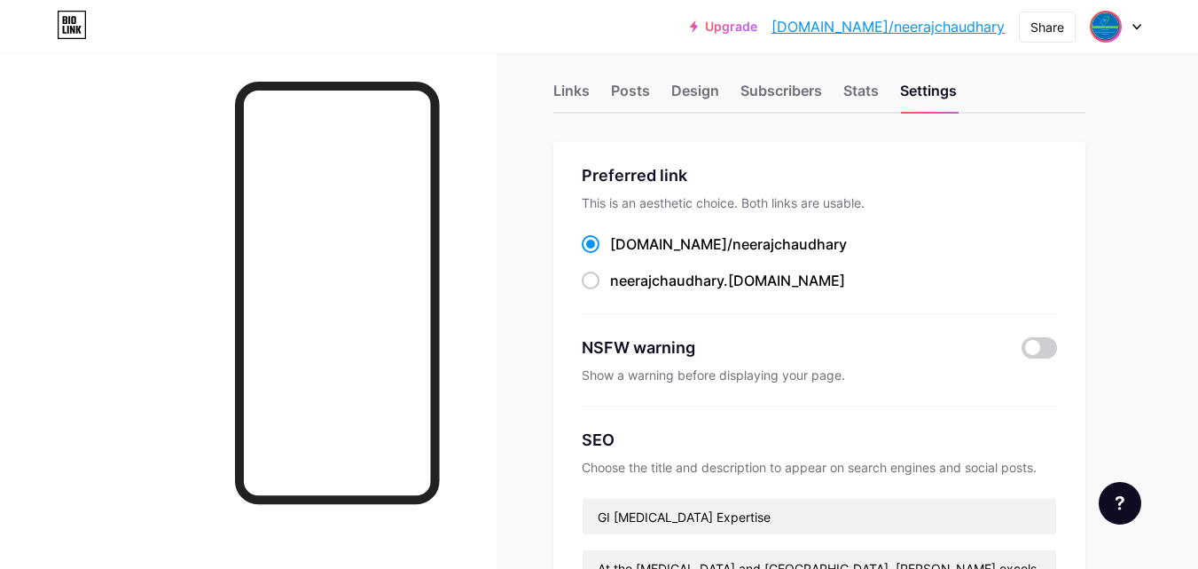
click at [947, 25] on link "bio.link/neerajchaudhary" at bounding box center [888, 26] width 233 height 21
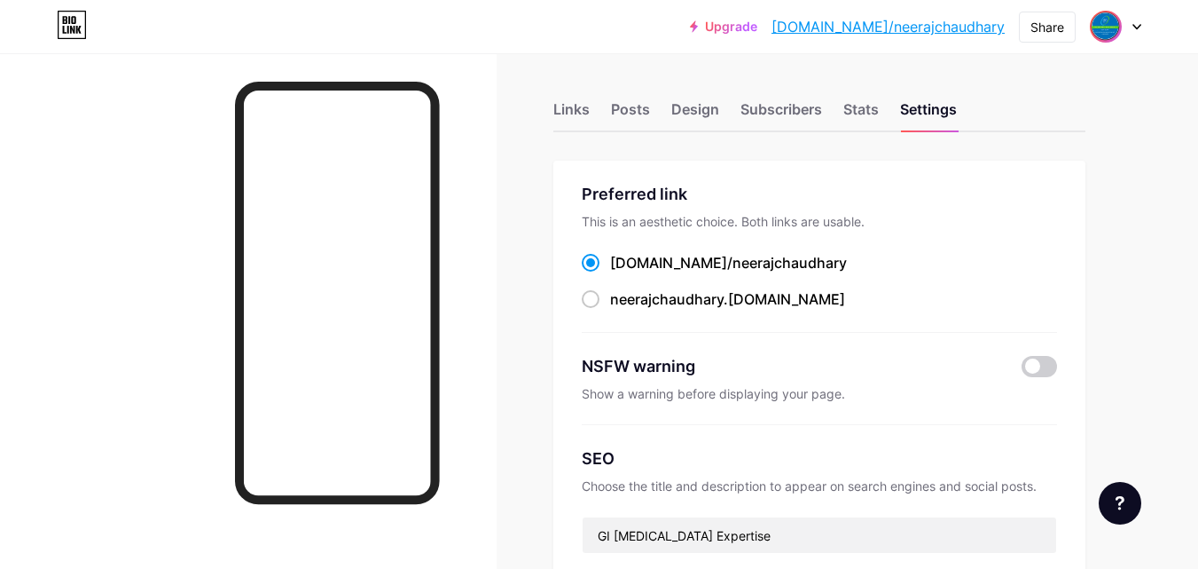
scroll to position [0, 0]
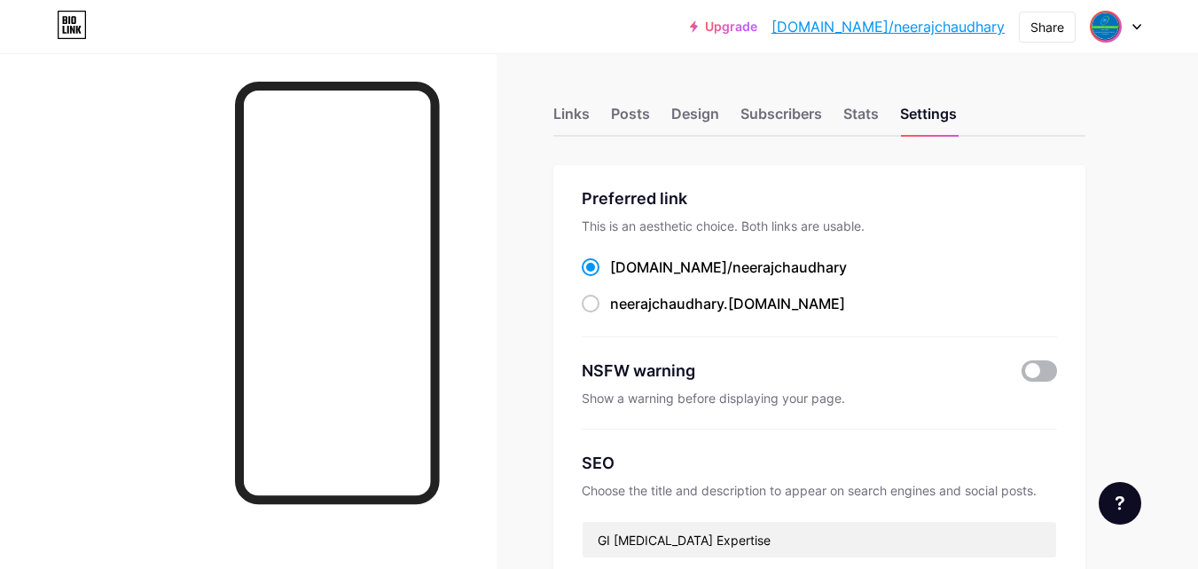
click at [1044, 360] on span at bounding box center [1039, 370] width 35 height 21
click at [1022, 375] on input "checkbox" at bounding box center [1022, 375] width 0 height 0
click at [1044, 360] on span at bounding box center [1039, 370] width 35 height 21
click at [1022, 375] on input "checkbox" at bounding box center [1022, 375] width 0 height 0
click at [1135, 30] on div at bounding box center [1115, 27] width 51 height 32
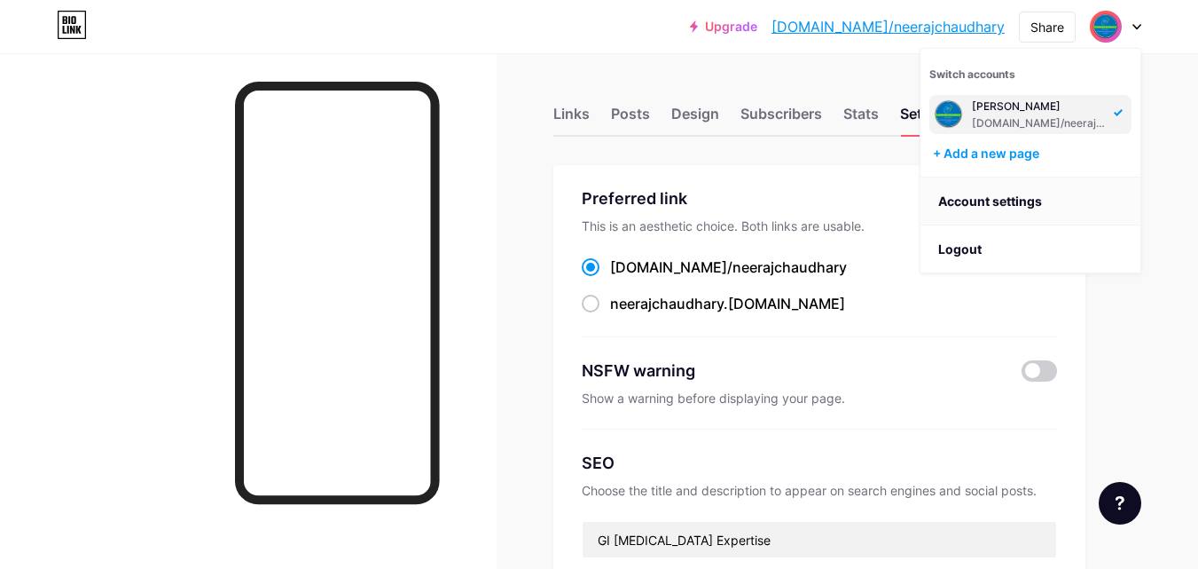
click at [972, 201] on link "Account settings" at bounding box center [1031, 201] width 220 height 48
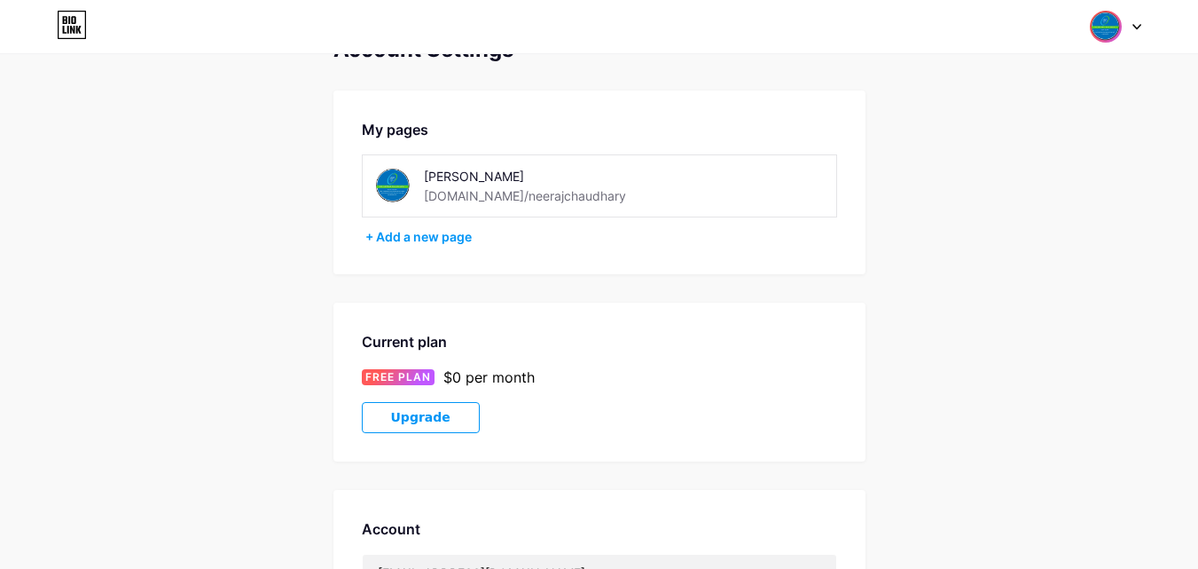
scroll to position [39, 0]
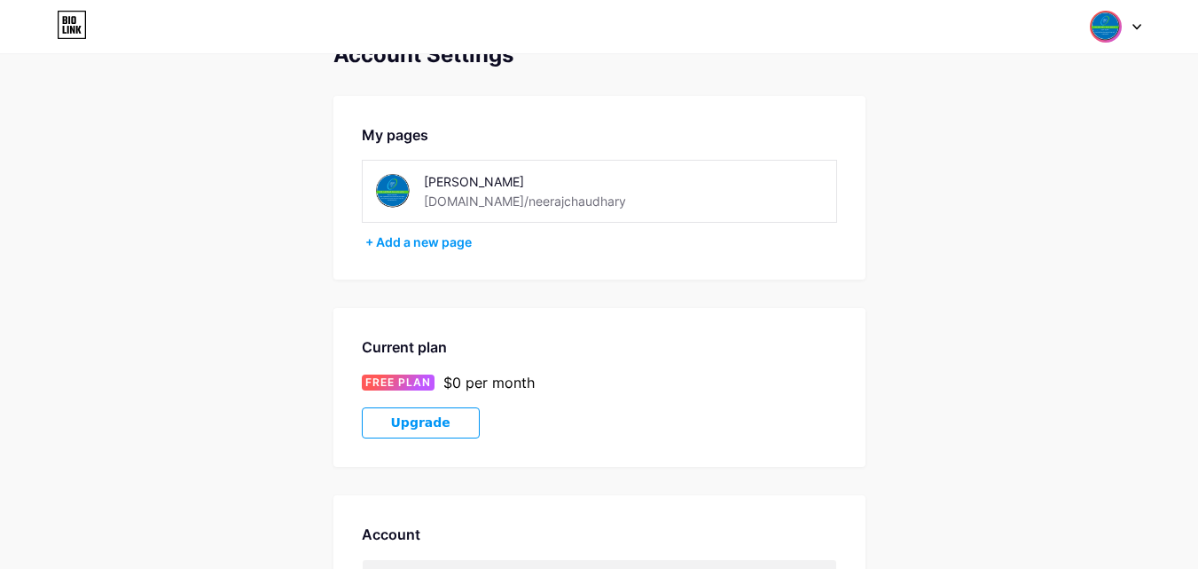
click at [409, 169] on div "Dr. Neeraj Chuadhary bio.link/neerajchaudhary" at bounding box center [599, 191] width 475 height 63
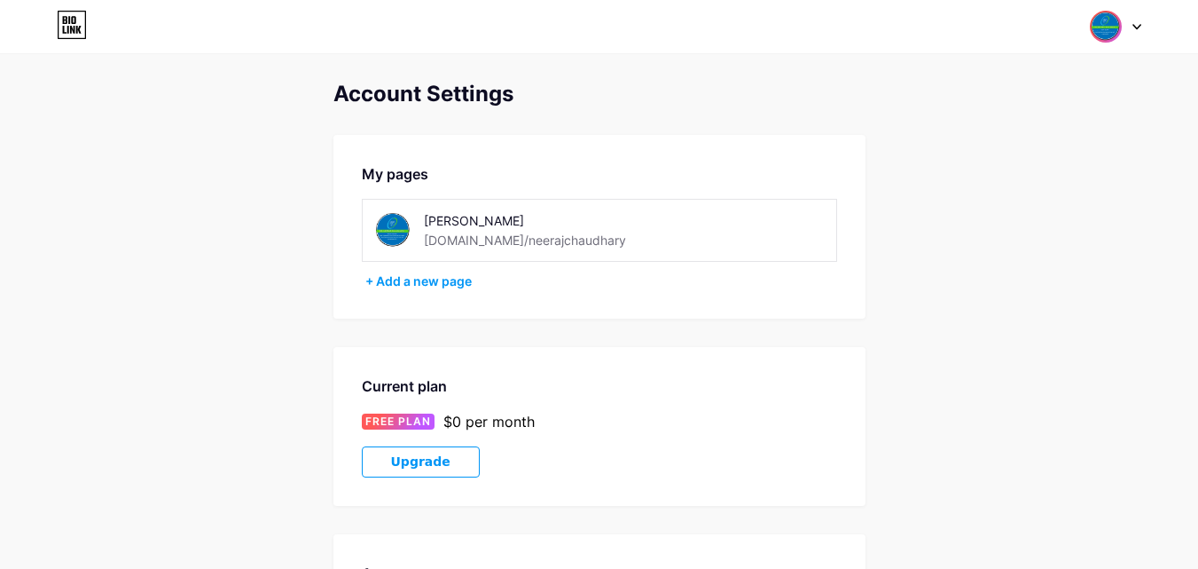
click at [1129, 20] on div at bounding box center [1115, 27] width 51 height 32
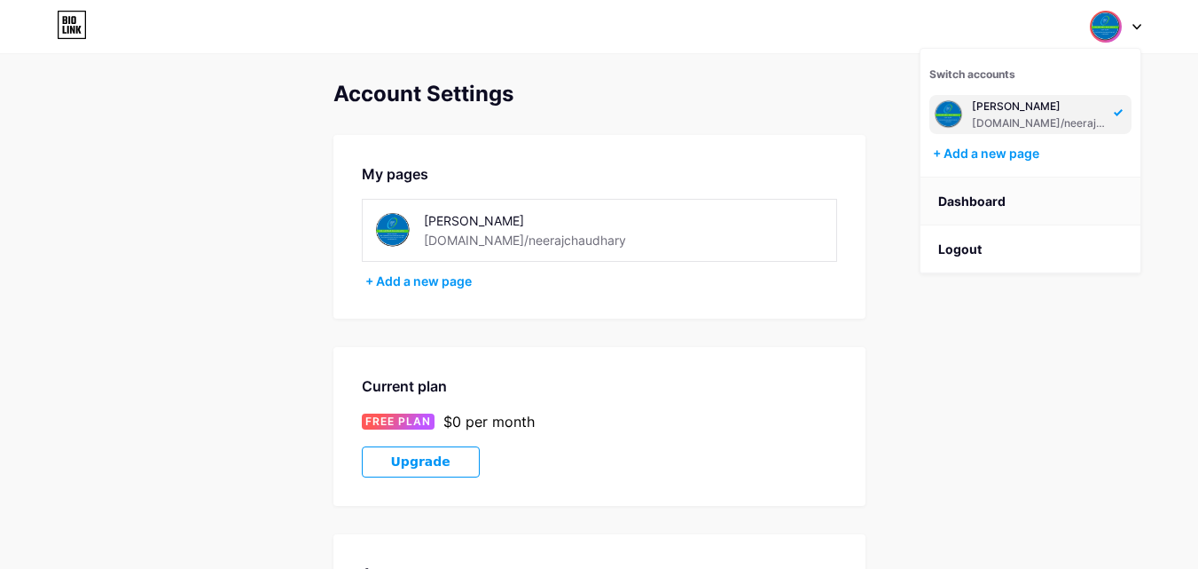
click at [971, 207] on link "Dashboard" at bounding box center [1031, 201] width 220 height 48
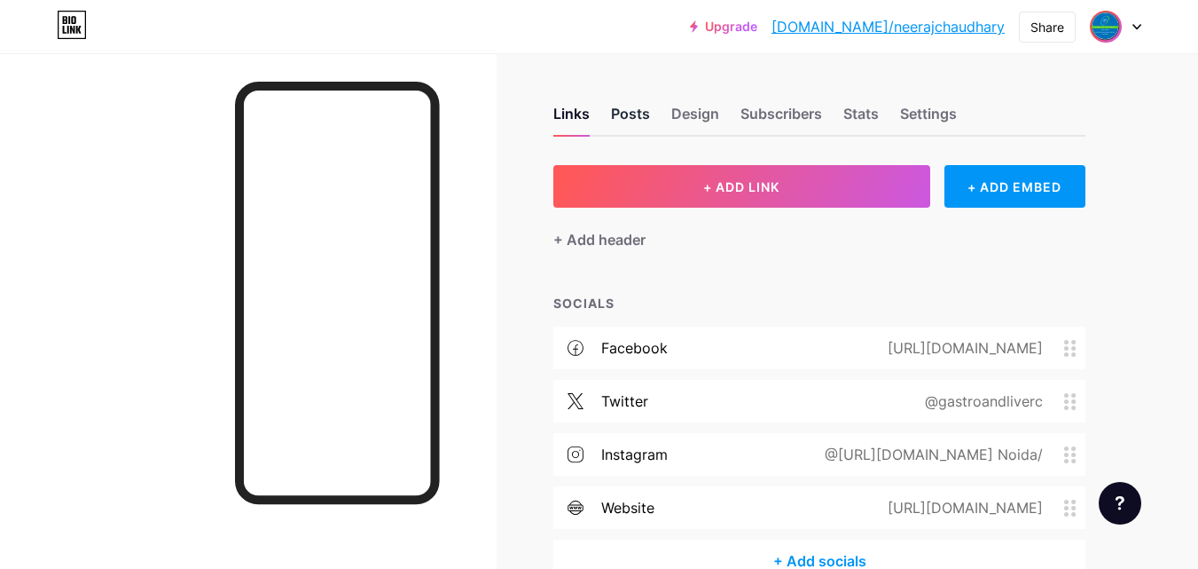
click at [620, 114] on div "Posts" at bounding box center [630, 119] width 39 height 32
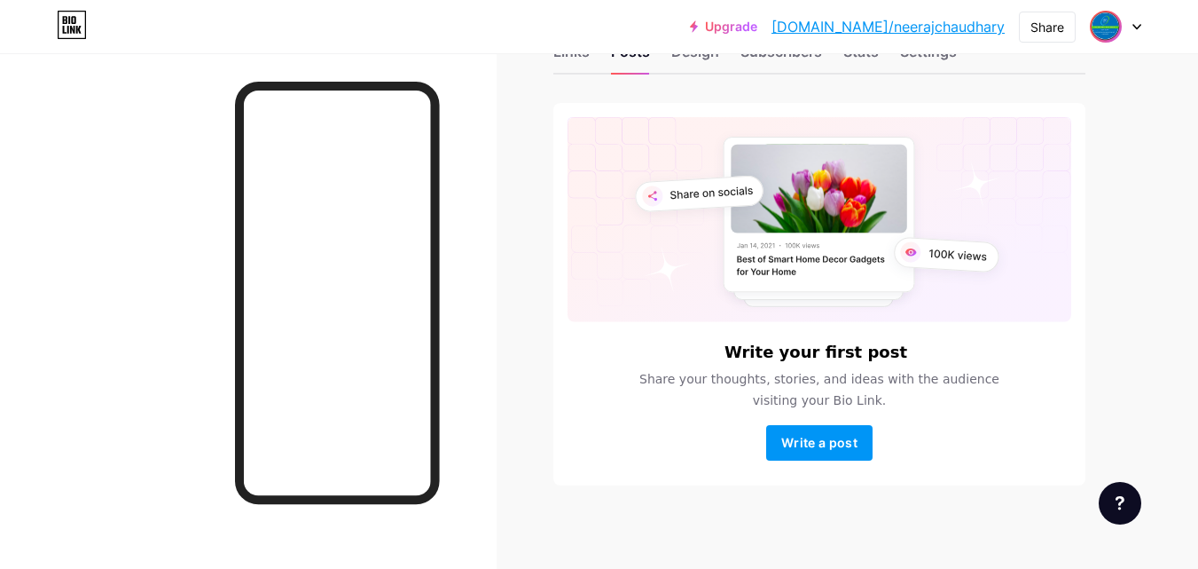
scroll to position [67, 0]
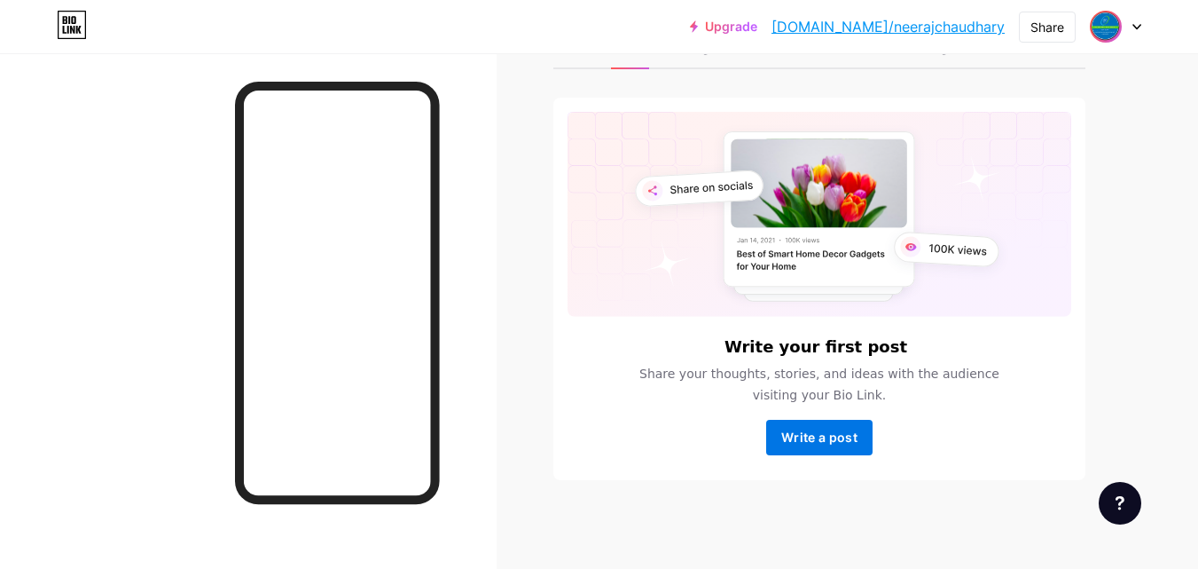
click at [836, 434] on span "Write a post" at bounding box center [819, 436] width 76 height 15
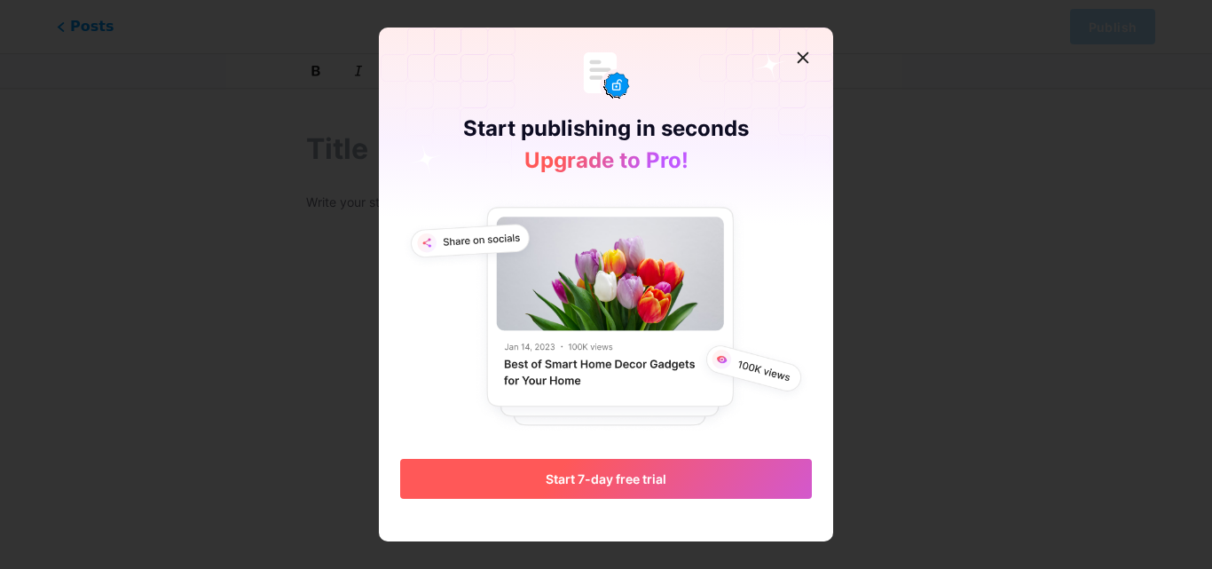
click at [648, 473] on span "Start 7-day free trial" at bounding box center [605, 478] width 121 height 15
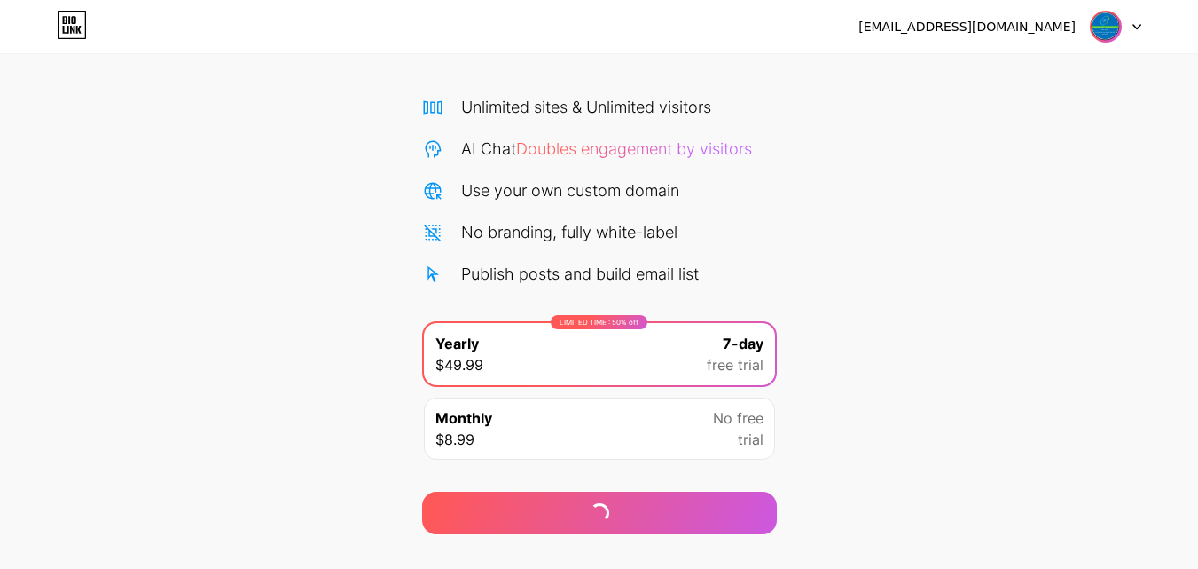
scroll to position [145, 0]
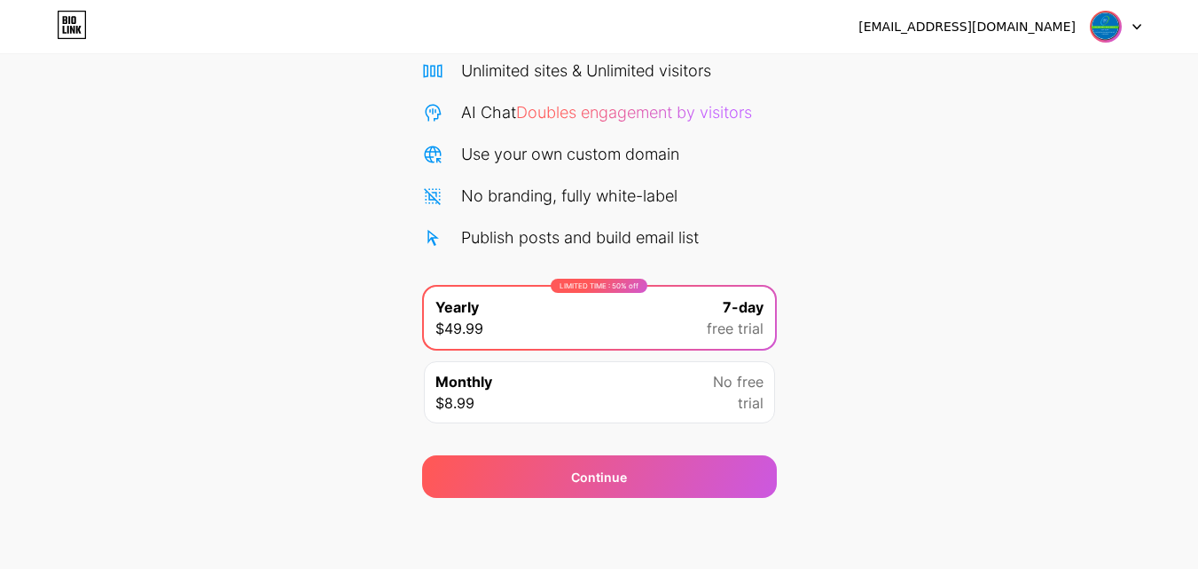
click at [575, 396] on div "Monthly $8.99 No free trial" at bounding box center [599, 392] width 351 height 62
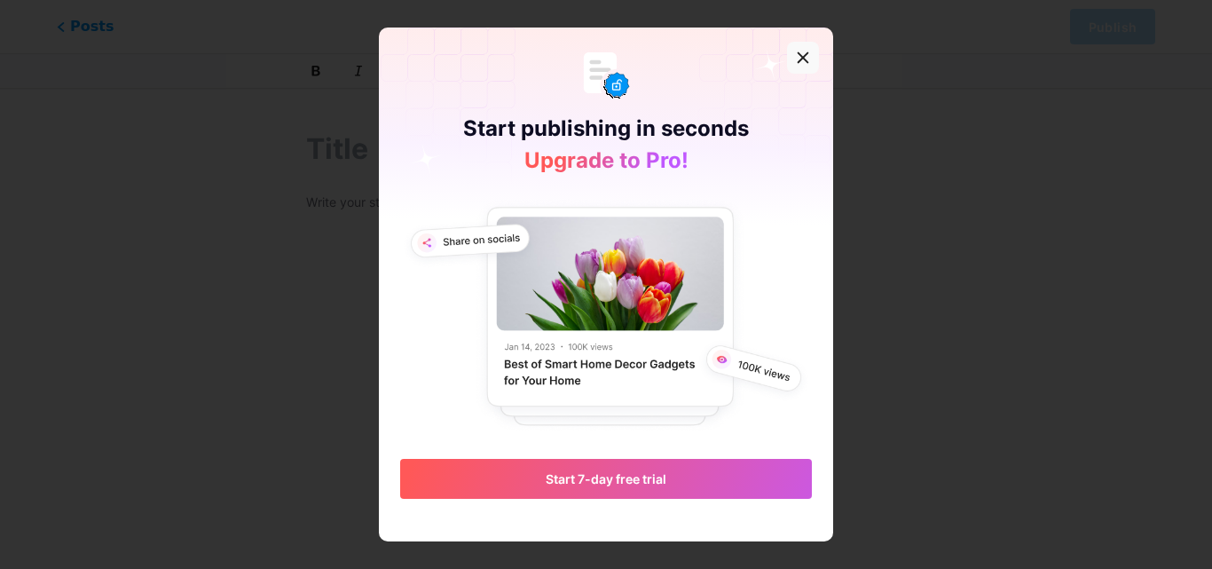
click at [804, 51] on icon at bounding box center [803, 58] width 14 height 14
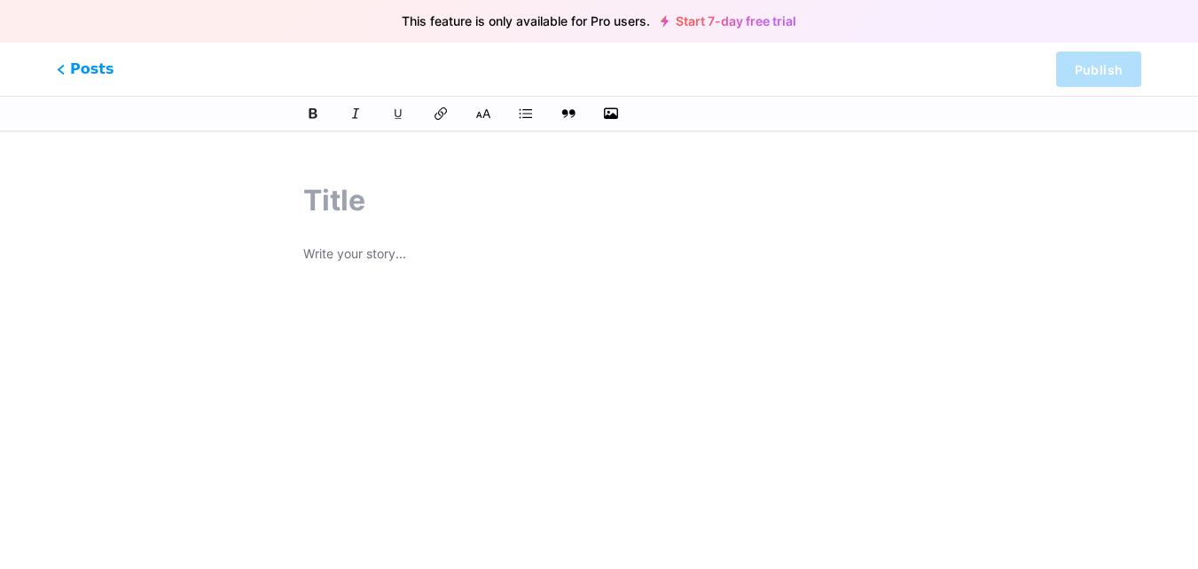
click at [381, 197] on input "text" at bounding box center [599, 200] width 592 height 43
paste input "GI Cancer Expertise"
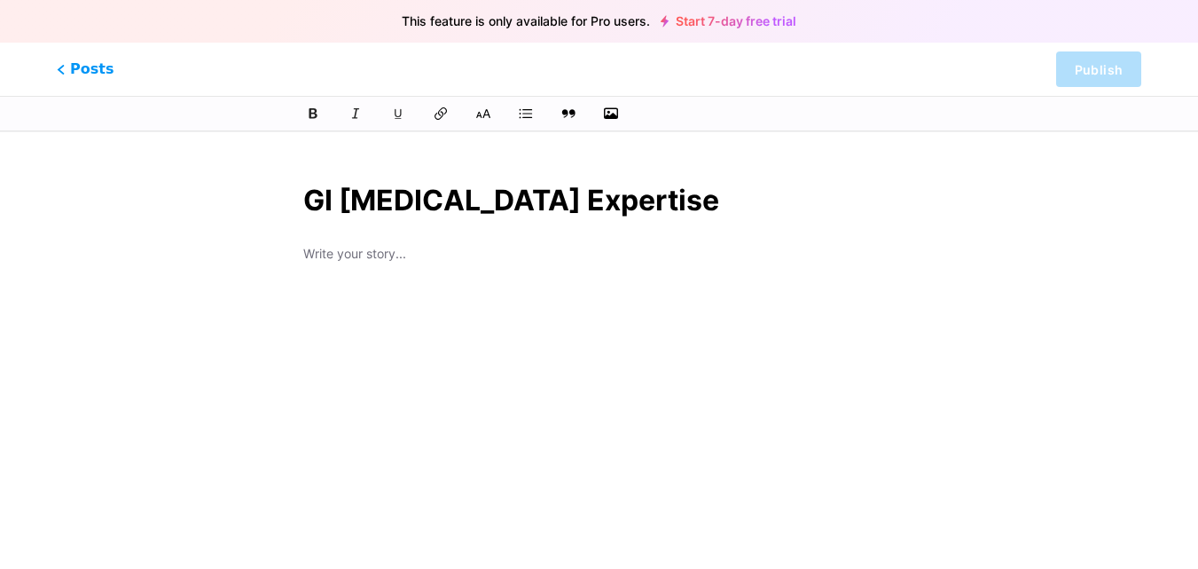
type input "GI Cancer Expertise"
click at [363, 261] on div "GI Cancer Expertise" at bounding box center [598, 436] width 641 height 557
type input "gi-cancer-expertise"
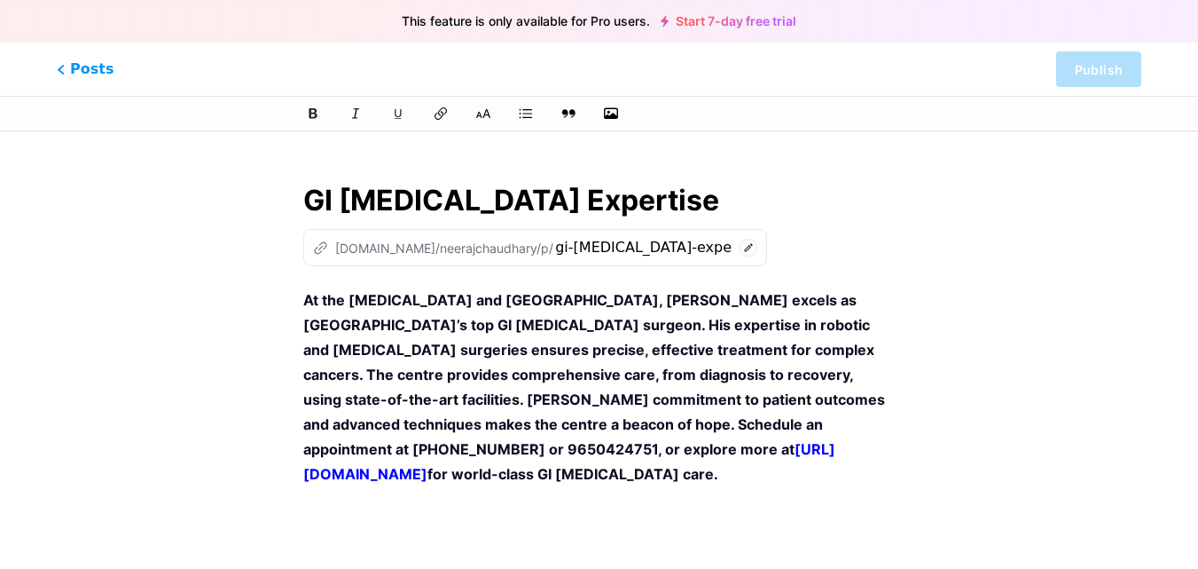
click at [1088, 399] on div "This feature is only available for Pro users. Start 7-day free trial Posts Publ…" at bounding box center [599, 458] width 1198 height 601
click at [642, 413] on p "At the Gastro and Liver Centre, Dr Neeraj Chaudhary excels as Central Delhi’s t…" at bounding box center [599, 386] width 592 height 199
click at [492, 323] on strong "At the Gastro and Liver Centre, Dr Neeraj Chaudhary excels as Central Delhi’s t…" at bounding box center [595, 374] width 585 height 167
click at [489, 377] on strong "At the Gastro and Liver Centre, Dr Neeraj Chaudhary excels as Central Delhi’s t…" at bounding box center [595, 374] width 585 height 167
drag, startPoint x: 412, startPoint y: 451, endPoint x: 623, endPoint y: 451, distance: 211.1
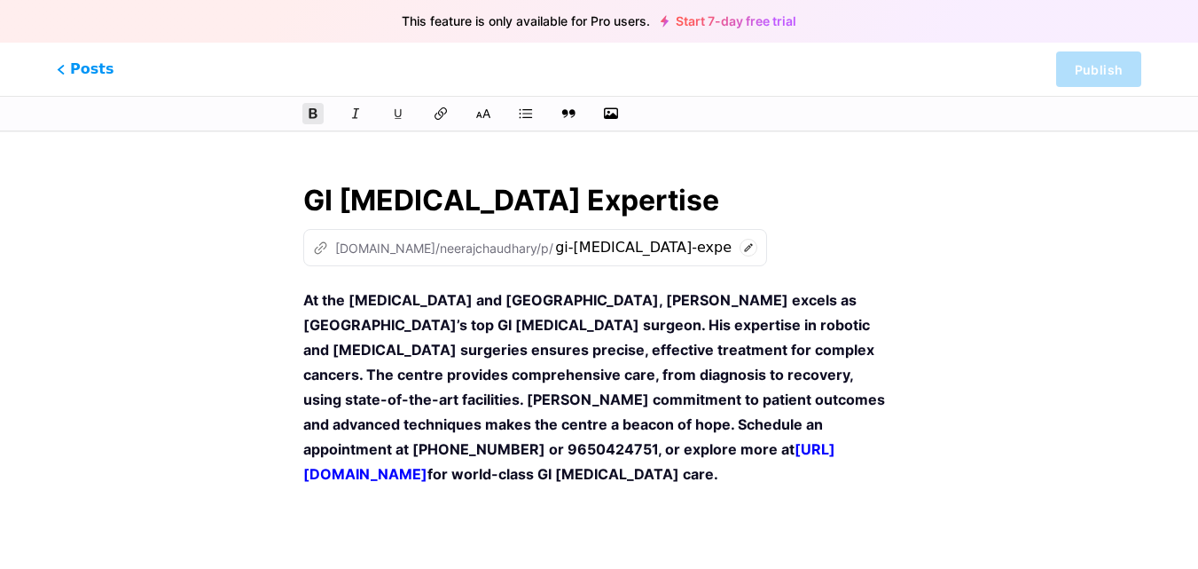
click at [623, 451] on p "At the Gastro and Liver Centre, Dr Neeraj Chaudhary excels as Central Delhi’s t…" at bounding box center [599, 386] width 592 height 199
copy p "https://gastrolivercentre.com/"
drag, startPoint x: 302, startPoint y: 298, endPoint x: 458, endPoint y: 320, distance: 156.8
click at [458, 320] on div "GI Cancer Expertise z bio.link/neerajchaudhary/p/ gi-cancer-expertise At the Ga…" at bounding box center [598, 458] width 641 height 601
click at [316, 302] on strong "At the Gastro and Liver Centre, Dr Neeraj Chaudhary excels as Central Delhi’s t…" at bounding box center [595, 374] width 585 height 167
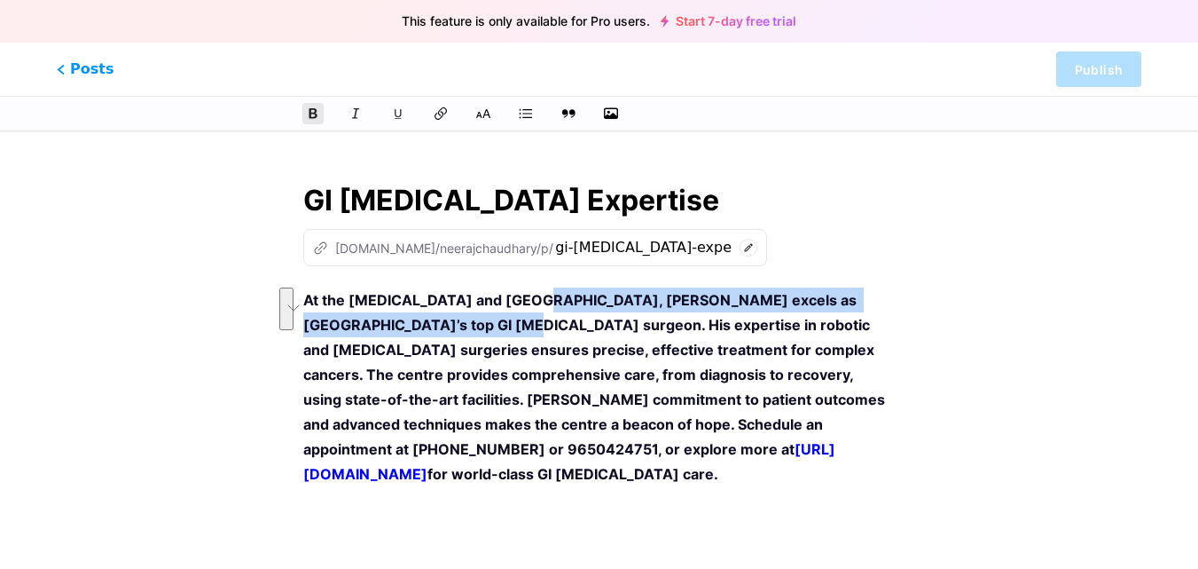
drag, startPoint x: 517, startPoint y: 300, endPoint x: 412, endPoint y: 327, distance: 109.1
click at [412, 327] on strong "At the Gastro and Liver Centre, Dr Neeraj Chaudhary excels as Central Delhi’s t…" at bounding box center [595, 374] width 585 height 167
click at [447, 109] on icon at bounding box center [441, 114] width 18 height 18
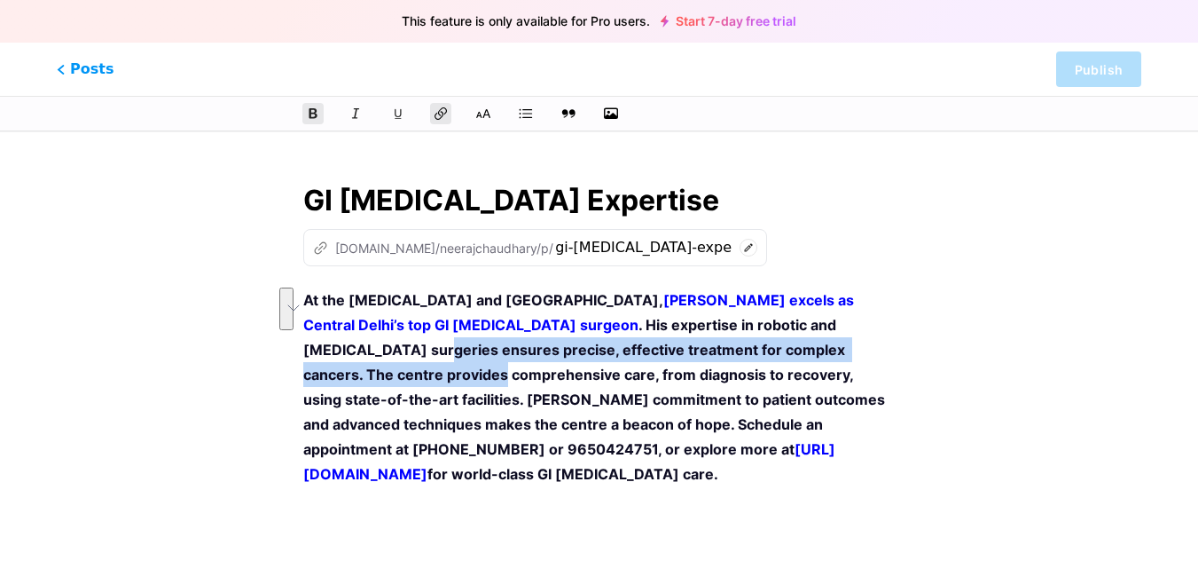
click at [740, 345] on strong ". His expertise in robotic and laparoscopic surgeries ensures precise, effectiv…" at bounding box center [595, 387] width 585 height 142
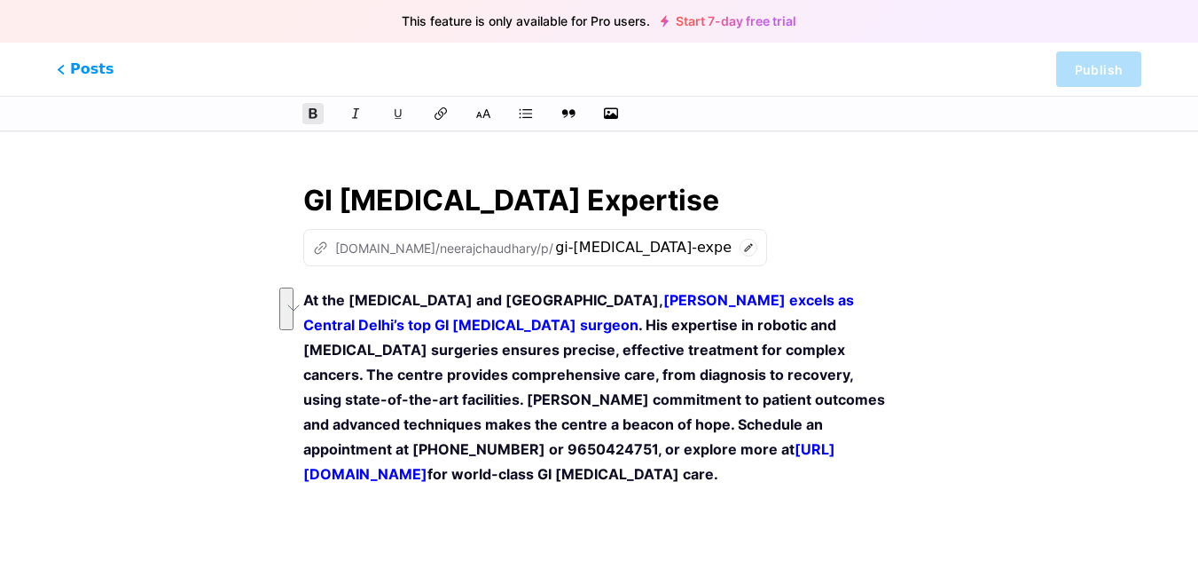
click at [529, 404] on strong ". His expertise in robotic and laparoscopic surgeries ensures precise, effectiv…" at bounding box center [595, 387] width 585 height 142
drag, startPoint x: 302, startPoint y: 302, endPoint x: 421, endPoint y: 318, distance: 120.0
click at [421, 318] on div "GI Cancer Expertise z bio.link/neerajchaudhary/p/ gi-cancer-expertise At the Ga…" at bounding box center [598, 458] width 641 height 601
drag, startPoint x: 307, startPoint y: 296, endPoint x: 820, endPoint y: 438, distance: 532.8
click at [820, 438] on p "At the Gastro and Liver Centre, Dr Neeraj Chaudhary excels as Central Delhi’s t…" at bounding box center [599, 386] width 592 height 199
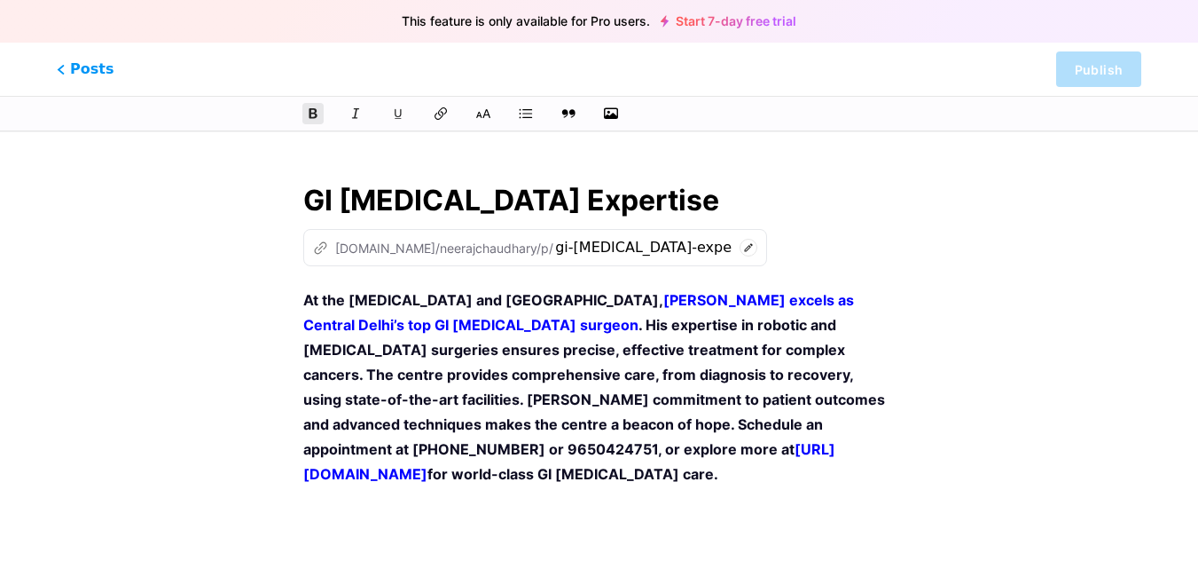
click at [740, 247] on icon at bounding box center [749, 248] width 18 height 18
click at [841, 242] on div "z bio.link/neerajchaudhary/p/ gi-cancer-expertise" at bounding box center [599, 247] width 592 height 37
click at [66, 66] on span "Posts" at bounding box center [85, 69] width 63 height 23
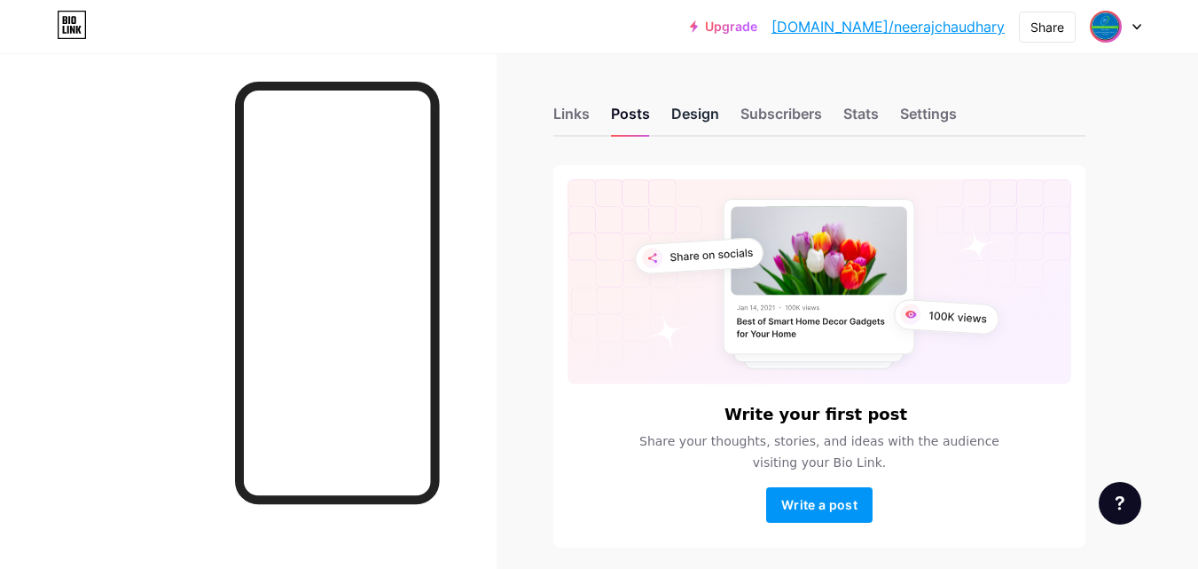
click at [677, 113] on div "Design" at bounding box center [695, 119] width 48 height 32
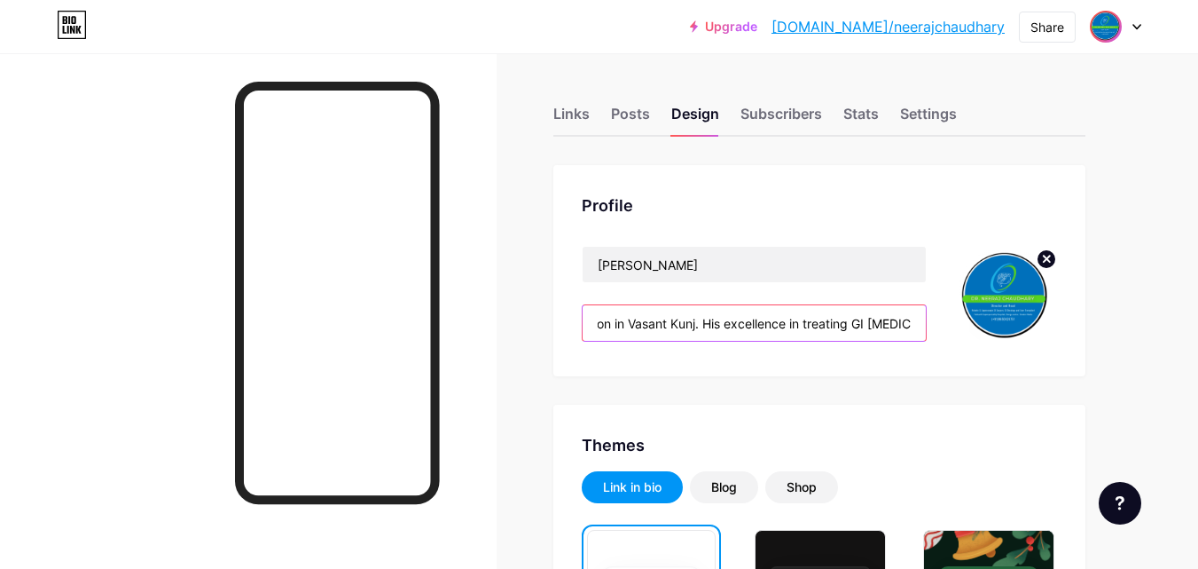
scroll to position [0, 925]
drag, startPoint x: 598, startPoint y: 323, endPoint x: 1004, endPoint y: 355, distance: 407.5
click at [1004, 355] on div "Profile Dr. Neeraj Chuadhary Dr. Neeraj Chaudhary is a trusted name as the Best…" at bounding box center [819, 270] width 532 height 211
paste input "At the Gastro and Liver Centre, Dr Neeraj Chaudhary excels as Central Delhi’s t…"
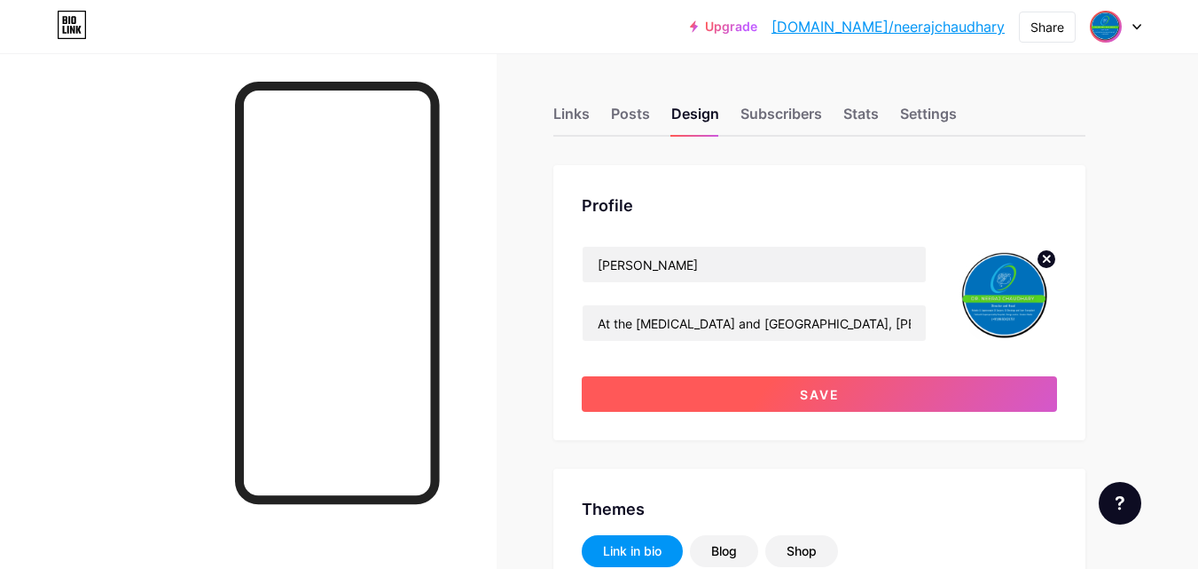
click at [867, 391] on button "Save" at bounding box center [819, 393] width 475 height 35
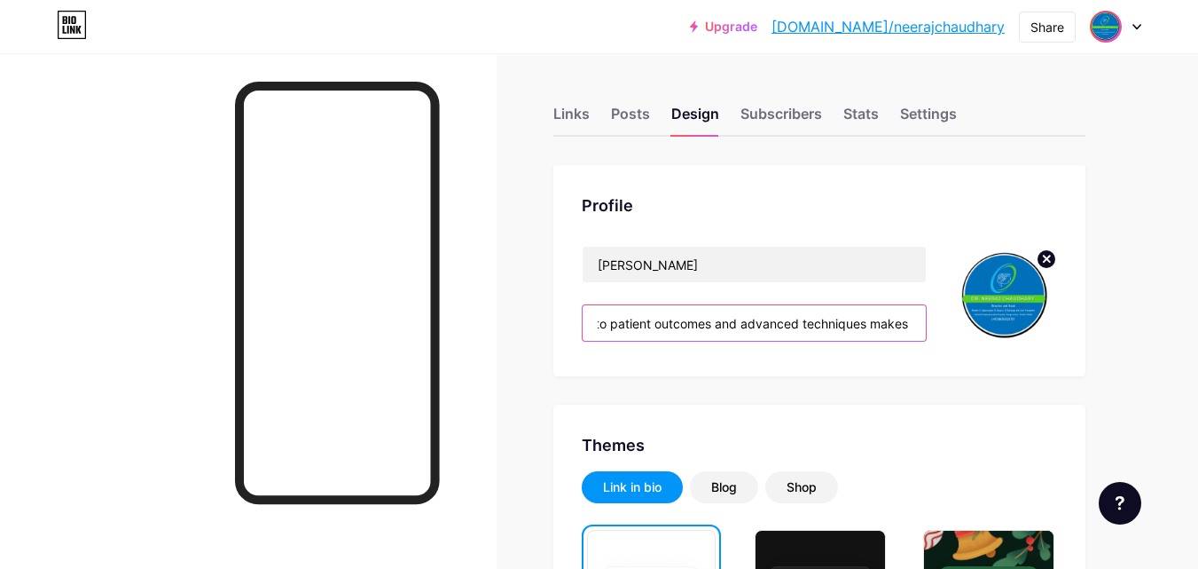
scroll to position [0, 2750]
drag, startPoint x: 838, startPoint y: 322, endPoint x: 961, endPoint y: 322, distance: 122.4
click at [961, 322] on div "Dr. Neeraj Chuadhary At the Gastro and Liver Centre, Dr Neeraj Chaudhary excels…" at bounding box center [819, 297] width 475 height 102
click at [868, 332] on input "At the Gastro and Liver Centre, Dr Neeraj Chaudhary excels as Central Delhi’s t…" at bounding box center [754, 322] width 343 height 35
drag, startPoint x: 874, startPoint y: 322, endPoint x: 937, endPoint y: 328, distance: 64.2
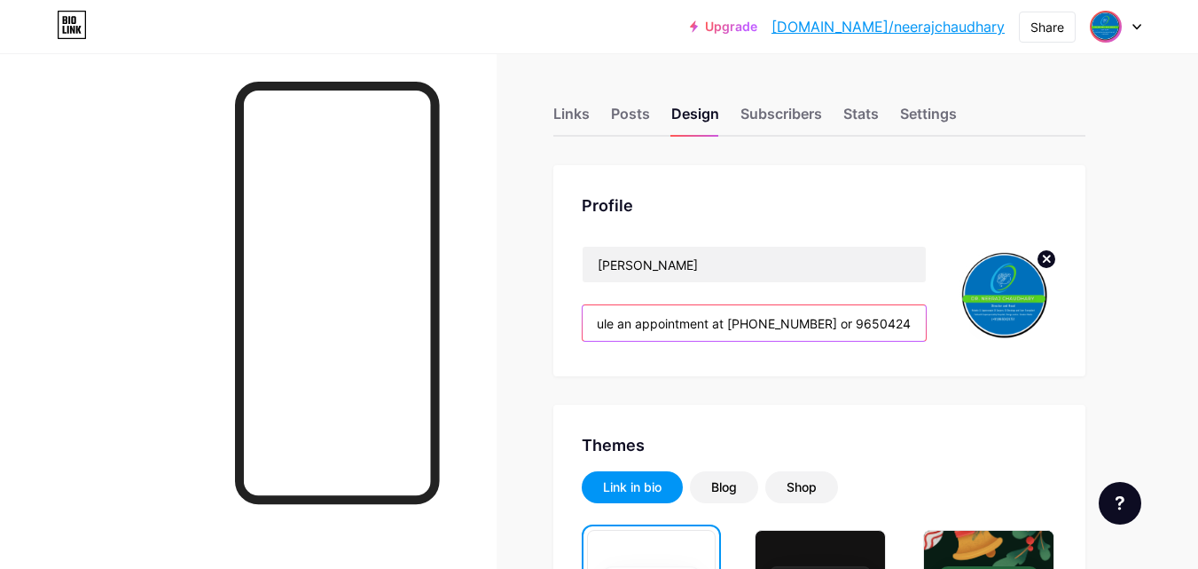
click at [937, 328] on div "Dr. Neeraj Chuadhary At the Gastro and Liver Centre, Dr Neeraj Chaudhary excels…" at bounding box center [819, 297] width 475 height 102
click at [860, 321] on input "At the Gastro and Liver Centre, Dr Neeraj Chaudhary excels as Central Delhi’s t…" at bounding box center [754, 322] width 343 height 35
drag, startPoint x: 824, startPoint y: 323, endPoint x: 915, endPoint y: 328, distance: 91.5
click at [915, 328] on input "At the Gastro and Liver Centre, Dr Neeraj Chaudhary excels as Central Delhi’s t…" at bounding box center [754, 322] width 343 height 35
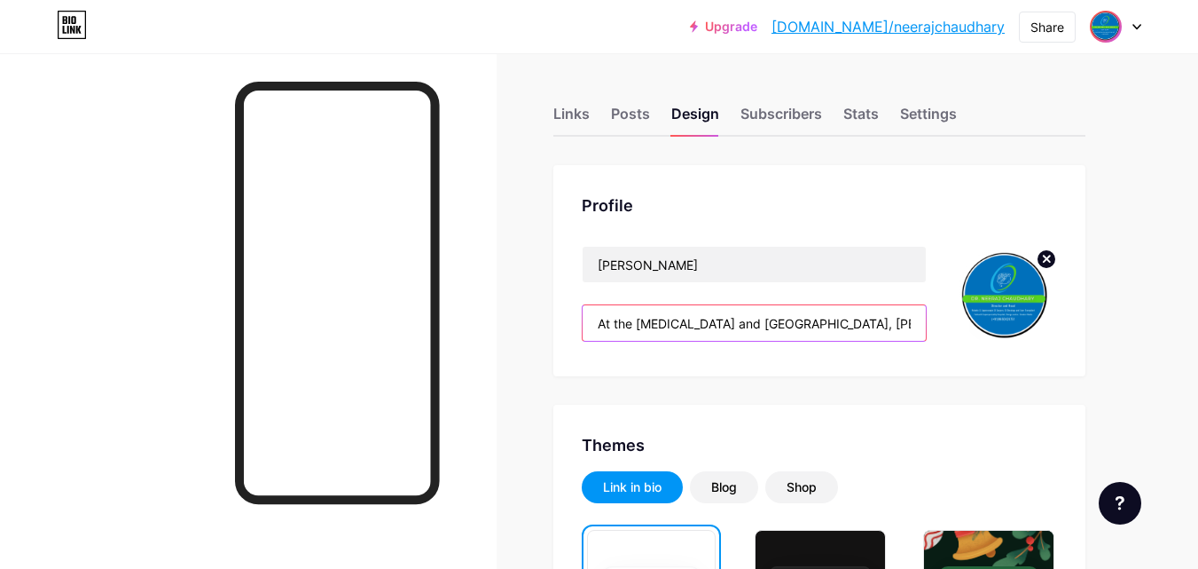
paste input "https://gastroli"
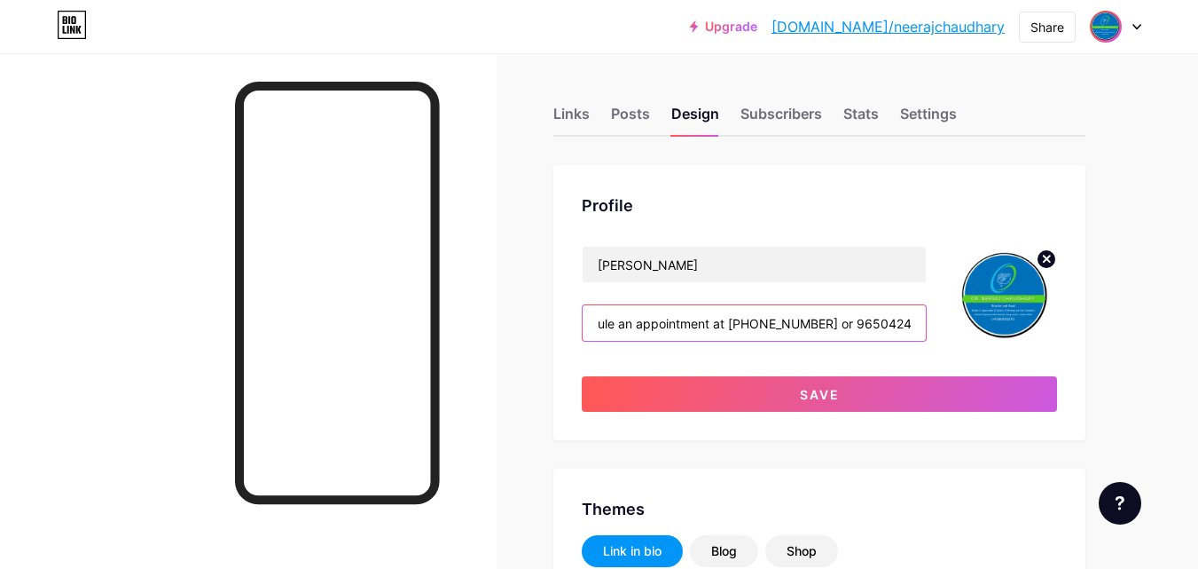
drag, startPoint x: 826, startPoint y: 325, endPoint x: 933, endPoint y: 325, distance: 107.3
click at [933, 325] on div "Dr. Neeraj Chuadhary At the Gastro and Liver Centre, Dr Neeraj Chaudhary excels…" at bounding box center [819, 297] width 475 height 102
drag, startPoint x: 725, startPoint y: 326, endPoint x: 571, endPoint y: 313, distance: 154.9
click at [571, 313] on div "Profile Dr. Neeraj Chuadhary At the Gastro and Liver Centre, Dr Neeraj Chaudhar…" at bounding box center [819, 302] width 532 height 275
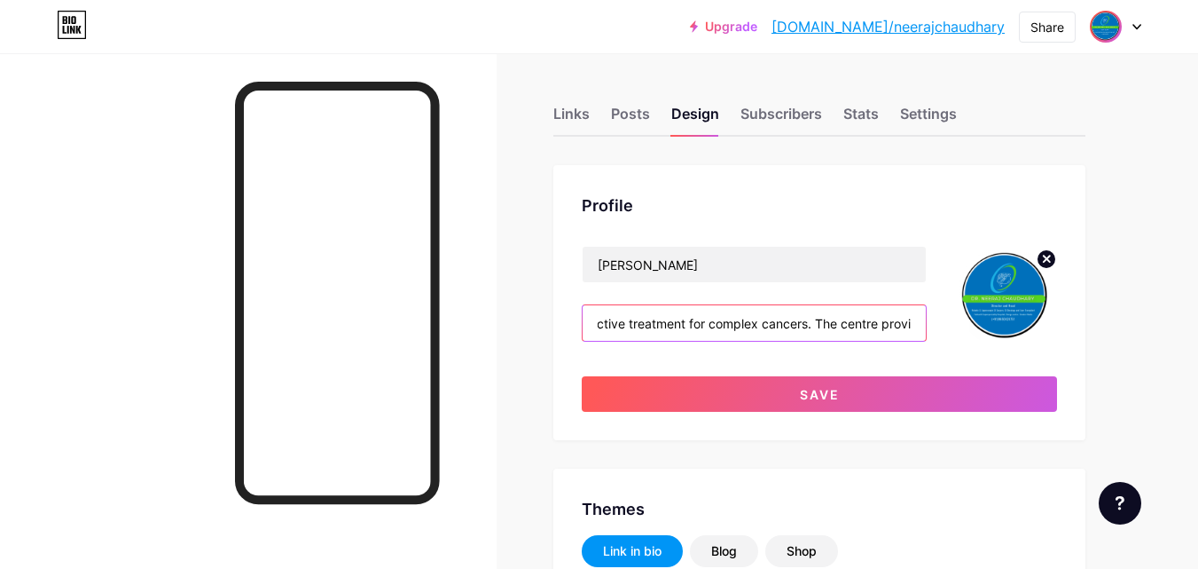
click at [731, 326] on input "At the Gastro and Liver Centre, Dr Neeraj Chaudhary excels as Central Delhi’s t…" at bounding box center [754, 322] width 343 height 35
click at [683, 330] on input "At the Gastro and Liver Centre, Dr Neeraj Chaudhary excels as Central Delhi’s t…" at bounding box center [754, 322] width 343 height 35
drag, startPoint x: 845, startPoint y: 323, endPoint x: 820, endPoint y: 325, distance: 24.9
click at [820, 325] on input "At the Gastro and Liver Centre, Dr Neeraj Chaudhary excels as Central Delhi’s t…" at bounding box center [754, 322] width 343 height 35
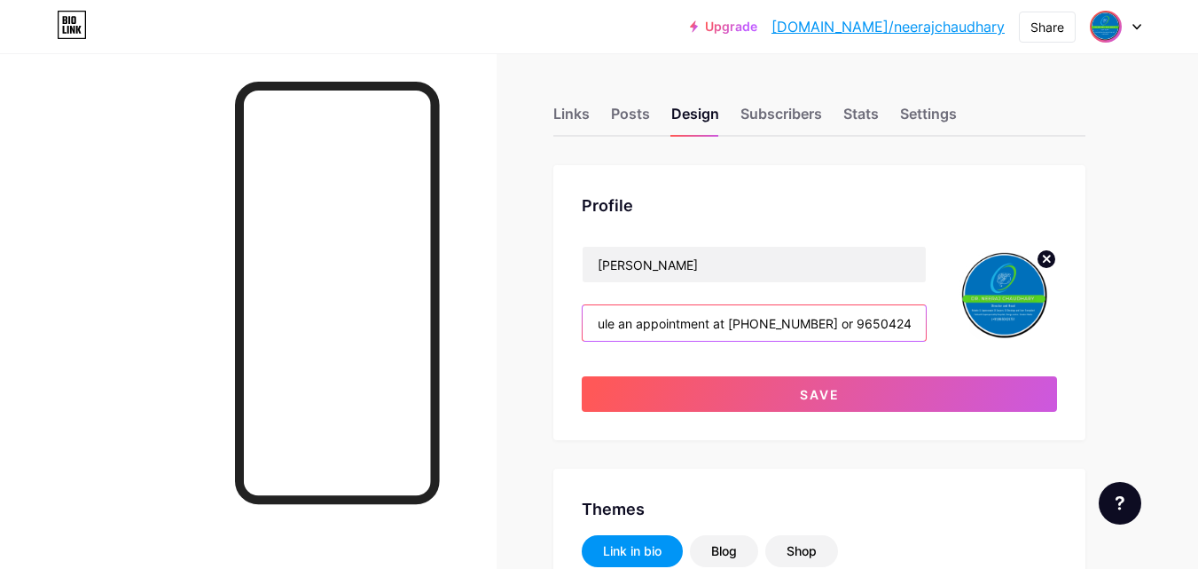
click at [748, 336] on input "At the Gastro and Liver Centre, Dr Neeraj Chaudhary excels as Central Delhi’s t…" at bounding box center [754, 322] width 343 height 35
drag, startPoint x: 749, startPoint y: 326, endPoint x: 887, endPoint y: 338, distance: 138.8
click at [890, 337] on input "At the Gastro and Liver Centre, Dr Neeraj Chaudhary excels as Central Delhi’s t…" at bounding box center [754, 322] width 343 height 35
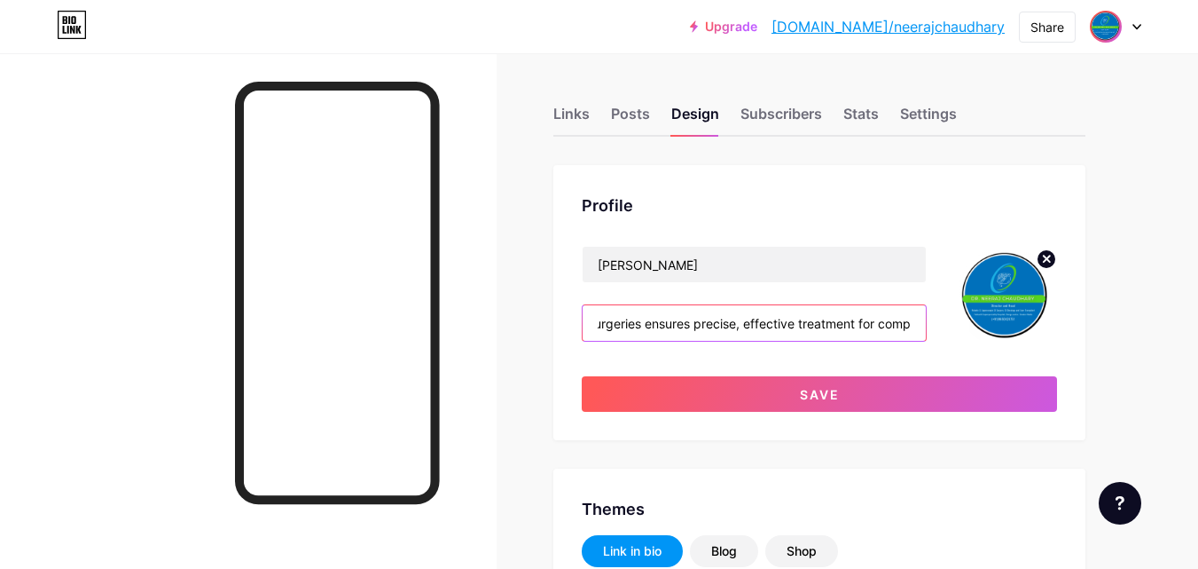
drag, startPoint x: 775, startPoint y: 323, endPoint x: 894, endPoint y: 342, distance: 120.4
click at [894, 342] on div "Dr. Neeraj Chuadhary At the Gastro and Liver Centre, Dr Neeraj Chaudhary excels…" at bounding box center [754, 297] width 345 height 102
click at [767, 318] on input "At the Gastro and Liver Centre, Dr Neeraj Chaudhary excels as Central Delhi’s t…" at bounding box center [754, 322] width 343 height 35
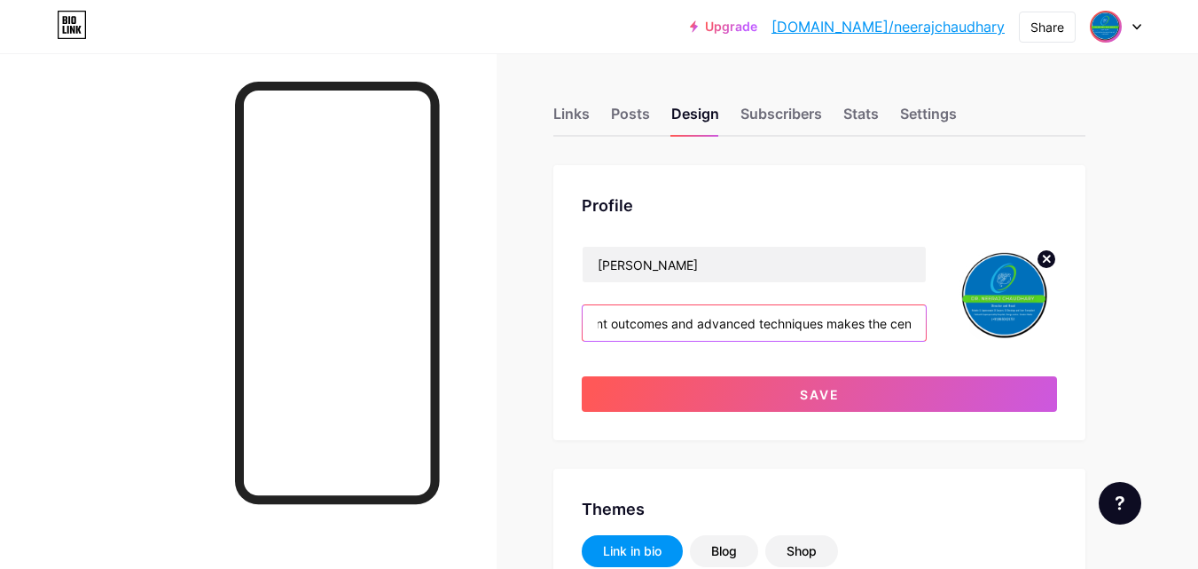
drag, startPoint x: 759, startPoint y: 327, endPoint x: 819, endPoint y: 325, distance: 59.5
click at [819, 325] on input "At the Gastro and Liver Centre, Dr Neeraj Chaudhary excels as Central Delhi’s t…" at bounding box center [754, 322] width 343 height 35
click at [600, 323] on input "At the Gastro and Liver Centre, Dr Neeraj Chaudhary excels as Central Delhi’s t…" at bounding box center [754, 322] width 343 height 35
click at [605, 323] on input "At the Gastro and Liver Centre, Dr Neeraj Chaudhary excels as Central Delhi’s t…" at bounding box center [754, 322] width 343 height 35
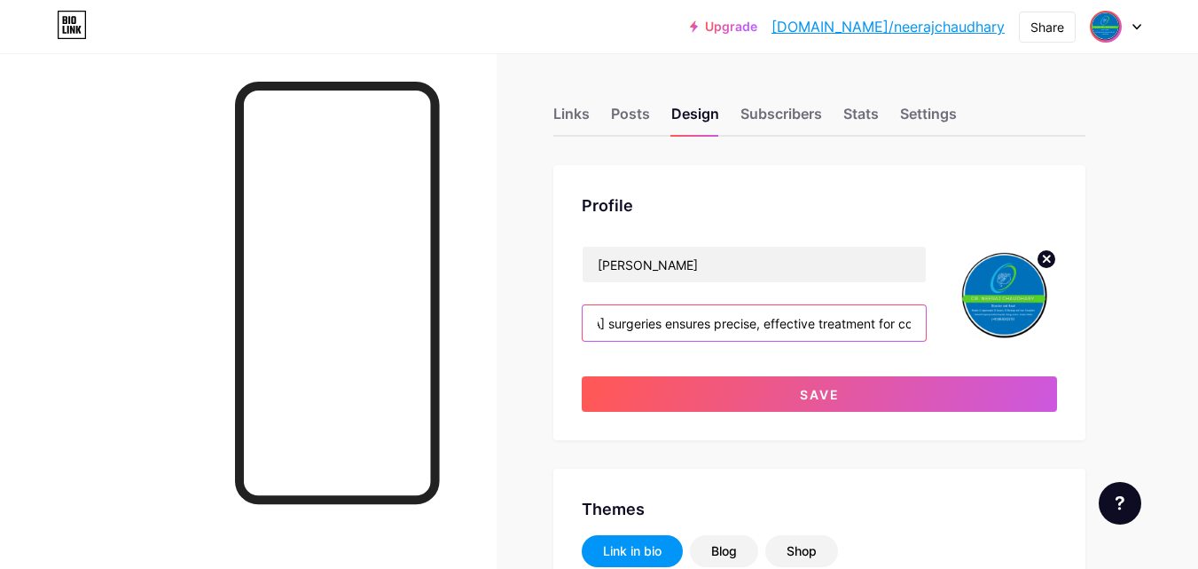
scroll to position [0, 1051]
drag, startPoint x: 616, startPoint y: 322, endPoint x: 785, endPoint y: 321, distance: 169.4
click at [837, 321] on input "At the Gastro and Liver Centre, Dr Neeraj Chaudhary excels as Central Delhi’s t…" at bounding box center [754, 322] width 343 height 35
click at [779, 323] on input "At the Gastro and Liver Centre, Dr Neeraj Chaudhary excels as Central Delhi’s t…" at bounding box center [754, 322] width 343 height 35
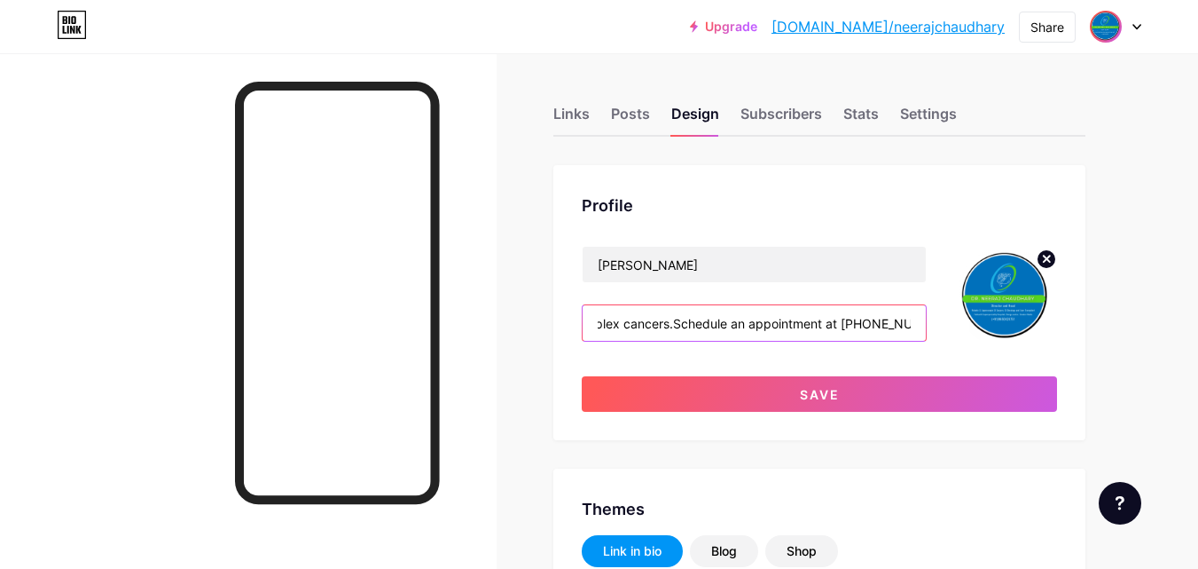
scroll to position [0, 1488]
drag, startPoint x: 821, startPoint y: 325, endPoint x: 1011, endPoint y: 325, distance: 189.8
click at [1011, 325] on div "Dr. Neeraj Chuadhary At the Gastro and Liver Centre, Dr Neeraj Chaudhary excels…" at bounding box center [819, 297] width 475 height 102
click at [904, 325] on input "At the Gastro and Liver Centre, Dr Neeraj Chaudhary excels as Central Delhi’s t…" at bounding box center [754, 322] width 343 height 35
click at [822, 322] on input "At the Gastro and Liver Centre, Dr Neeraj Chaudhary excels as Central Delhi’s t…" at bounding box center [754, 322] width 343 height 35
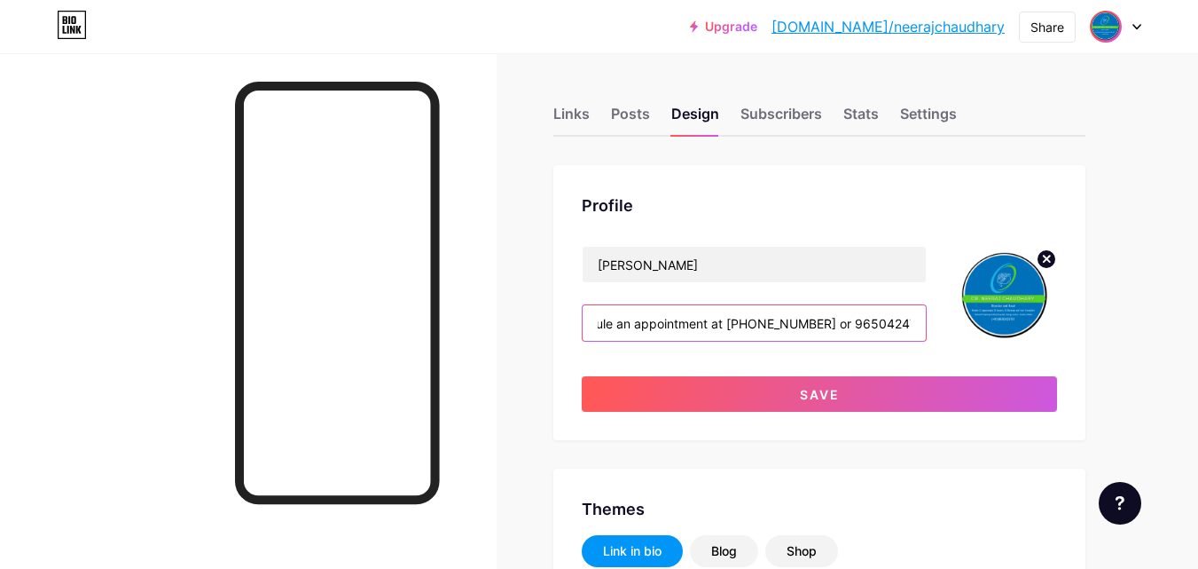
click at [822, 322] on input "At the Gastro and Liver Centre, Dr Neeraj Chaudhary excels as Central Delhi’s t…" at bounding box center [754, 322] width 343 height 35
click at [821, 322] on input "At the Gastro and Liver Centre, Dr Neeraj Chaudhary excels as Central Delhi’s t…" at bounding box center [754, 322] width 343 height 35
click at [823, 319] on input "At the Gastro and Liver Centre, Dr Neeraj Chaudhary excels as Central Delhi’s t…" at bounding box center [754, 322] width 343 height 35
drag, startPoint x: 826, startPoint y: 323, endPoint x: 936, endPoint y: 321, distance: 110.0
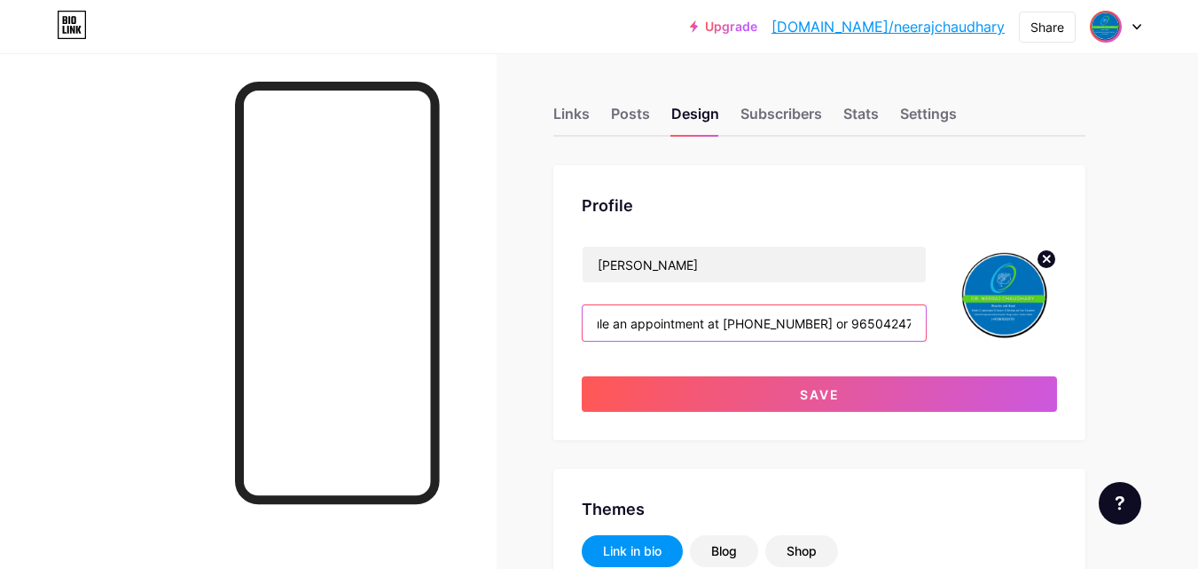
click at [936, 321] on div "Dr. Neeraj Chuadhary At the Gastro and Liver Centre, Dr Neeraj Chaudhary excels…" at bounding box center [819, 297] width 475 height 102
paste input "https://gastrolivercentre.com/ for world-class GI cancer care."
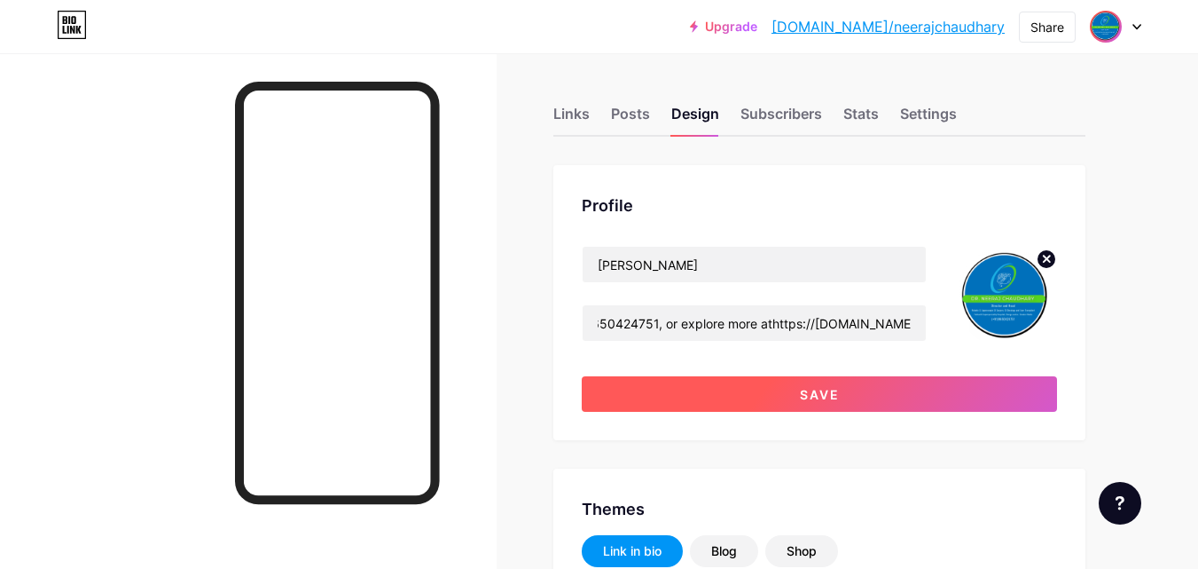
scroll to position [0, 0]
click at [828, 393] on span "Save" at bounding box center [820, 394] width 40 height 15
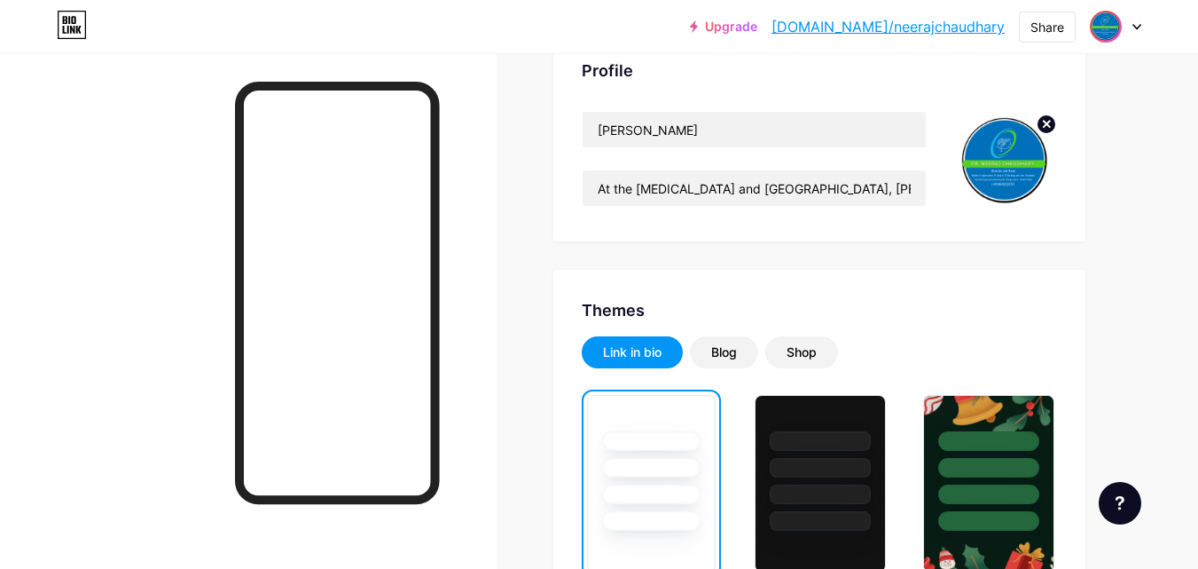
scroll to position [80, 0]
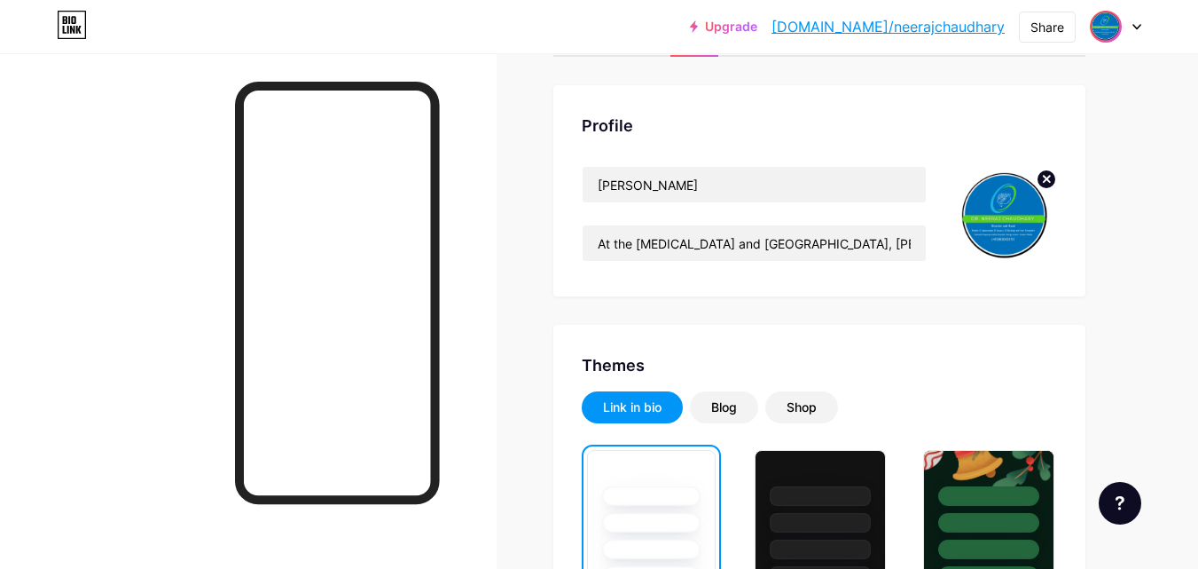
click at [933, 21] on link "bio.link/neerajchaudhary" at bounding box center [888, 26] width 233 height 21
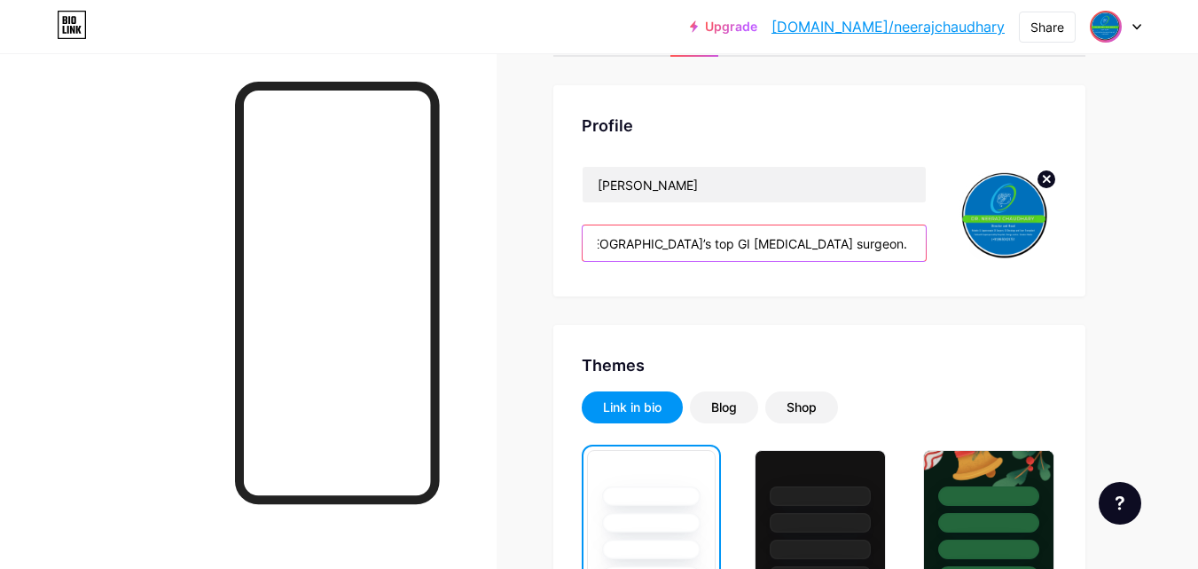
scroll to position [0, 1761]
drag, startPoint x: 874, startPoint y: 236, endPoint x: 1020, endPoint y: 234, distance: 145.5
click at [1020, 234] on div "Dr. Neeraj Chuadhary At the Gastro and Liver Centre, Dr Neeraj Chaudhary excels…" at bounding box center [819, 217] width 475 height 102
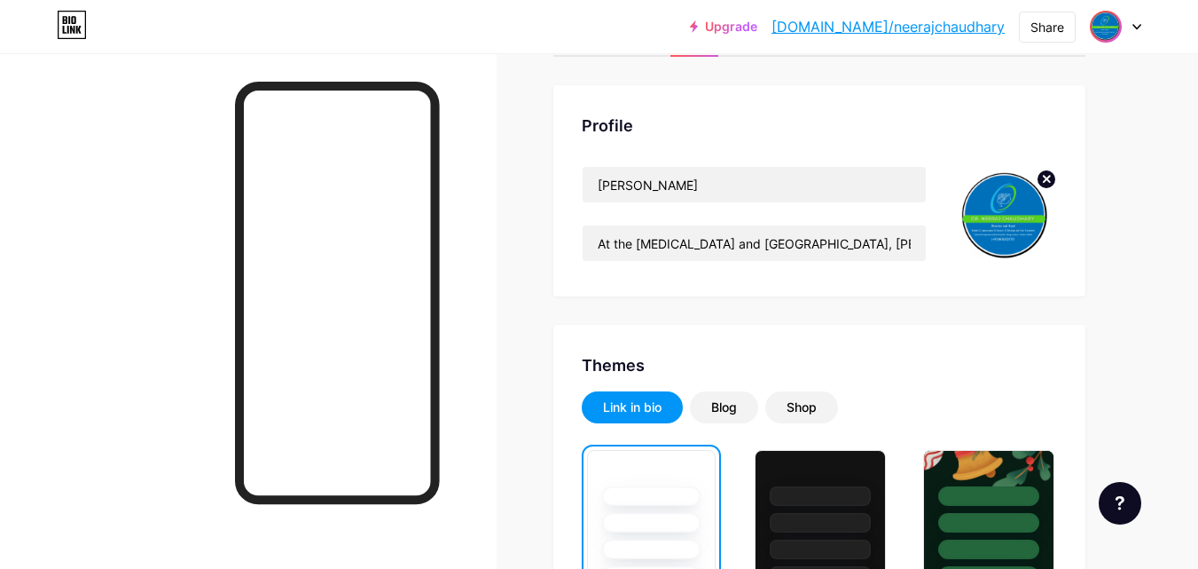
click at [1018, 234] on img at bounding box center [1006, 217] width 102 height 102
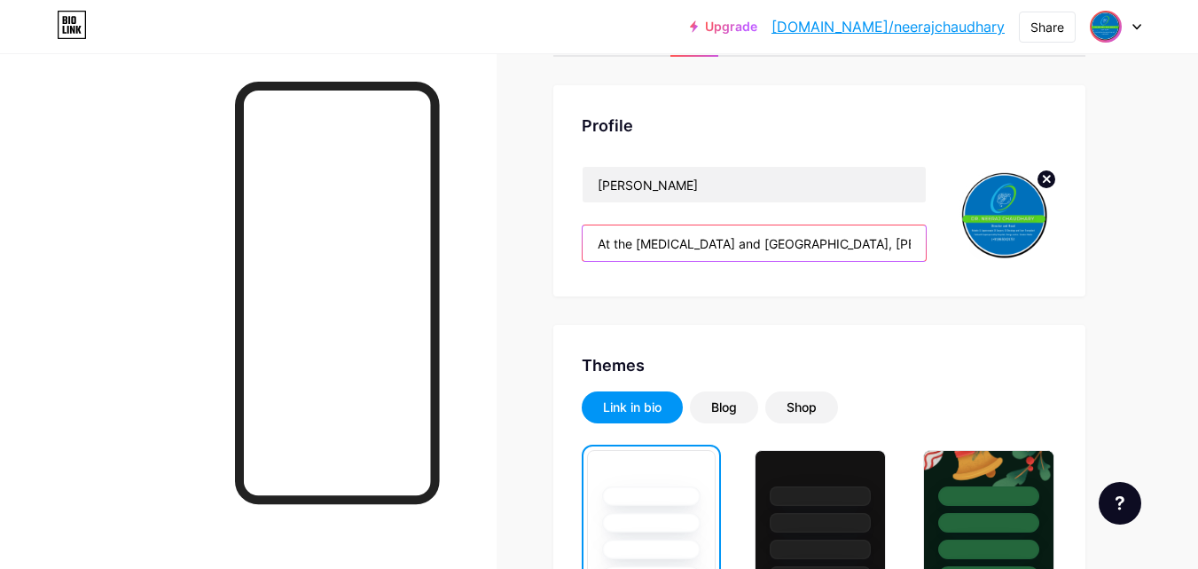
click at [622, 240] on input "At the Gastro and Liver Centre, Dr Neeraj Chaudhary excels as Central Delhi’s t…" at bounding box center [754, 242] width 343 height 35
drag, startPoint x: 696, startPoint y: 249, endPoint x: 1038, endPoint y: 249, distance: 341.5
click at [1038, 249] on div "Dr. Neeraj Chuadhary At the Gastro and Liver Centre, Dr Neeraj Chaudhary excels…" at bounding box center [819, 217] width 475 height 102
click at [642, 241] on input "At the Gastro and Liver Centre, Dr Neeraj Chaudhary excels as Central Delhi’s t…" at bounding box center [754, 242] width 343 height 35
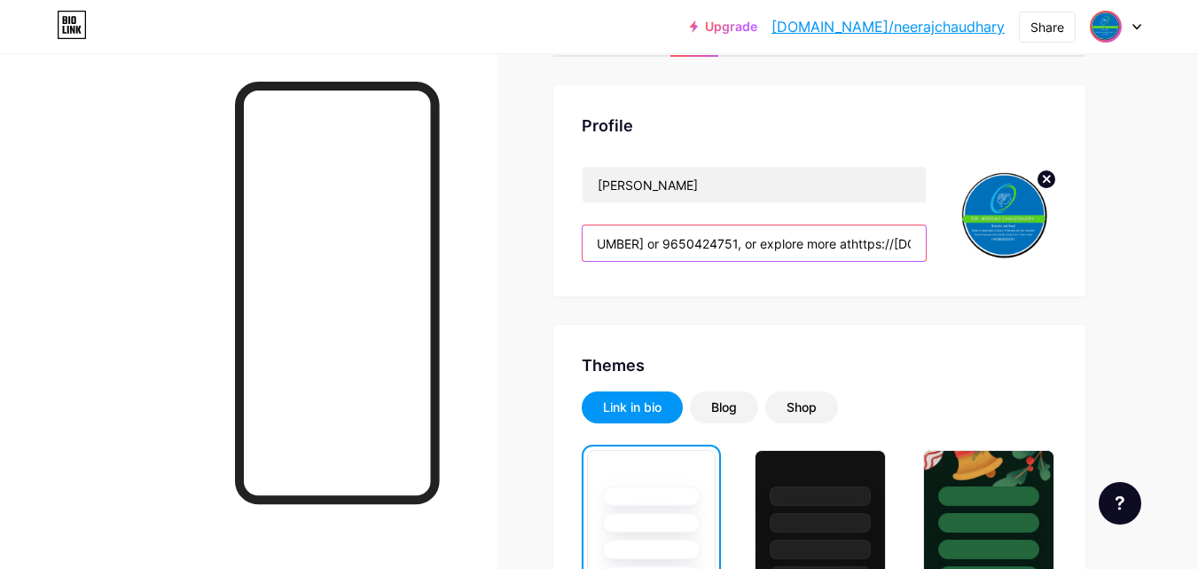
scroll to position [0, 1667]
click at [647, 243] on input "At the Gastro and Liver Centre, Dr Neeraj Chaudhary excels as Central Delhi’s t…" at bounding box center [754, 242] width 343 height 35
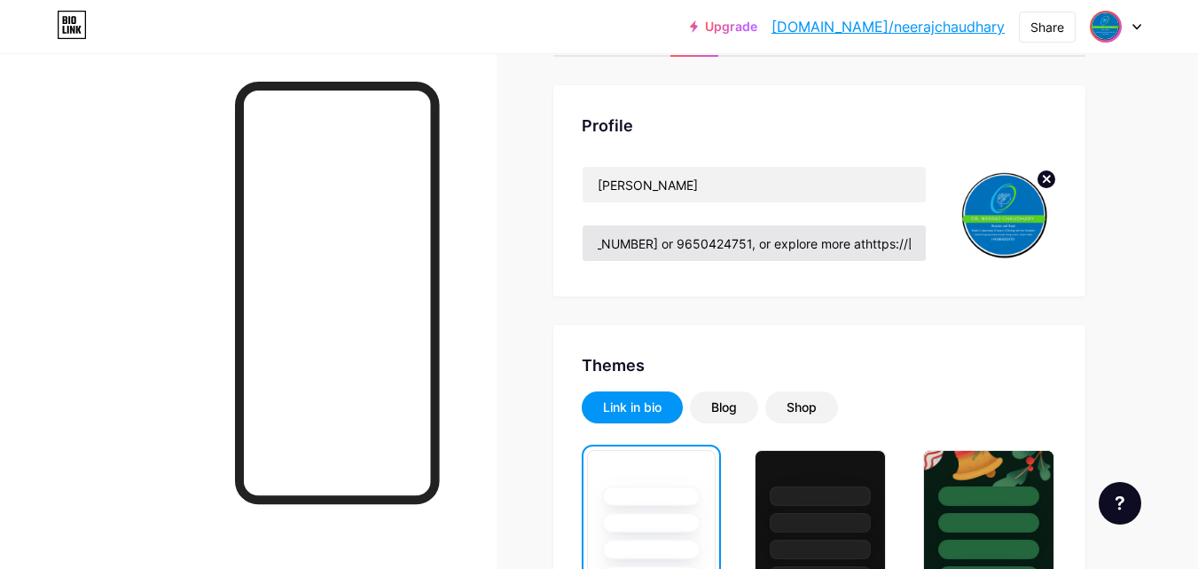
scroll to position [0, 0]
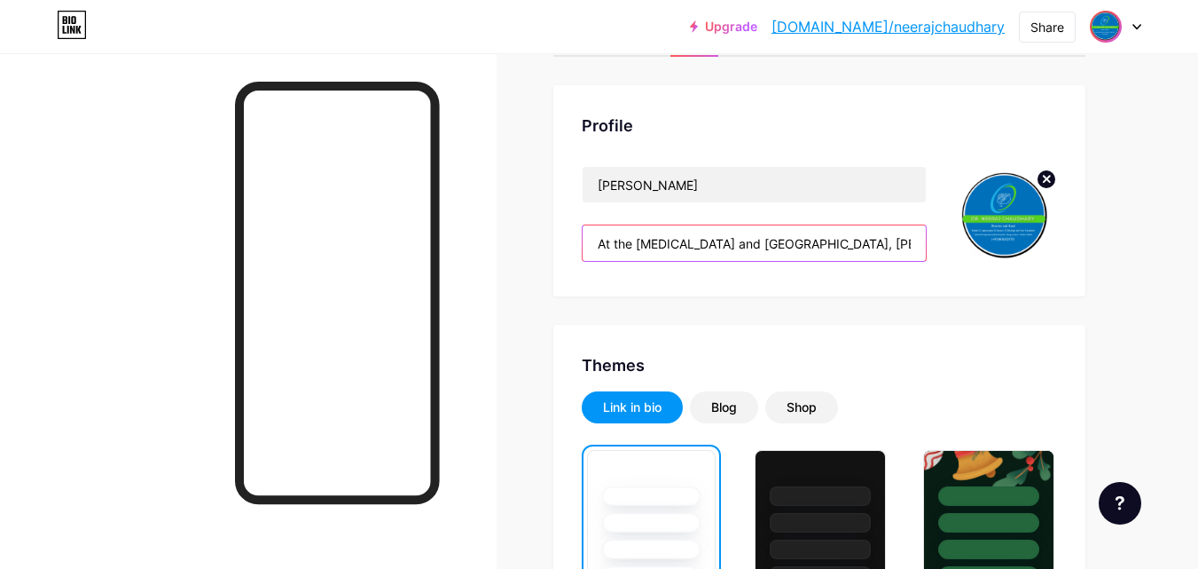
drag, startPoint x: 647, startPoint y: 243, endPoint x: 672, endPoint y: 238, distance: 25.4
click at [672, 238] on input "At the Gastro and Liver Centre, Dr Neeraj Chaudhary excels as Central Delhi’s t…" at bounding box center [754, 242] width 343 height 35
drag, startPoint x: 694, startPoint y: 238, endPoint x: 1097, endPoint y: 265, distance: 403.6
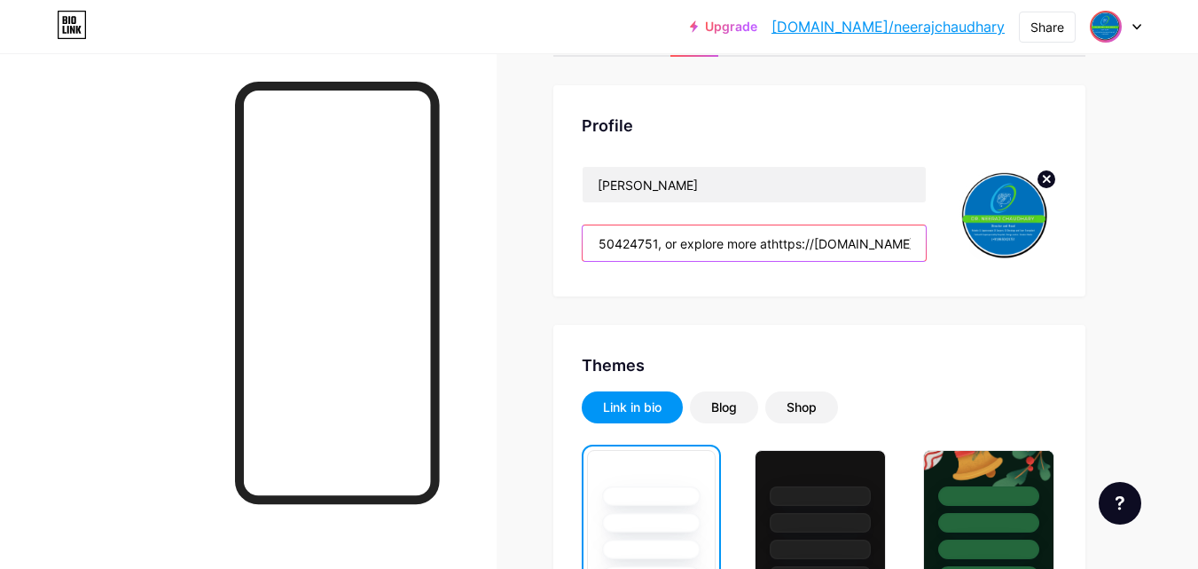
click at [662, 245] on input "At the Gastro and Liver Centre, Dr Neeraj Chaudhary excels as Central Delhi’s t…" at bounding box center [754, 242] width 343 height 35
click at [620, 242] on input "At the Gastro and Liver Centre, Dr Neeraj Chaudhary excels as Central Delhi’s t…" at bounding box center [754, 242] width 343 height 35
drag, startPoint x: 706, startPoint y: 241, endPoint x: 1057, endPoint y: 256, distance: 351.5
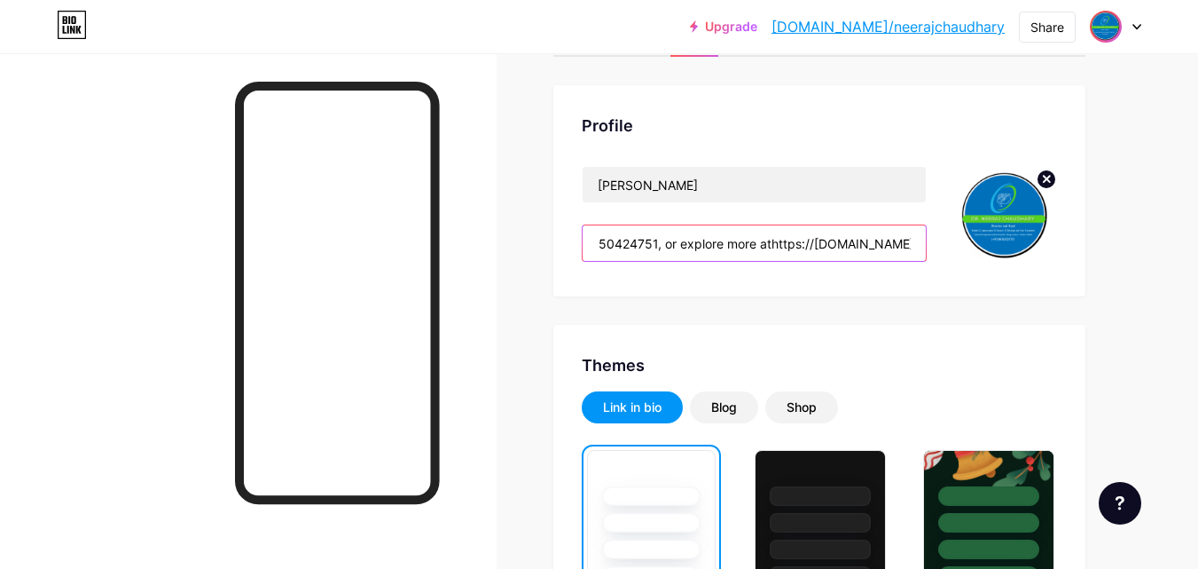
click at [1057, 256] on div "Profile Dr. Neeraj Chuadhary At the Gastro and Liver Centre, Dr Neeraj Chaudhar…" at bounding box center [819, 190] width 532 height 211
click at [678, 235] on input "At the Gastro and Liver Centre, Dr Neeraj Chaudhary excels as Central Delhi’s t…" at bounding box center [754, 242] width 343 height 35
drag, startPoint x: 664, startPoint y: 241, endPoint x: 838, endPoint y: 247, distance: 173.9
click at [838, 247] on input "At the Gastro and Liver Centre, Dr Neeraj Chaudhary excels as Central Delhi’s t…" at bounding box center [754, 242] width 343 height 35
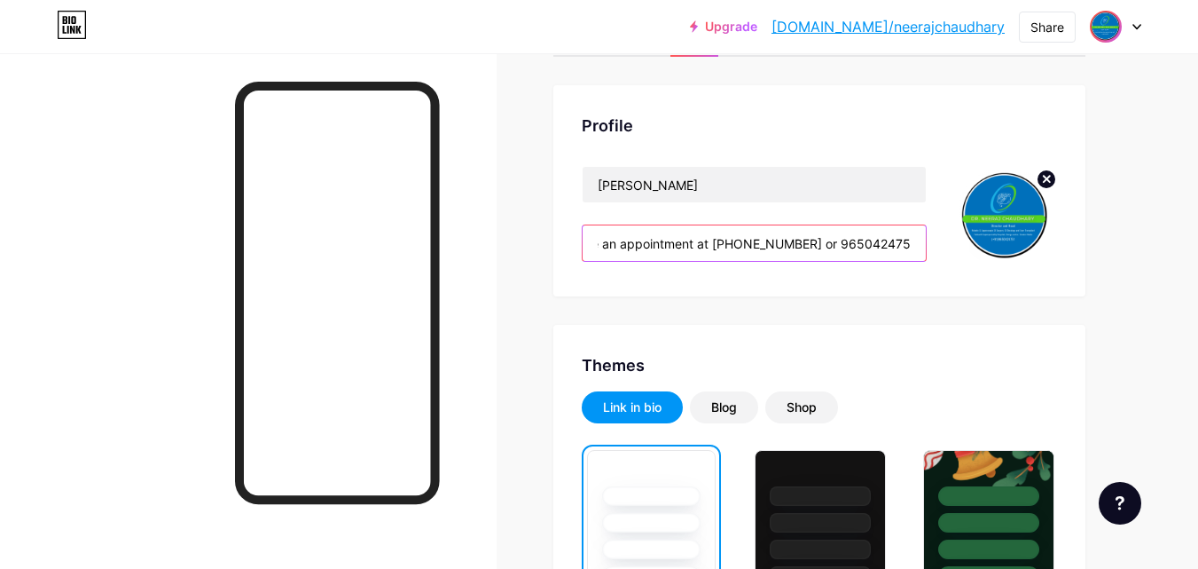
click at [812, 241] on input "At the Gastro and Liver Centre, Dr Neeraj Chaudhary excels as Central Delhi’s t…" at bounding box center [754, 242] width 343 height 35
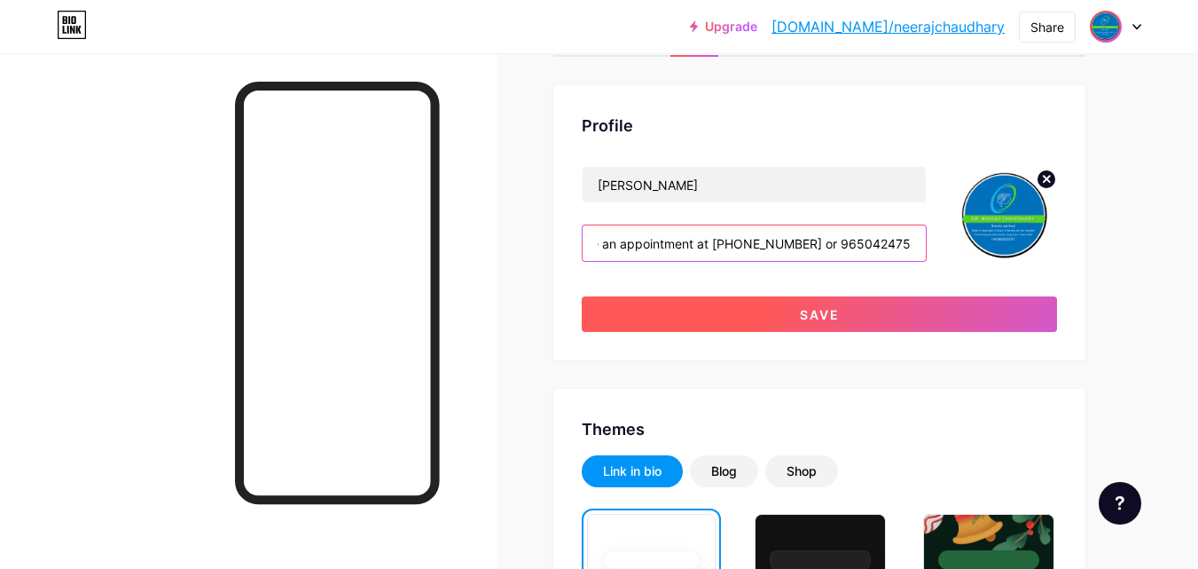
type input "At the Gastro and Liver Centre, Dr Neeraj Chaudhary excels as Central Delhi’s t…"
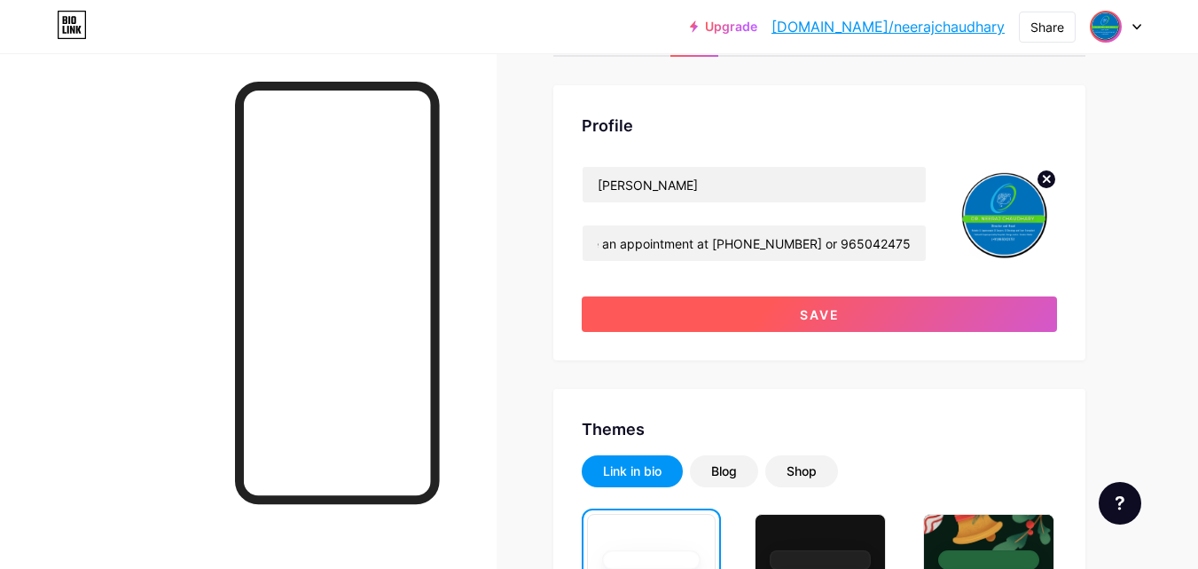
scroll to position [0, 0]
click at [832, 312] on span "Save" at bounding box center [820, 314] width 40 height 15
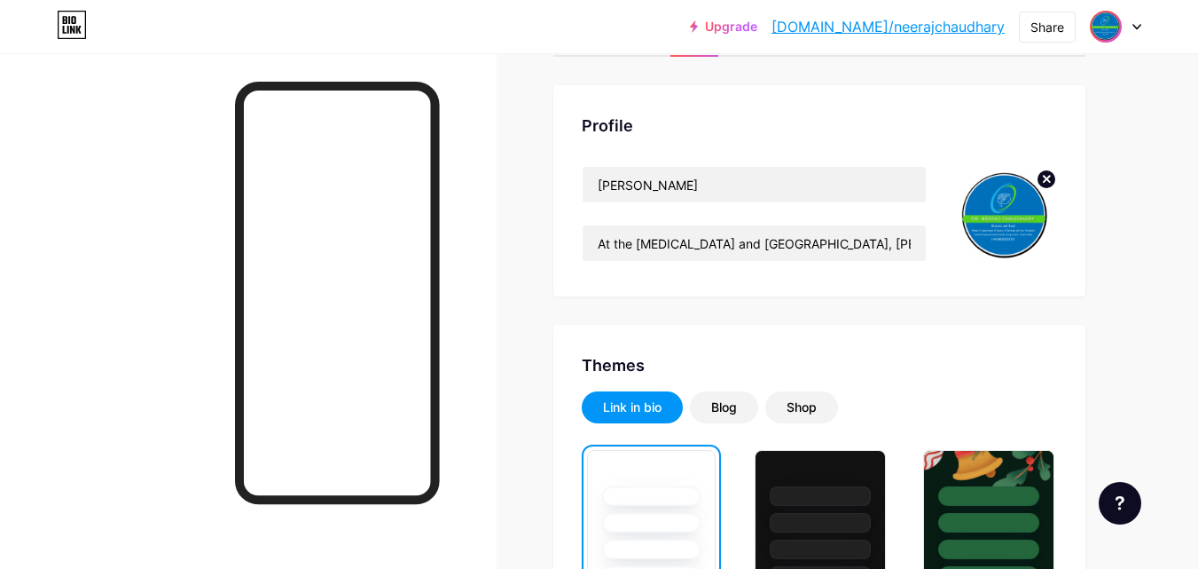
click at [1047, 182] on circle at bounding box center [1047, 179] width 20 height 20
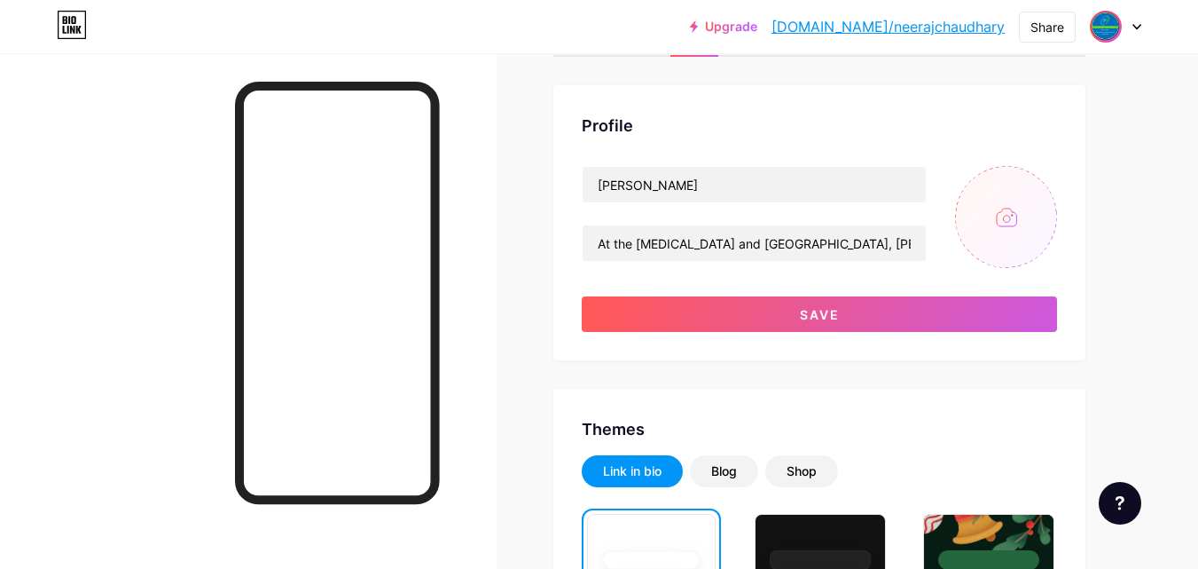
click at [992, 200] on input "file" at bounding box center [1006, 217] width 102 height 102
type input "C:\fakepath\cropped-GastroIntestinal-and-Laparoscopic-Surgeon-918447127840-200x…"
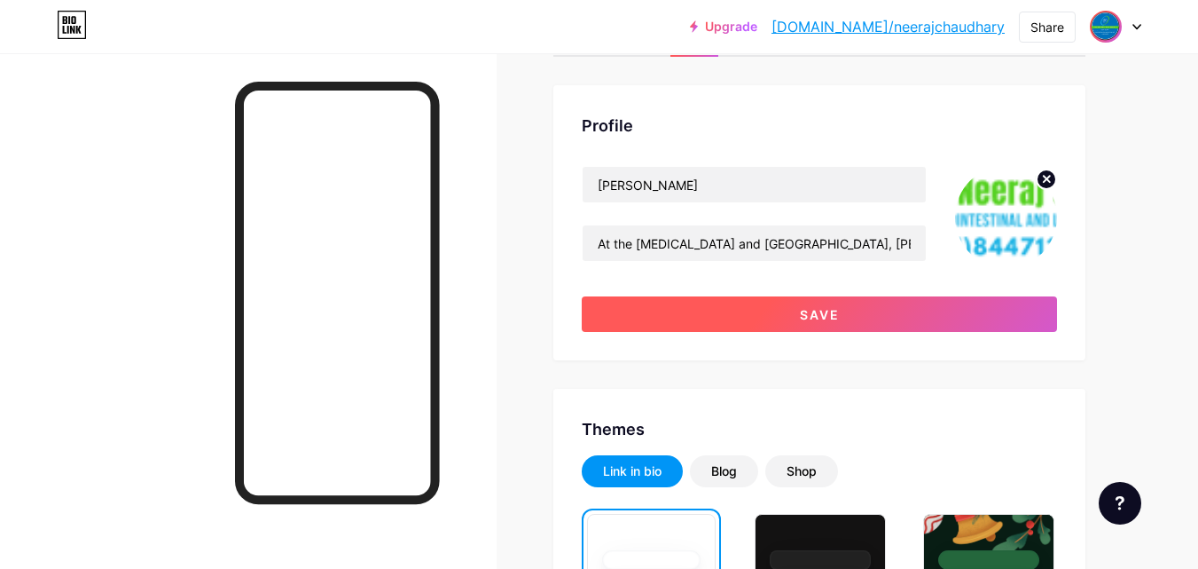
click at [875, 308] on button "Save" at bounding box center [819, 313] width 475 height 35
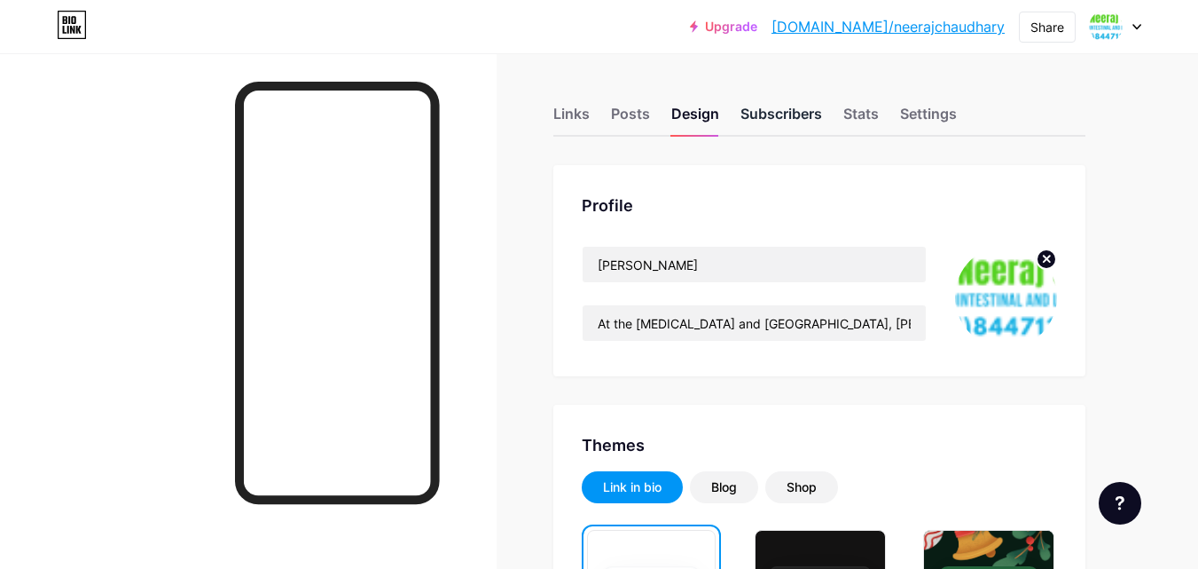
click at [786, 114] on div "Subscribers" at bounding box center [782, 119] width 82 height 32
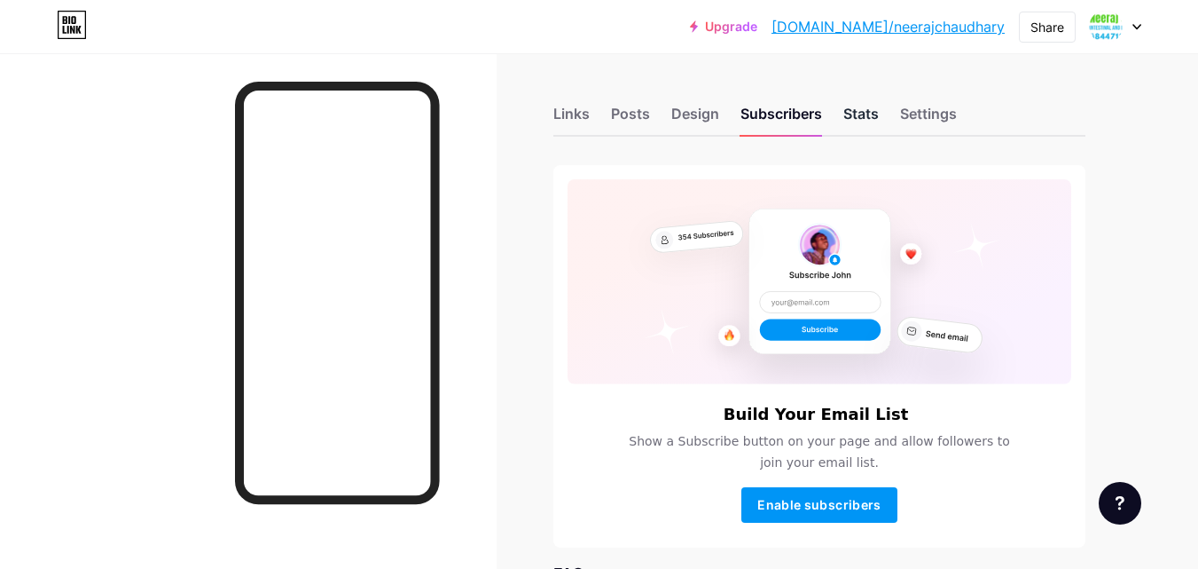
click at [872, 116] on div "Stats" at bounding box center [860, 119] width 35 height 32
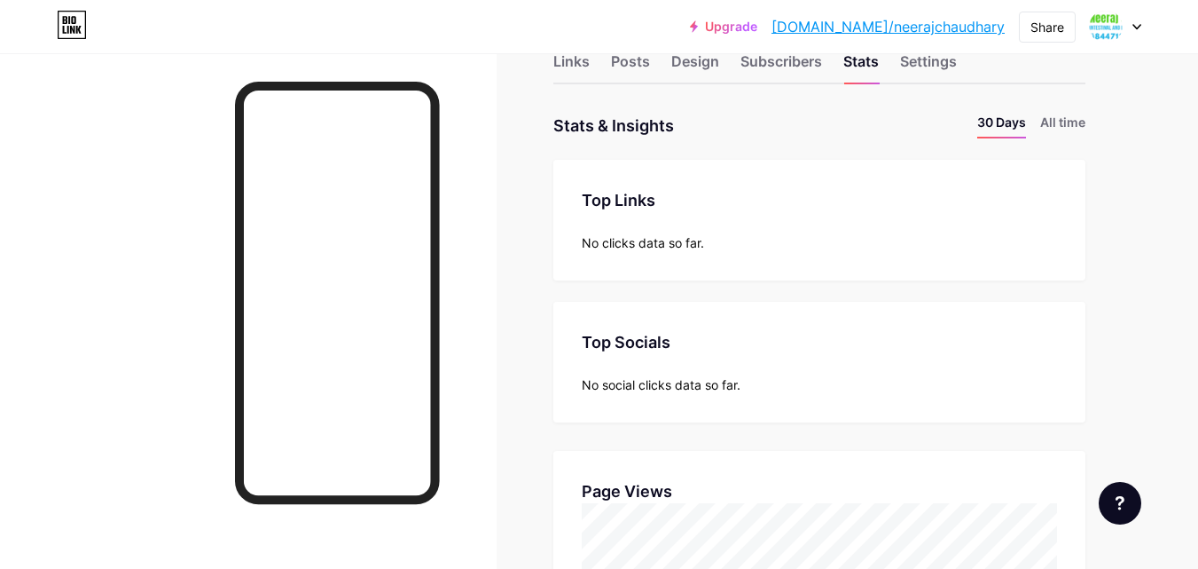
scroll to position [3, 0]
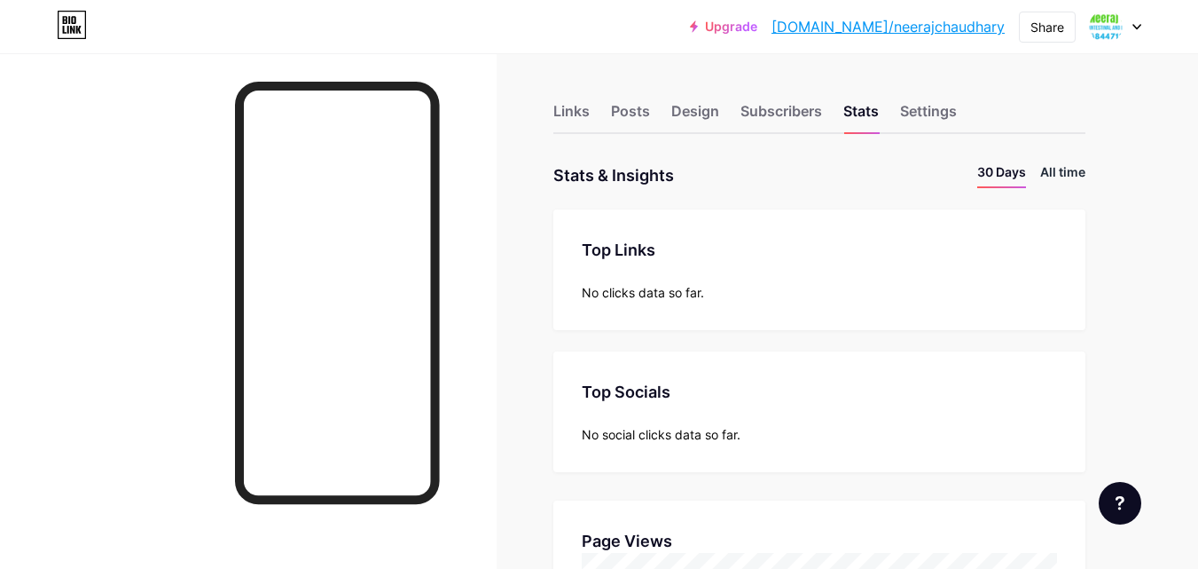
click at [1057, 173] on li "All time" at bounding box center [1062, 175] width 45 height 26
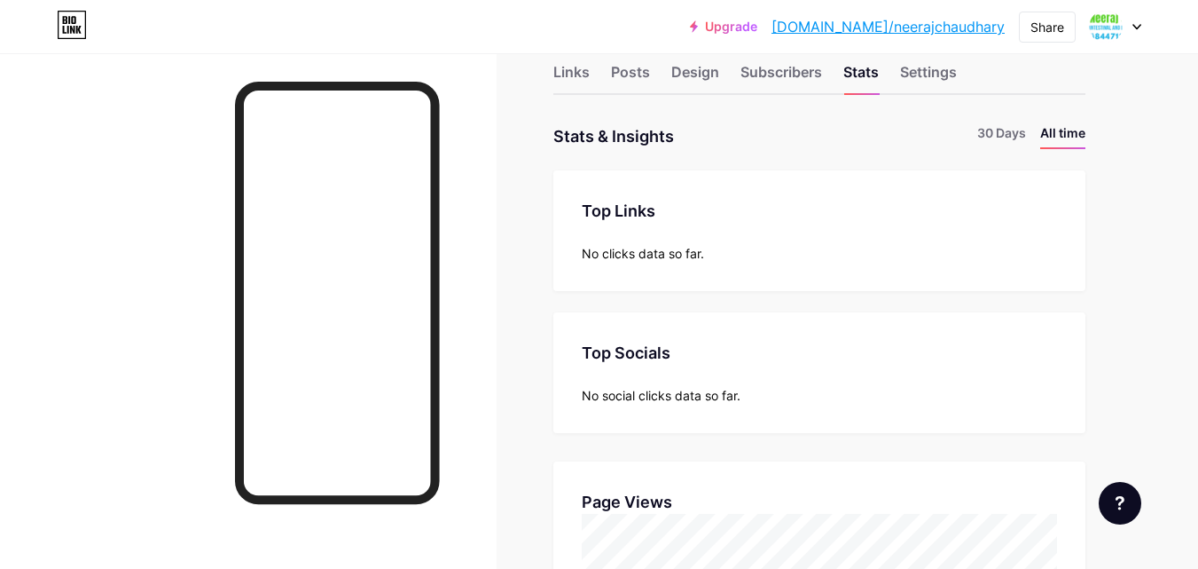
scroll to position [0, 0]
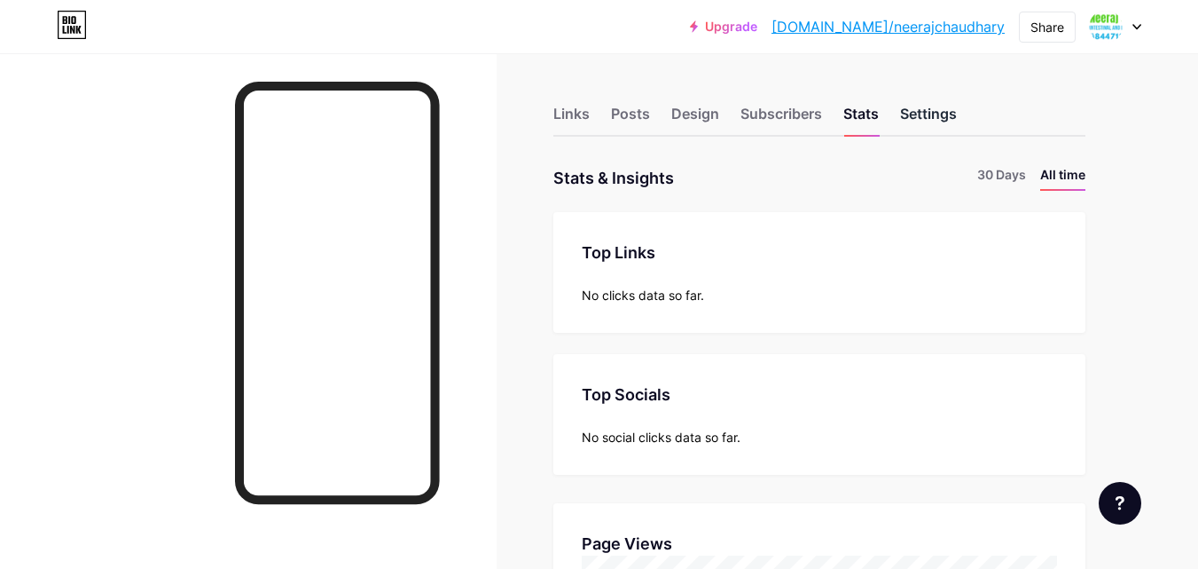
click at [915, 125] on div "Settings" at bounding box center [928, 119] width 57 height 32
